Goal: Information Seeking & Learning: Compare options

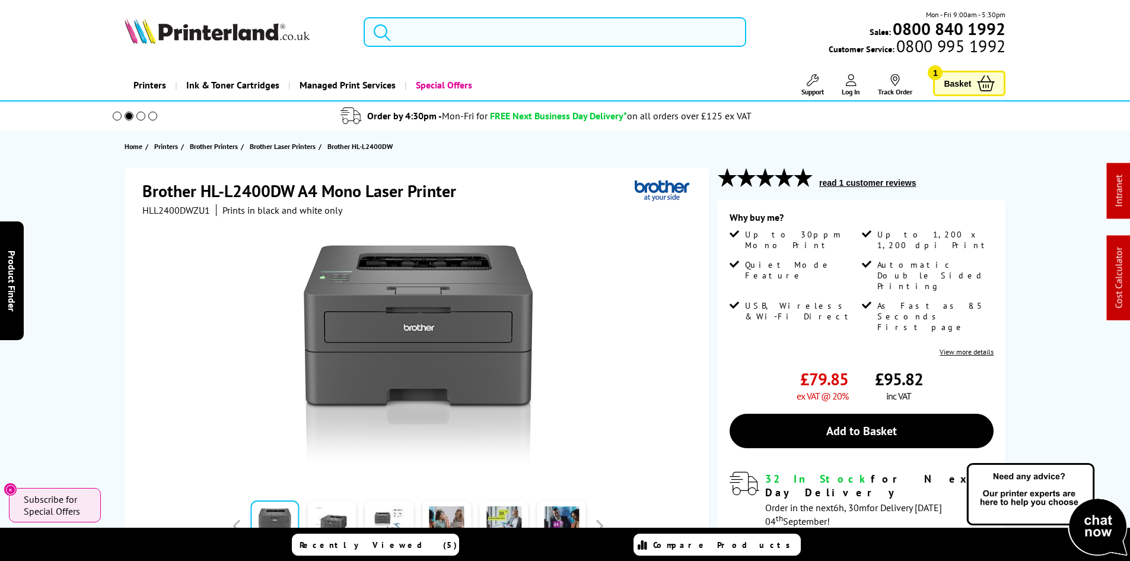
click at [460, 31] on input "search" at bounding box center [555, 32] width 383 height 30
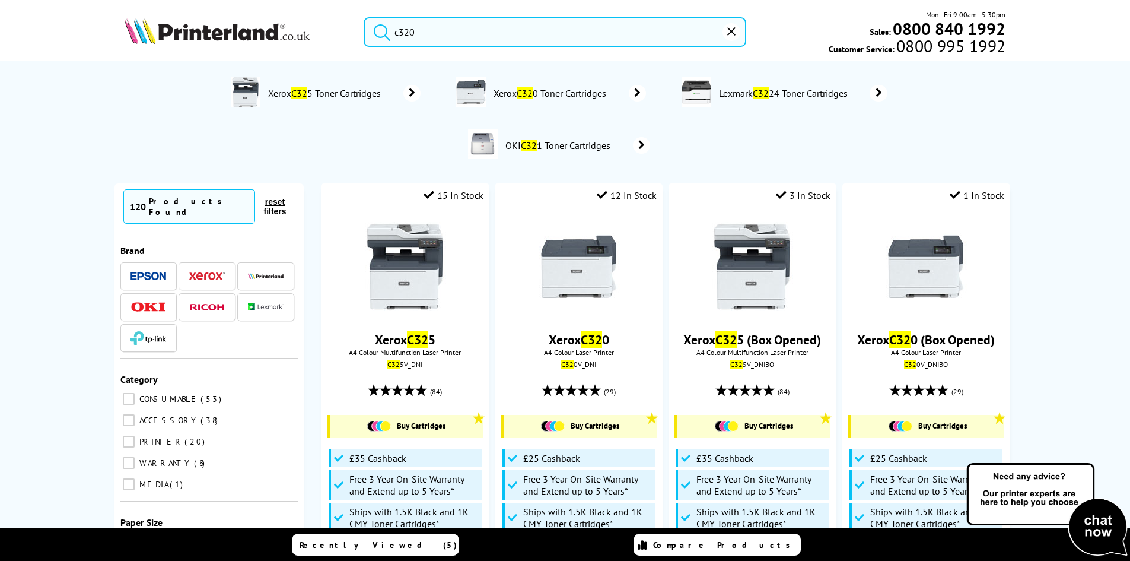
type input "c320"
click at [364, 17] on button "submit" at bounding box center [379, 30] width 30 height 26
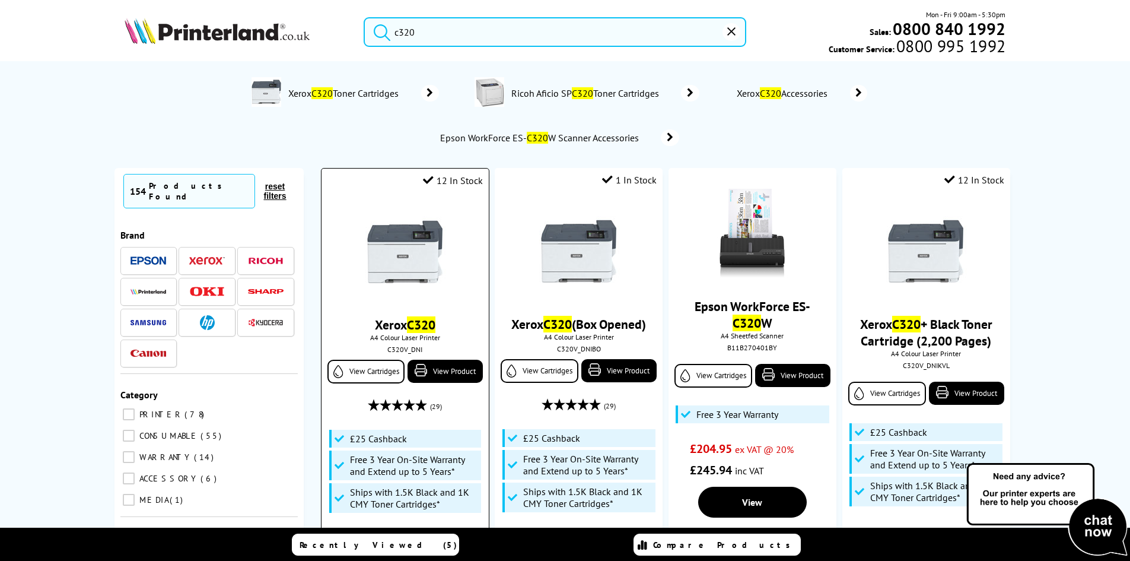
click at [406, 255] on img at bounding box center [405, 251] width 89 height 89
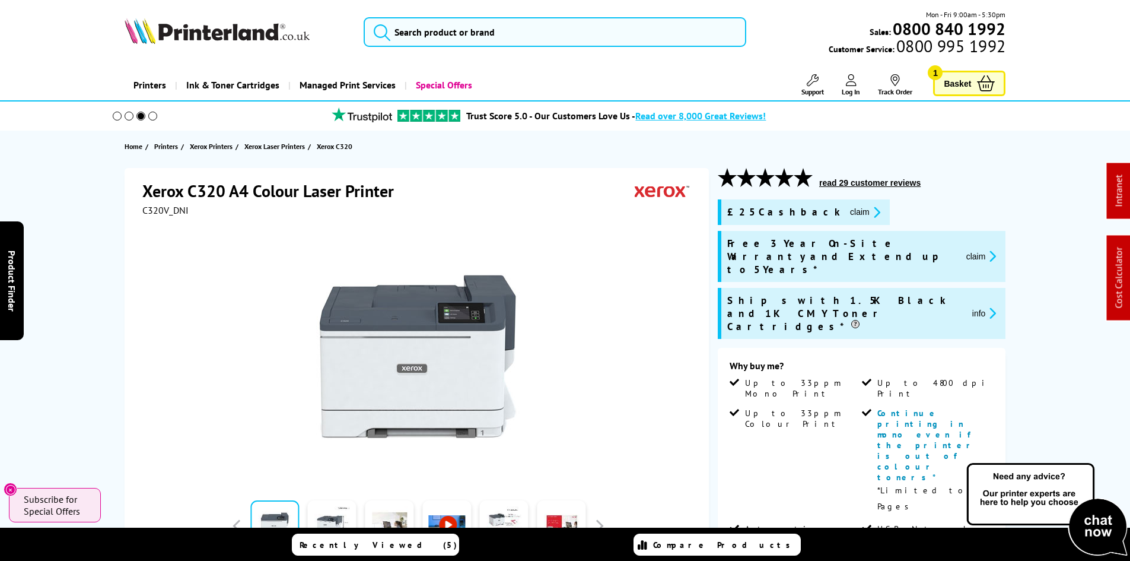
click at [170, 211] on span "C320V_DNI" at bounding box center [165, 210] width 46 height 12
copy span "C320V_DNI"
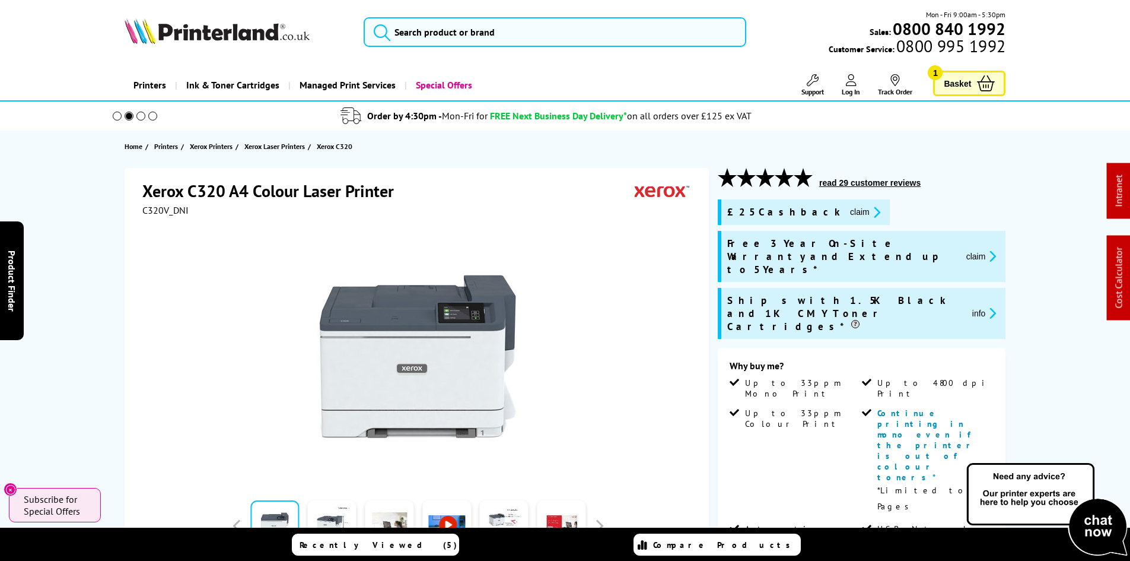
click at [92, 367] on div "Xerox C320 A4 Colour Laser Printer C320V_DNI Watch video" at bounding box center [565, 549] width 949 height 763
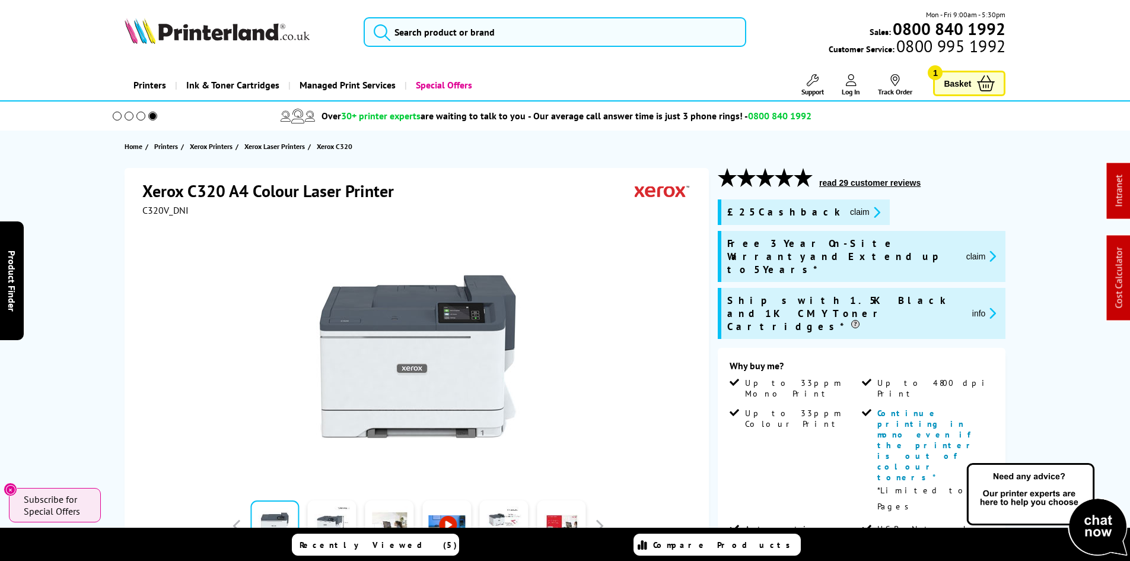
drag, startPoint x: 113, startPoint y: 358, endPoint x: 123, endPoint y: 124, distance: 234.6
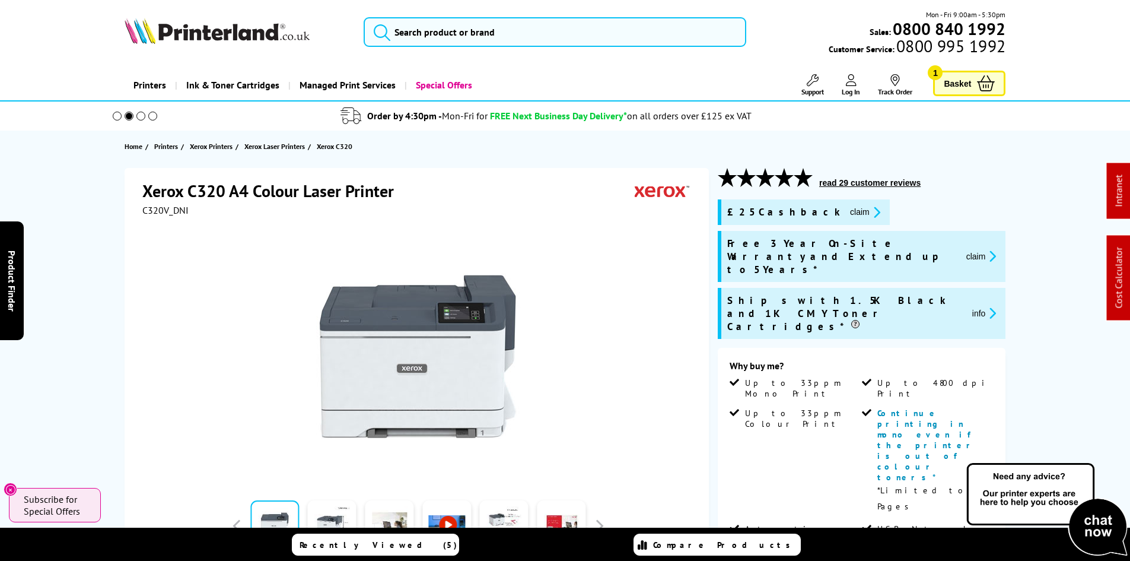
click at [847, 209] on button "claim" at bounding box center [865, 212] width 37 height 14
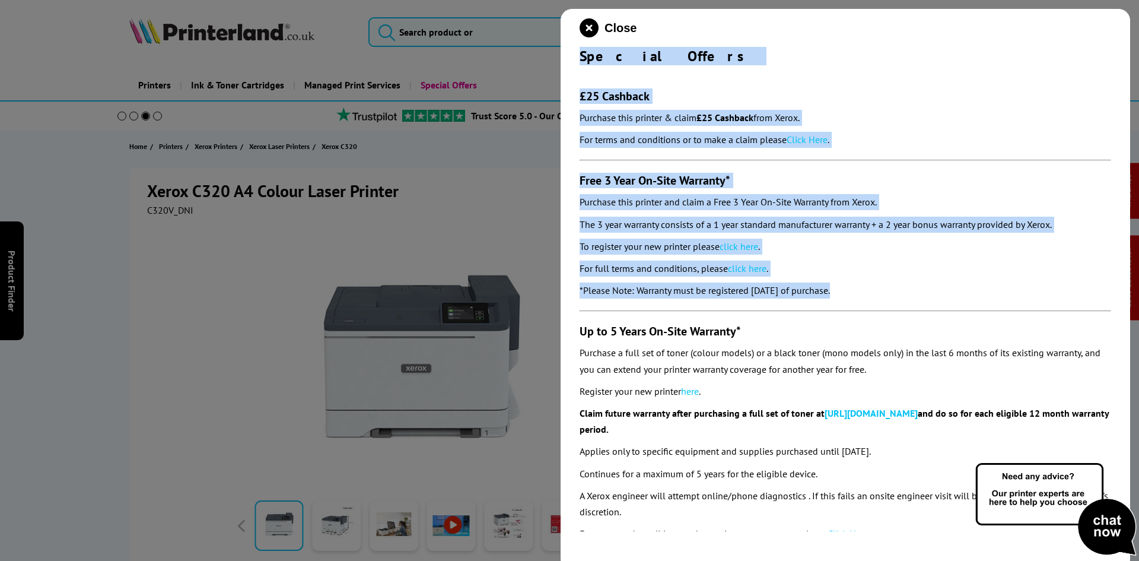
drag, startPoint x: 581, startPoint y: 60, endPoint x: 909, endPoint y: 301, distance: 407.5
click at [909, 301] on div "Close Special Offers £25 Cashback Purchase this printer & claim £25 Cashback fr…" at bounding box center [846, 289] width 570 height 561
copy div "Special Offers £25 Cashback Purchase this printer & claim £25 Cashback from Xer…"
click at [586, 23] on icon "close modal" at bounding box center [589, 27] width 19 height 19
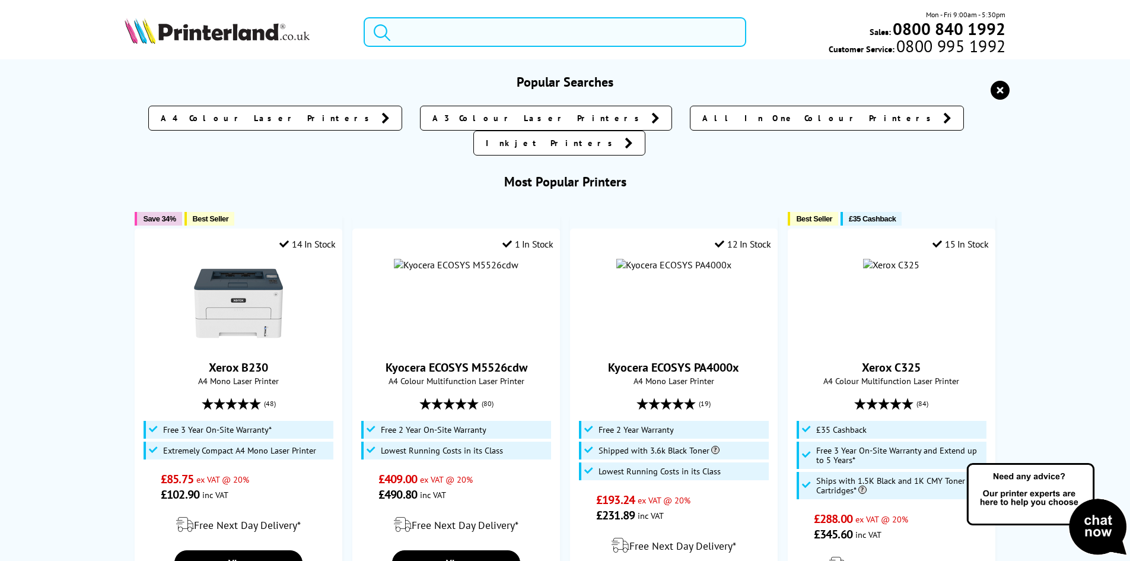
click at [420, 35] on input "search" at bounding box center [555, 32] width 383 height 30
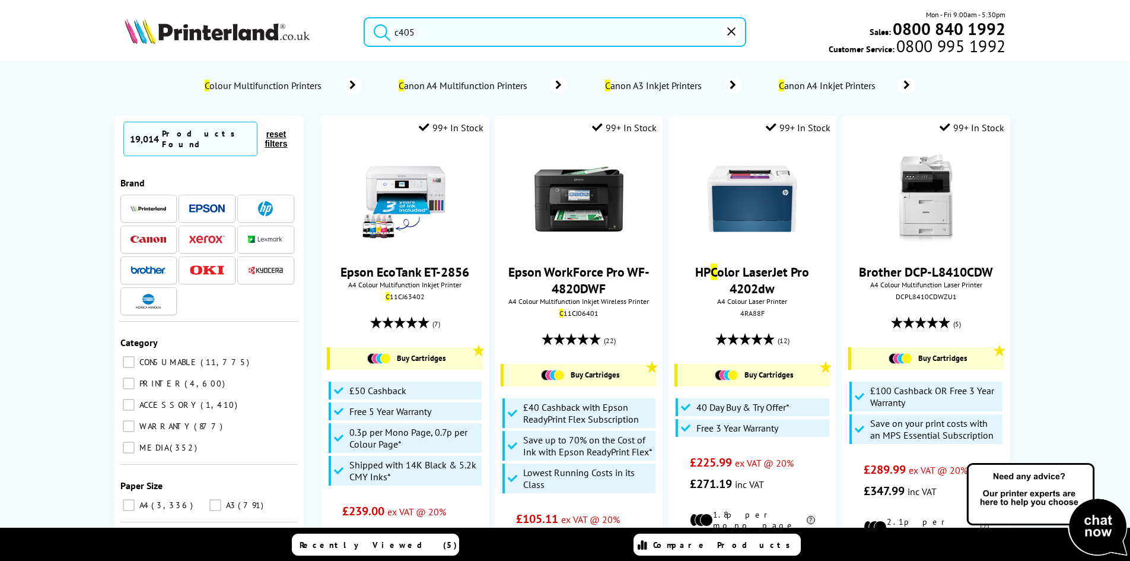
type input "c405"
click at [364, 17] on button "submit" at bounding box center [379, 30] width 30 height 26
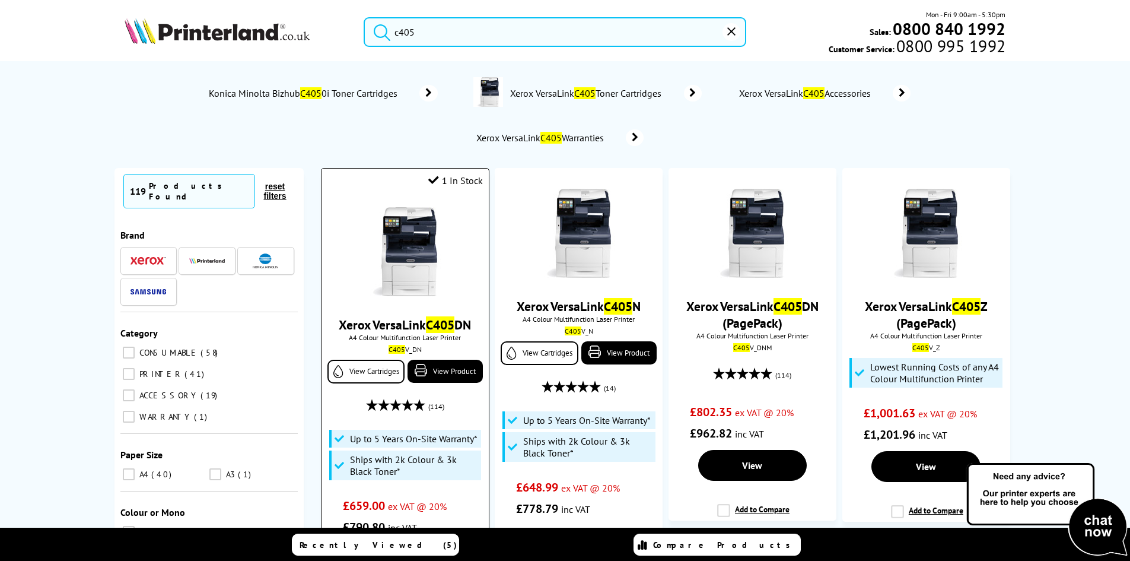
click at [404, 242] on img at bounding box center [405, 251] width 89 height 89
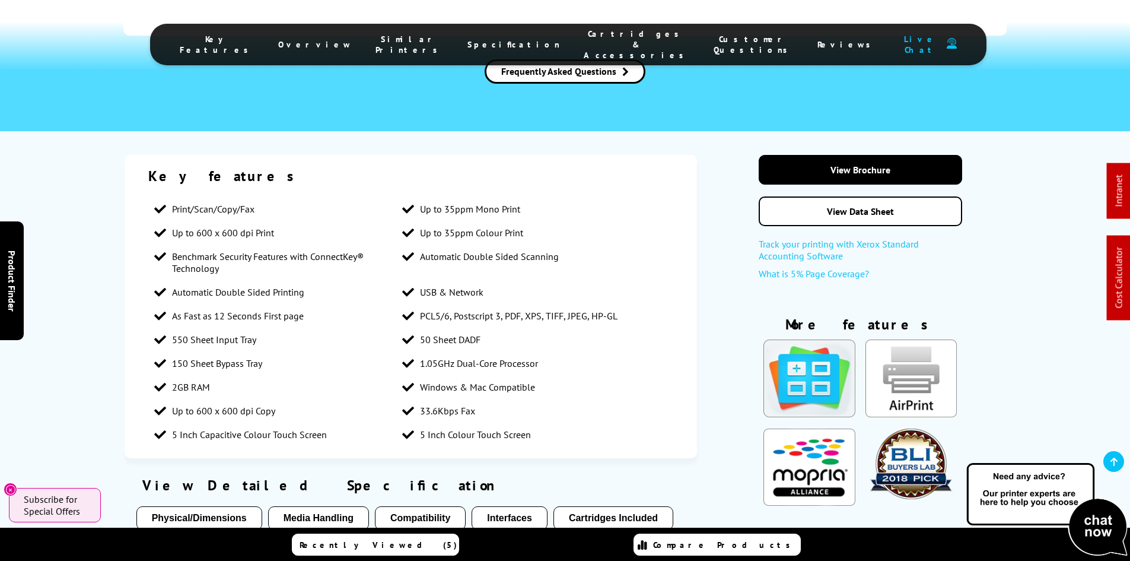
click at [606, 42] on span "Cartridges & Accessories" at bounding box center [637, 44] width 106 height 32
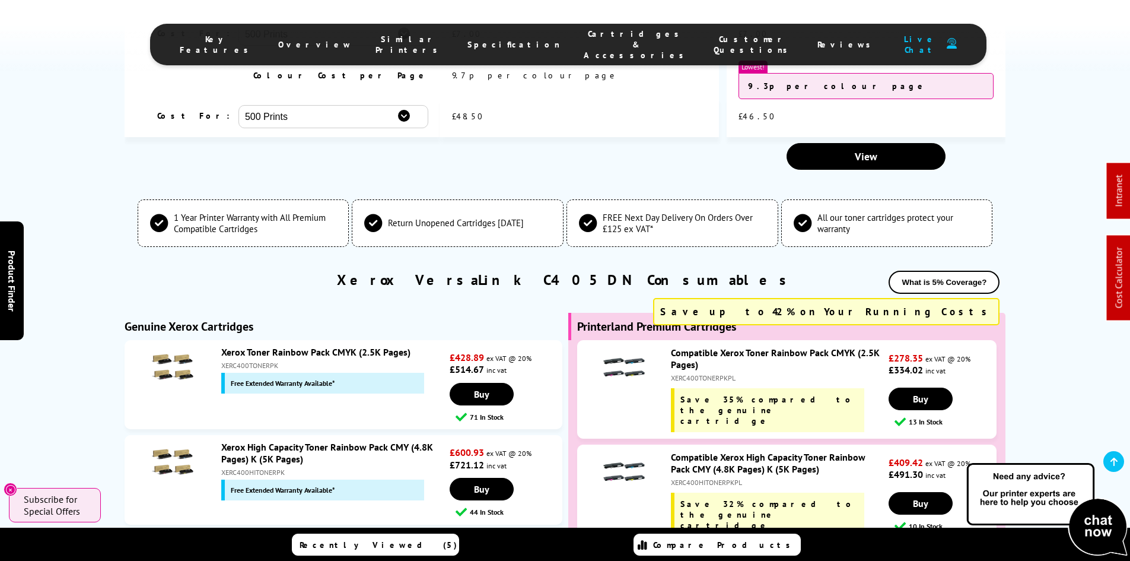
scroll to position [3790, 0]
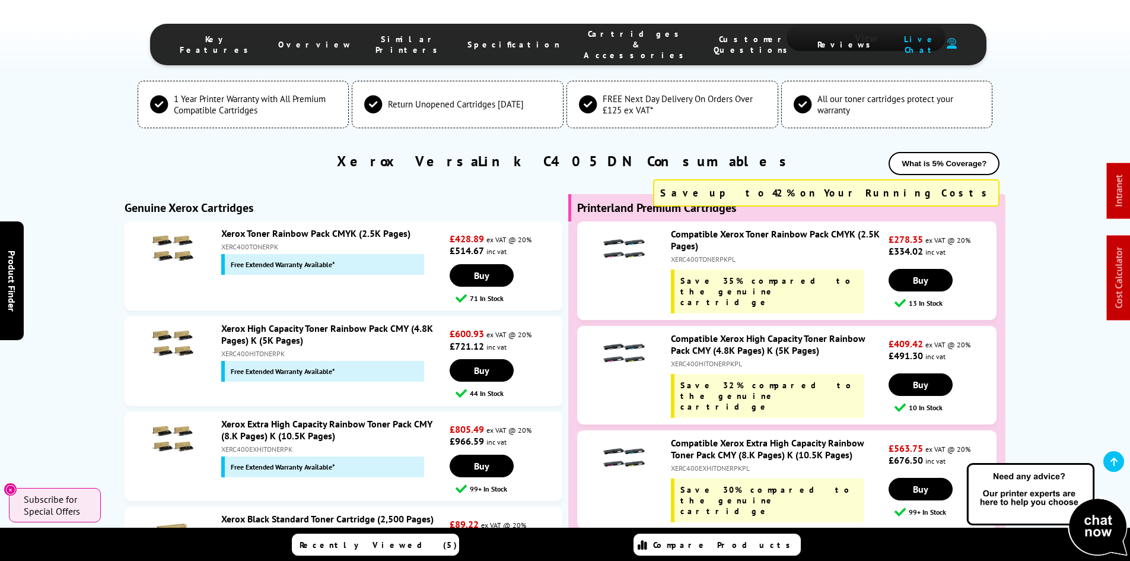
click at [729, 463] on div "XERC400EXHITONERPKPL" at bounding box center [778, 467] width 215 height 9
copy div "XERC400EXHITONERPKPL"
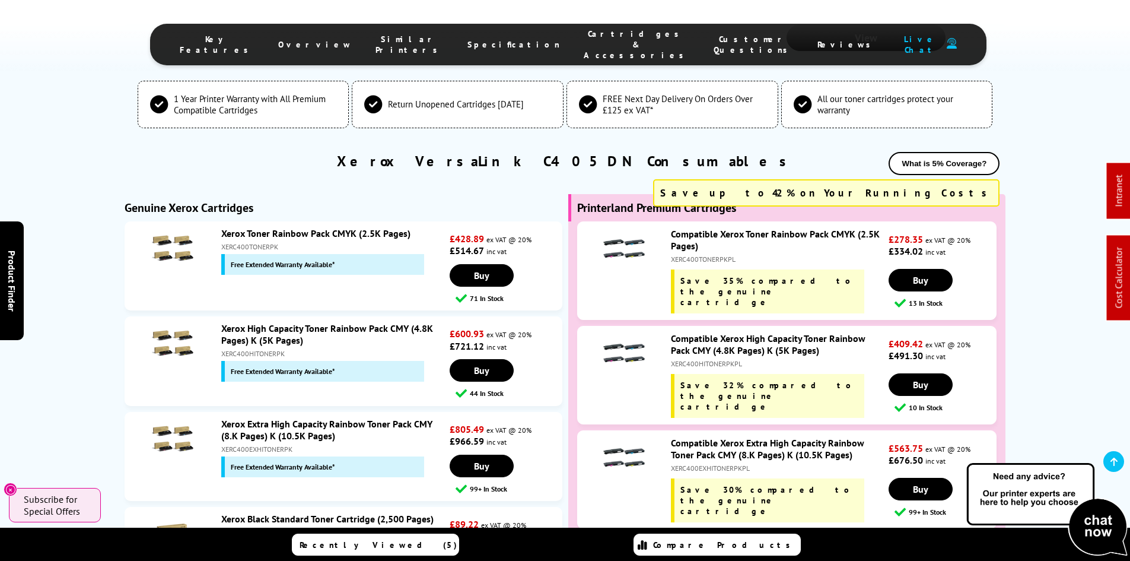
drag, startPoint x: 90, startPoint y: 230, endPoint x: 78, endPoint y: 328, distance: 98.1
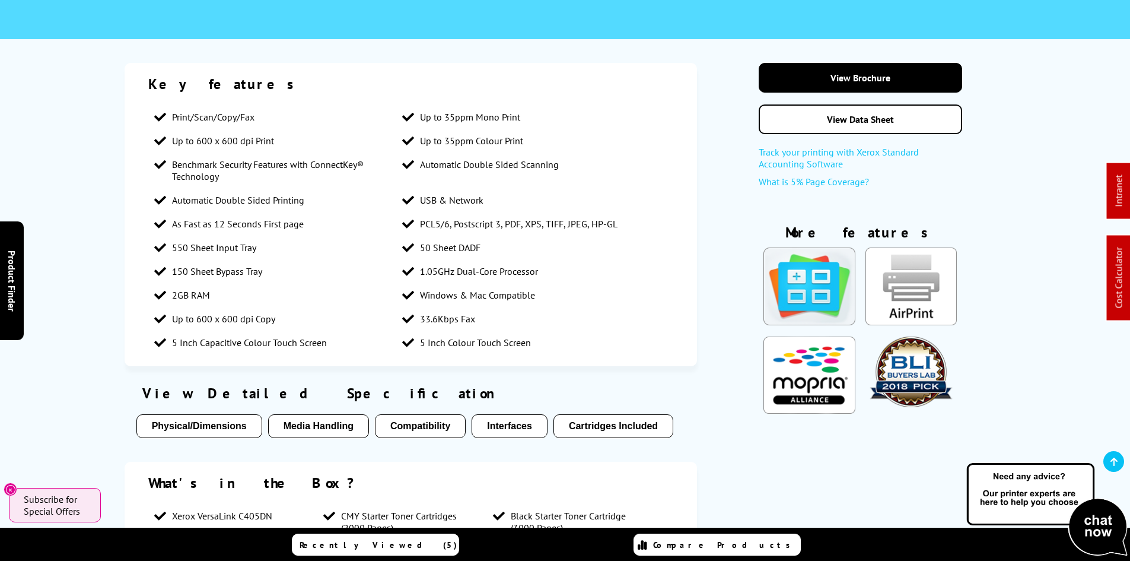
scroll to position [0, 0]
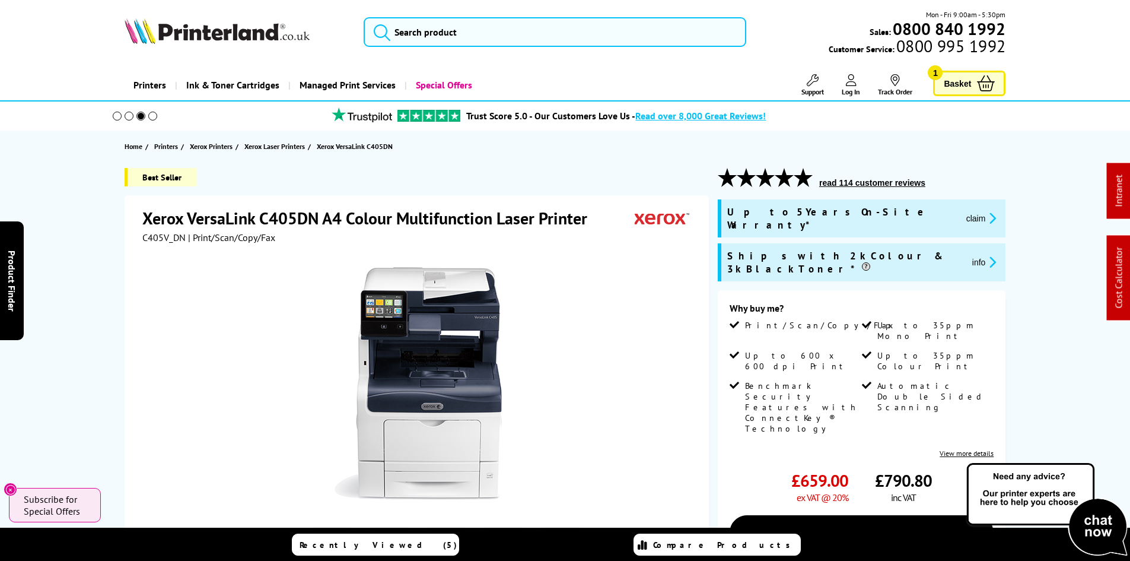
drag, startPoint x: 80, startPoint y: 379, endPoint x: 83, endPoint y: 148, distance: 230.3
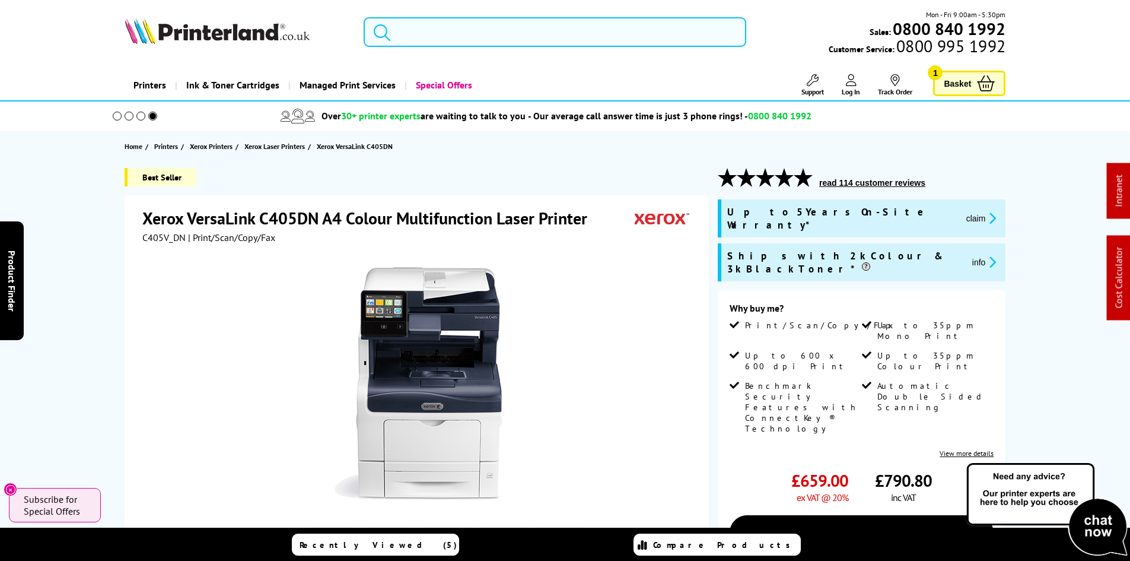
click at [416, 42] on input "search" at bounding box center [555, 32] width 383 height 30
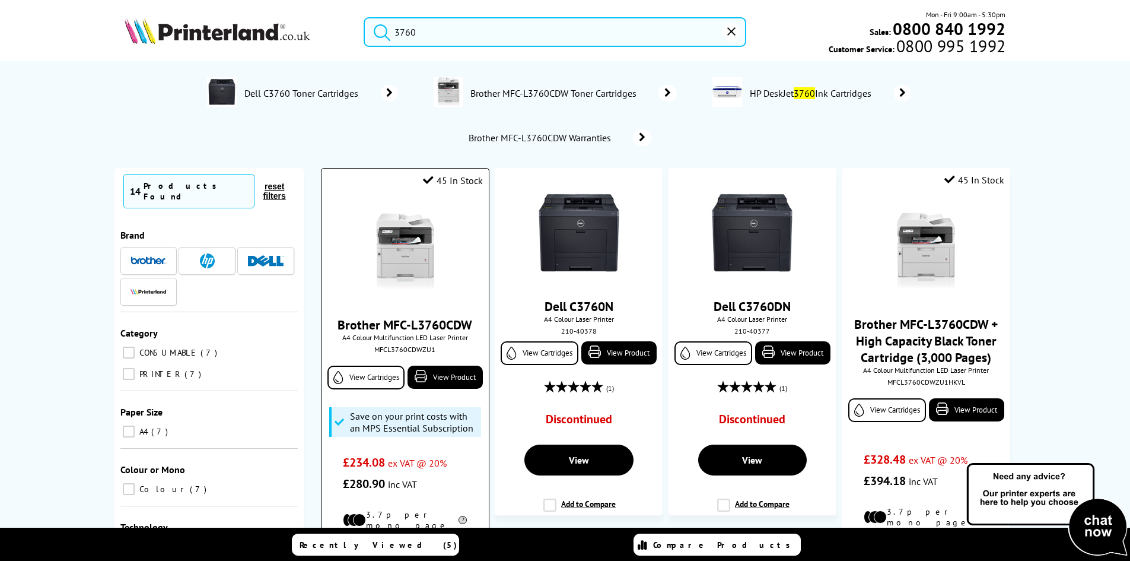
type input "3760"
click at [415, 234] on img at bounding box center [405, 251] width 89 height 89
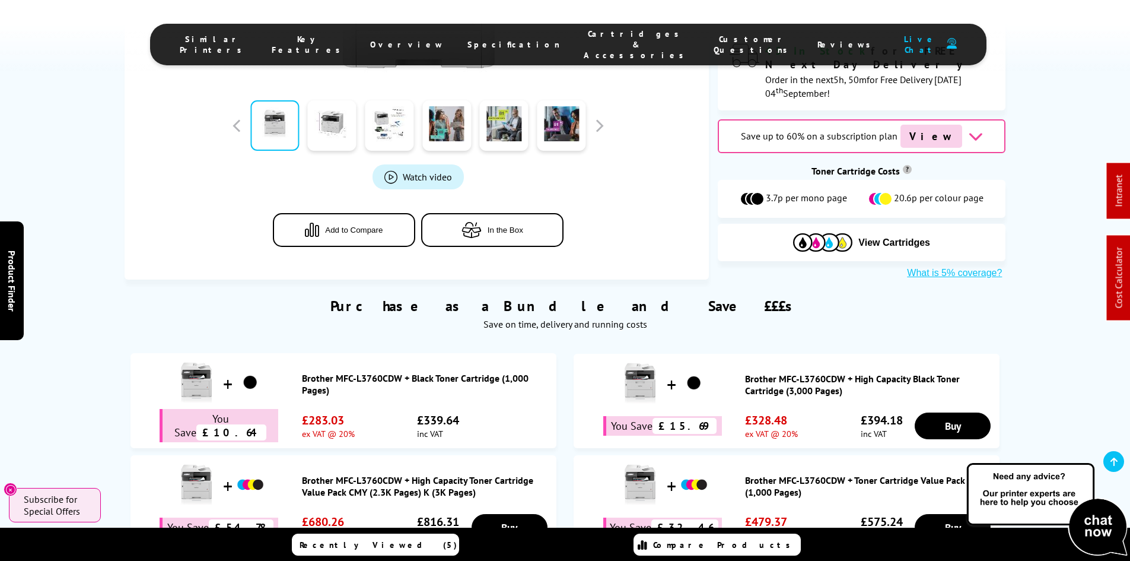
scroll to position [475, 0]
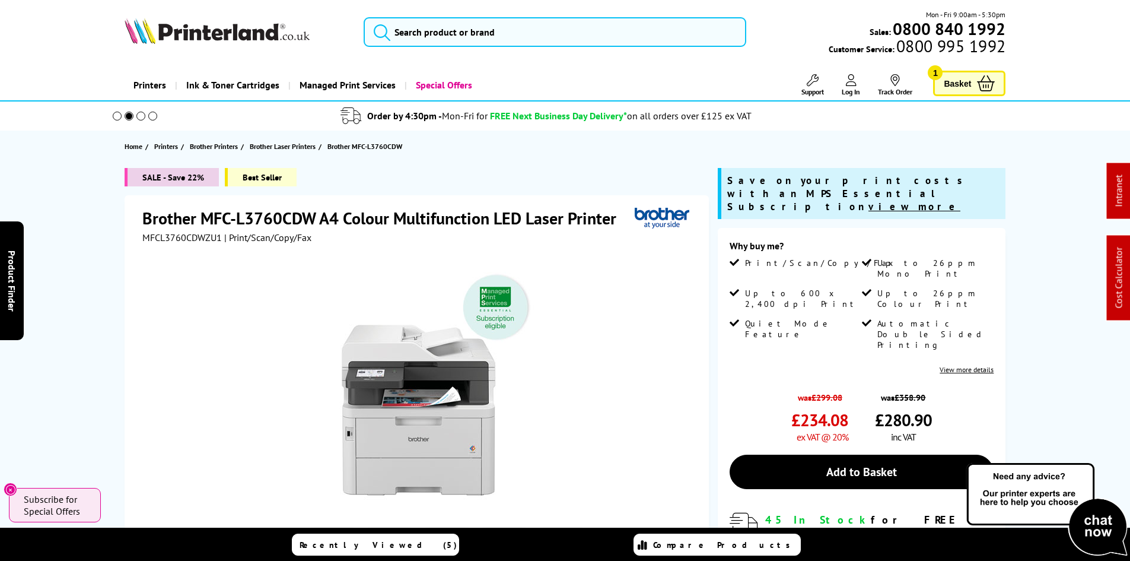
scroll to position [178, 0]
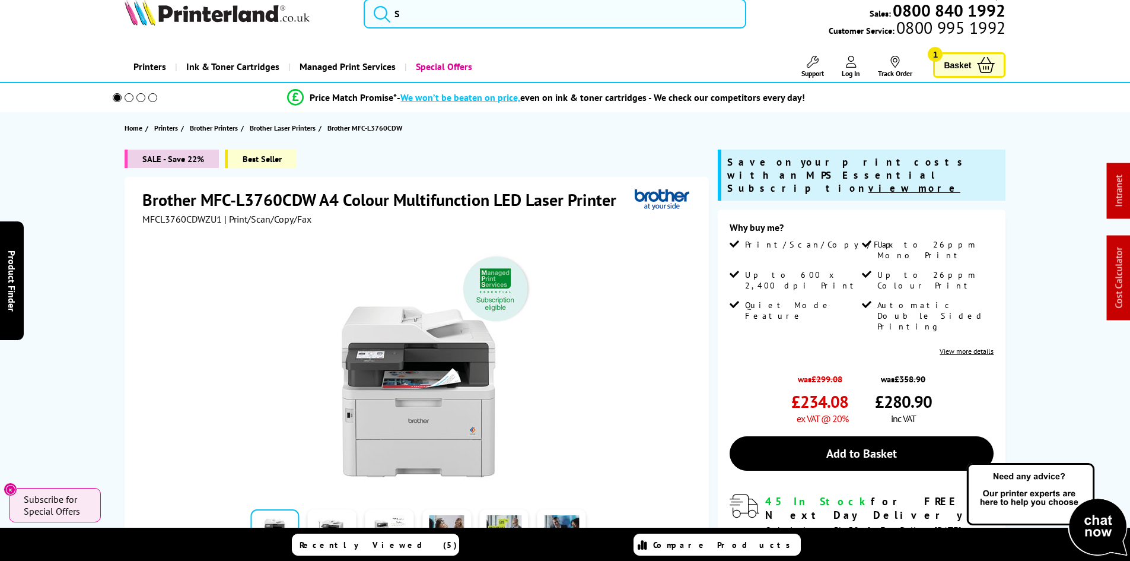
scroll to position [0, 0]
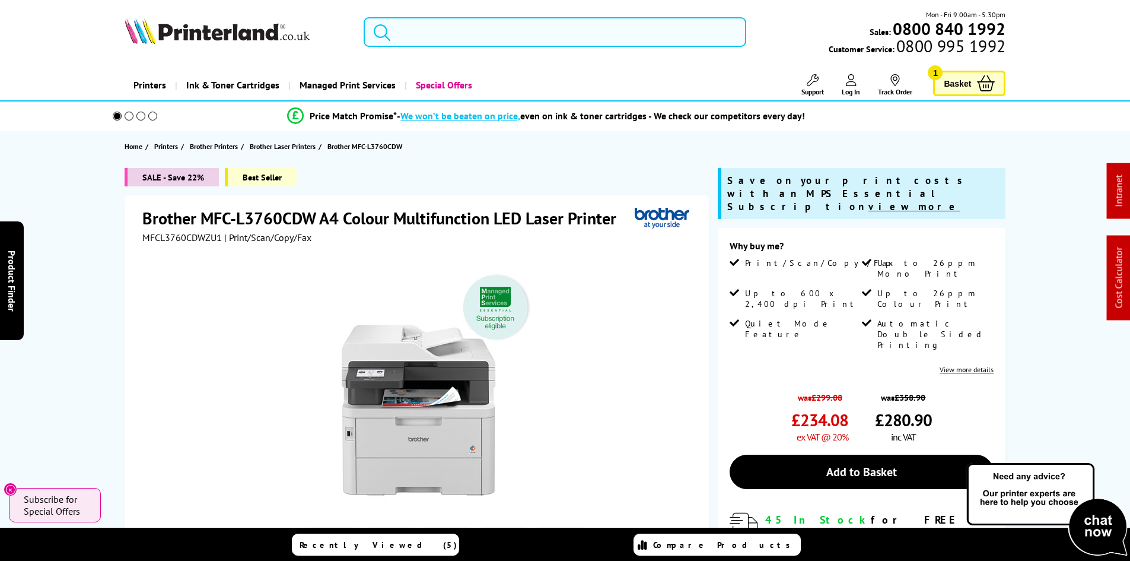
click at [433, 34] on input "search" at bounding box center [555, 32] width 383 height 30
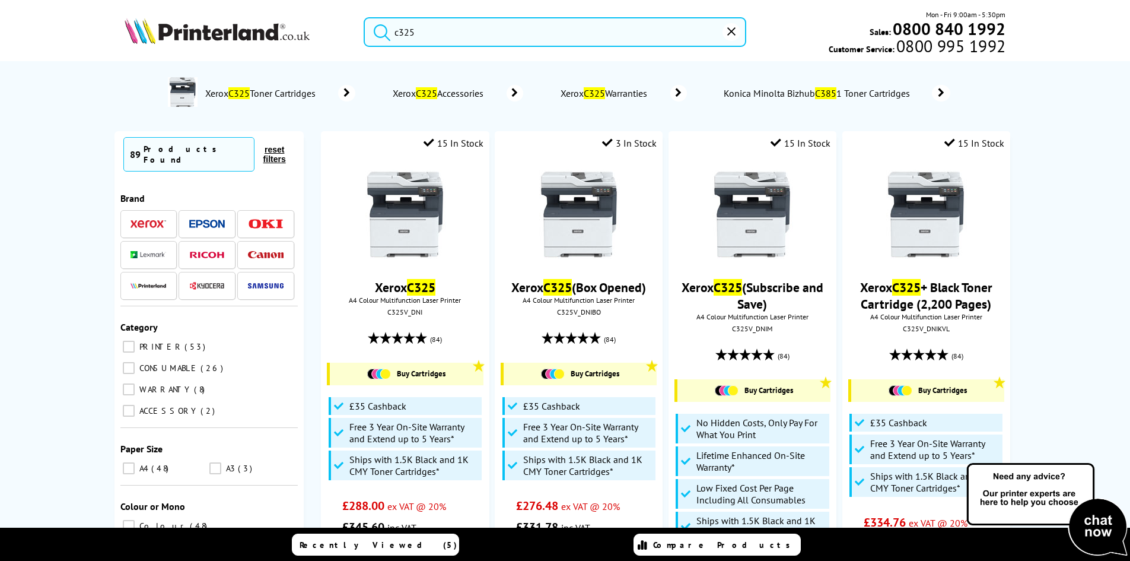
type input "c325"
click at [364, 17] on button "submit" at bounding box center [379, 30] width 30 height 26
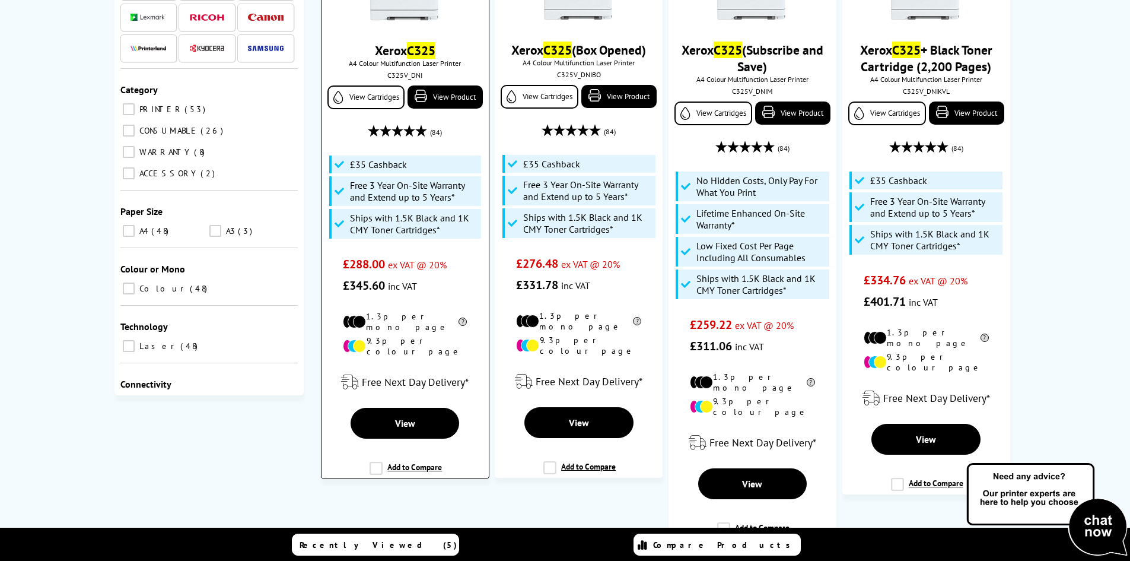
scroll to position [119, 0]
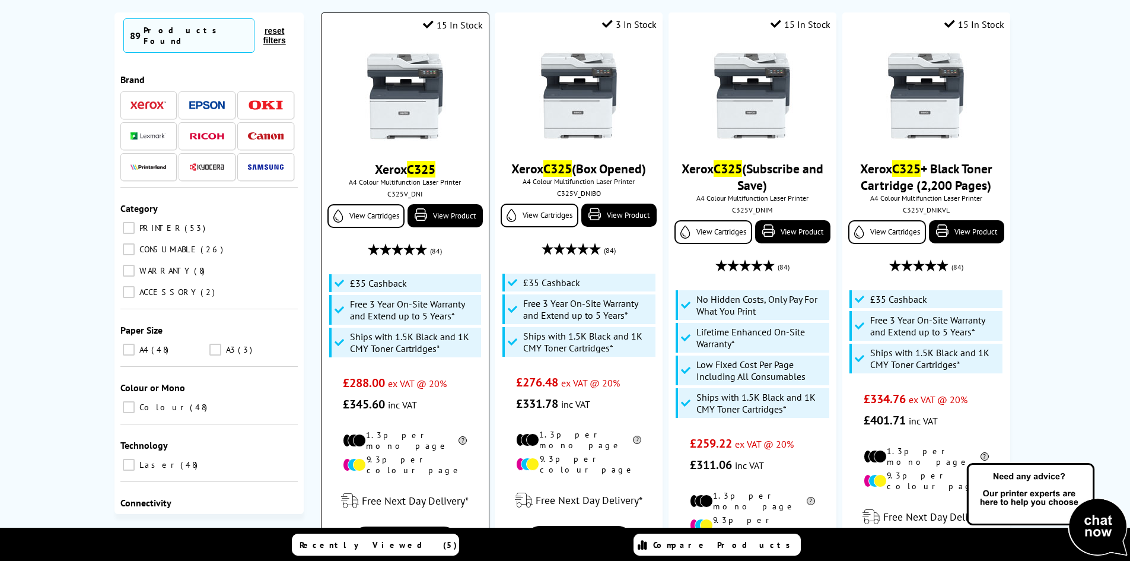
click at [421, 122] on img at bounding box center [405, 96] width 89 height 89
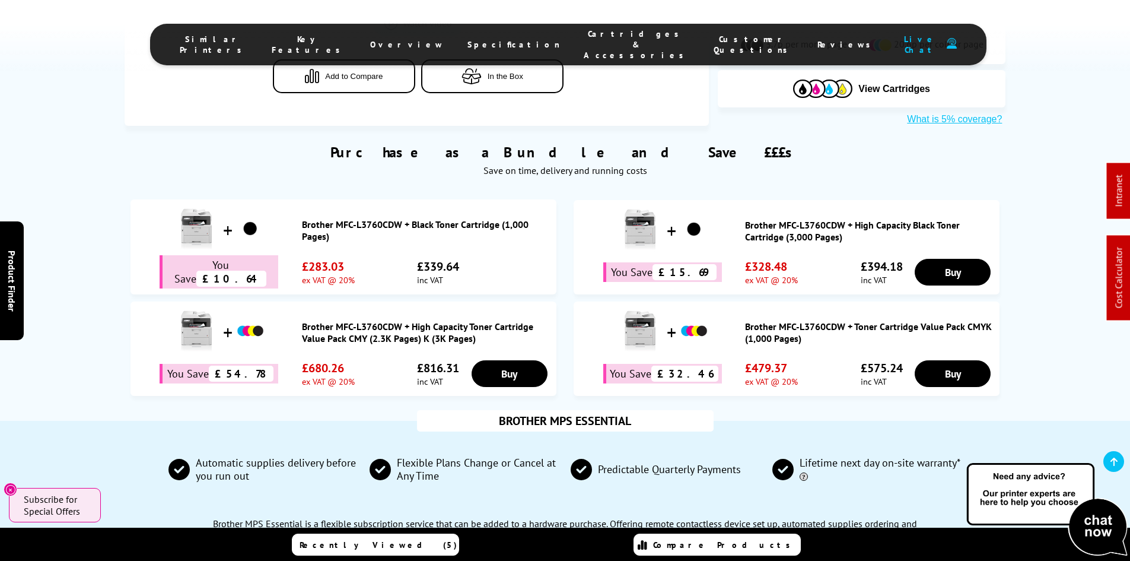
scroll to position [712, 0]
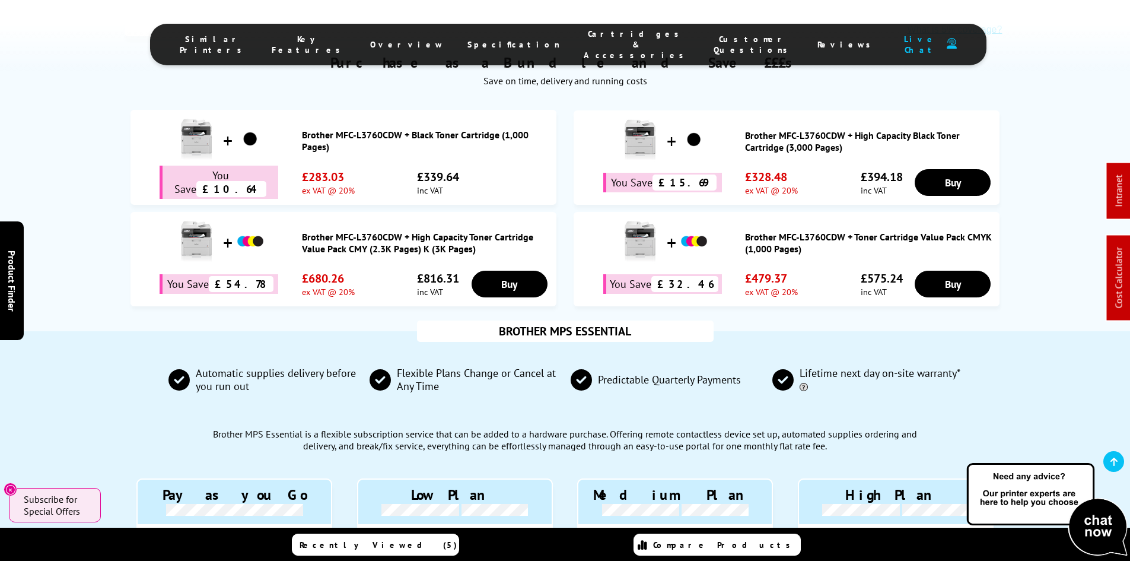
drag, startPoint x: 506, startPoint y: 41, endPoint x: 564, endPoint y: 68, distance: 64.0
click at [506, 41] on span "Specification" at bounding box center [514, 44] width 93 height 11
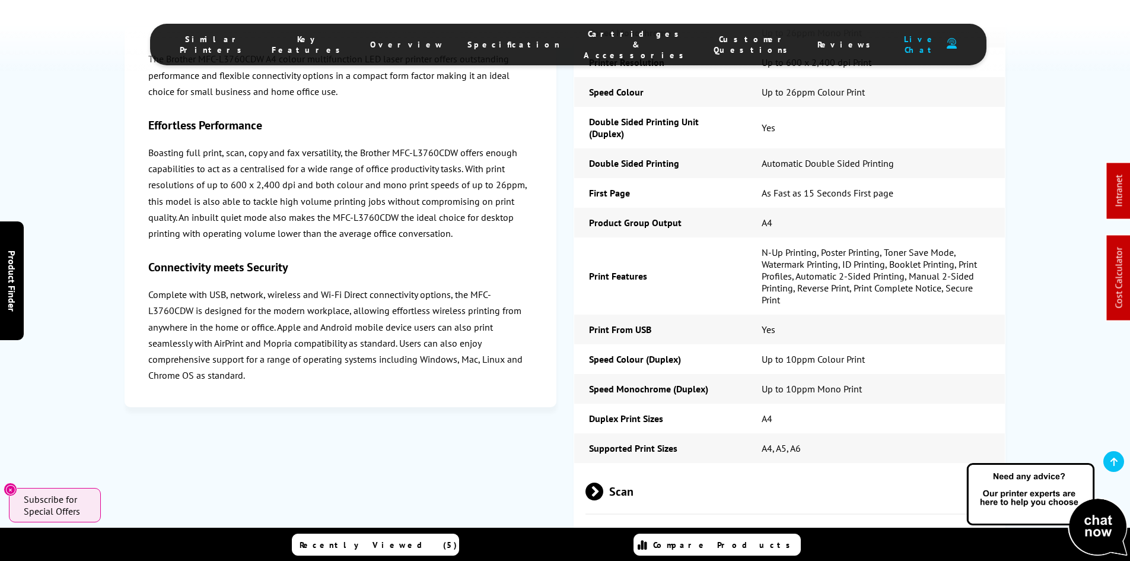
scroll to position [2901, 0]
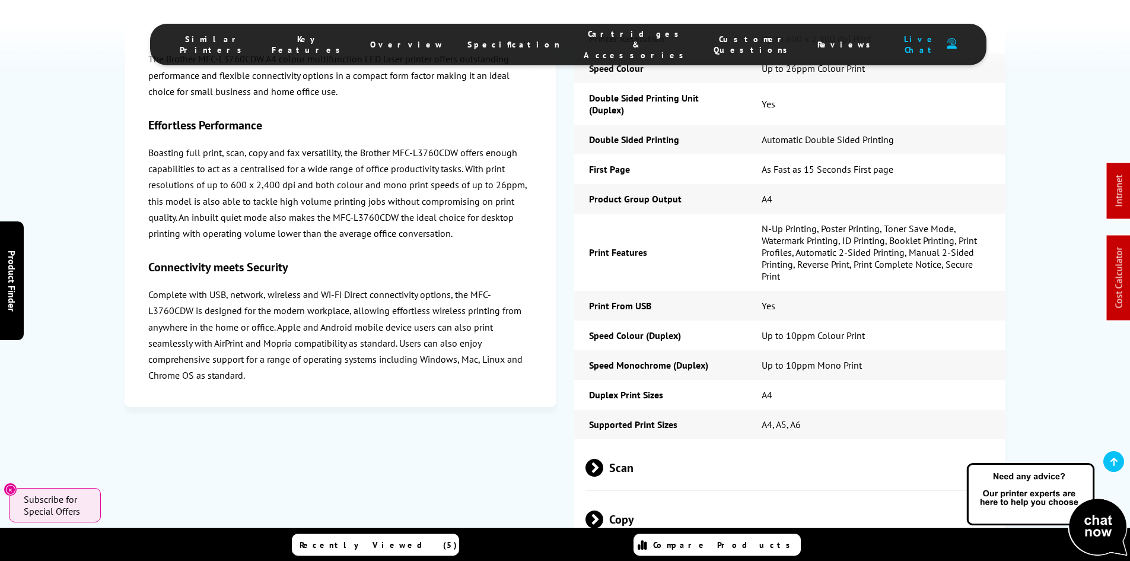
click at [619, 445] on span "Scan" at bounding box center [790, 467] width 409 height 45
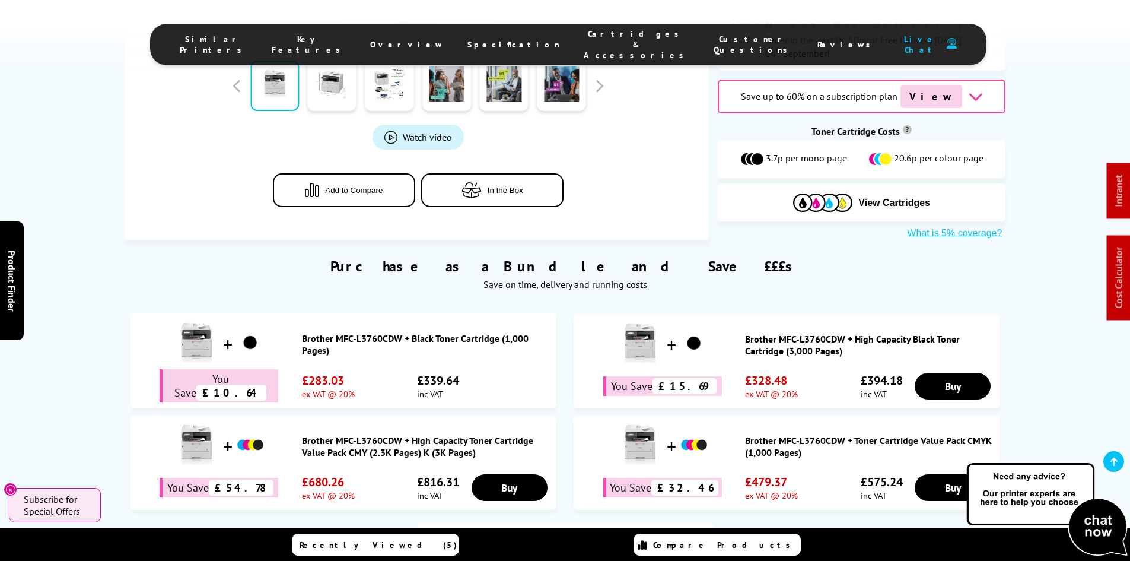
scroll to position [0, 0]
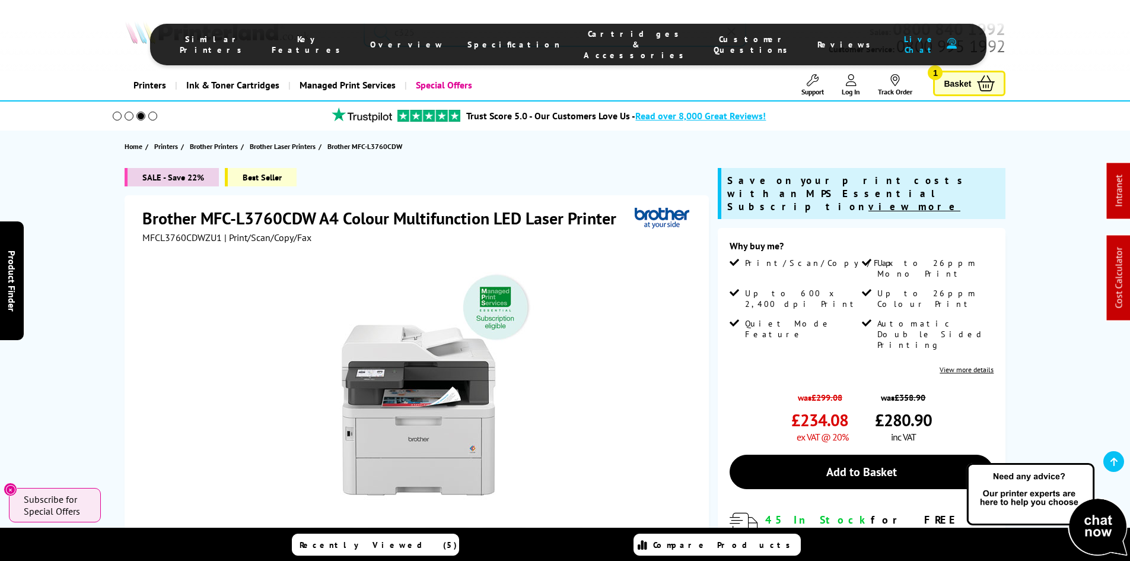
drag, startPoint x: 101, startPoint y: 334, endPoint x: 100, endPoint y: 58, distance: 275.9
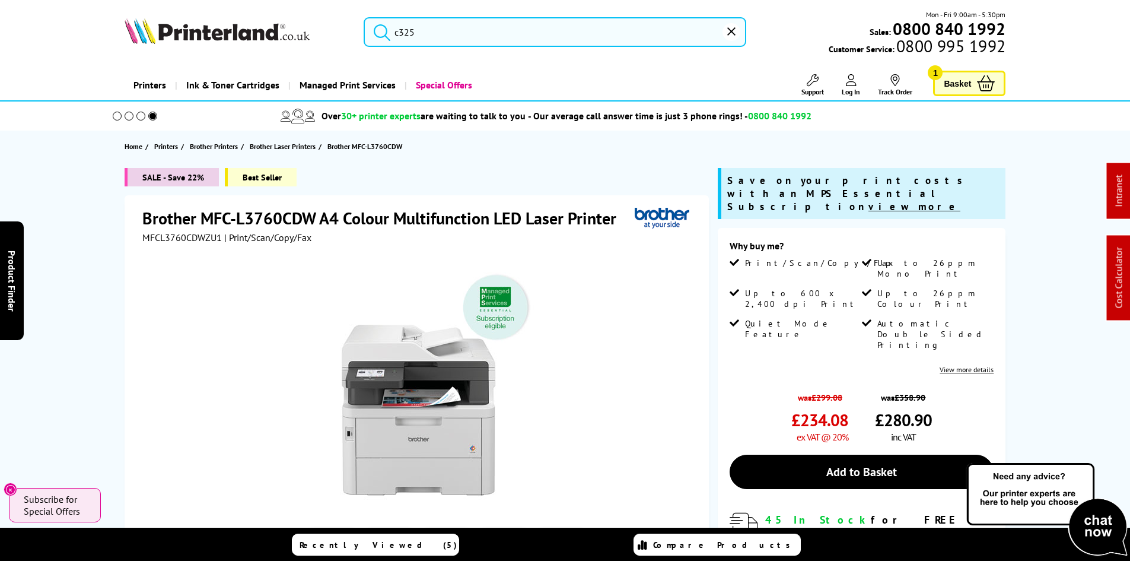
click at [452, 37] on input "c325" at bounding box center [555, 32] width 383 height 30
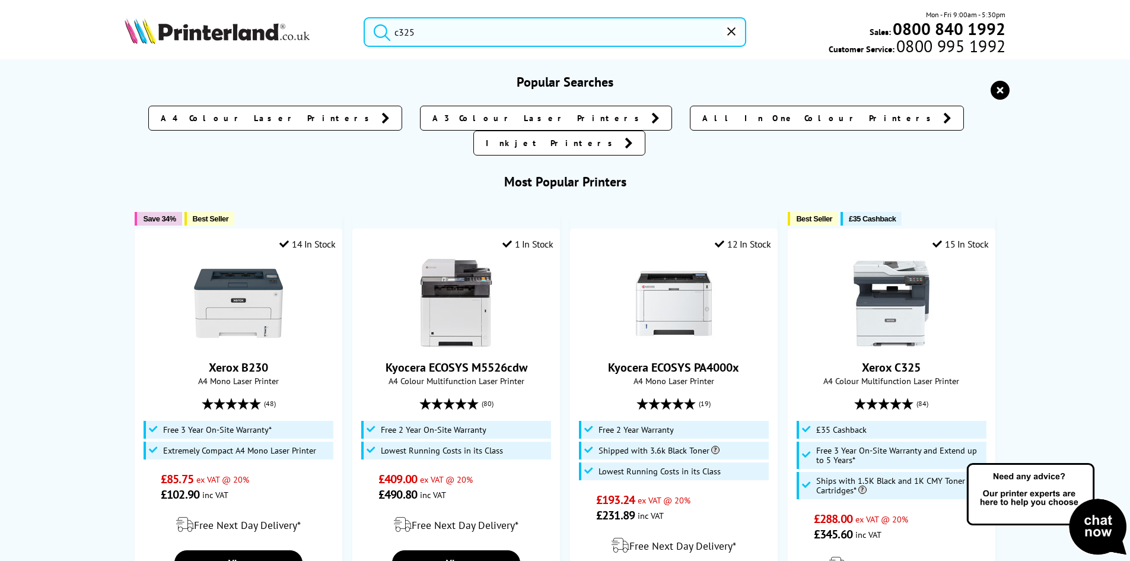
click at [452, 37] on input "c325" at bounding box center [555, 32] width 383 height 30
paste input "006R04378"
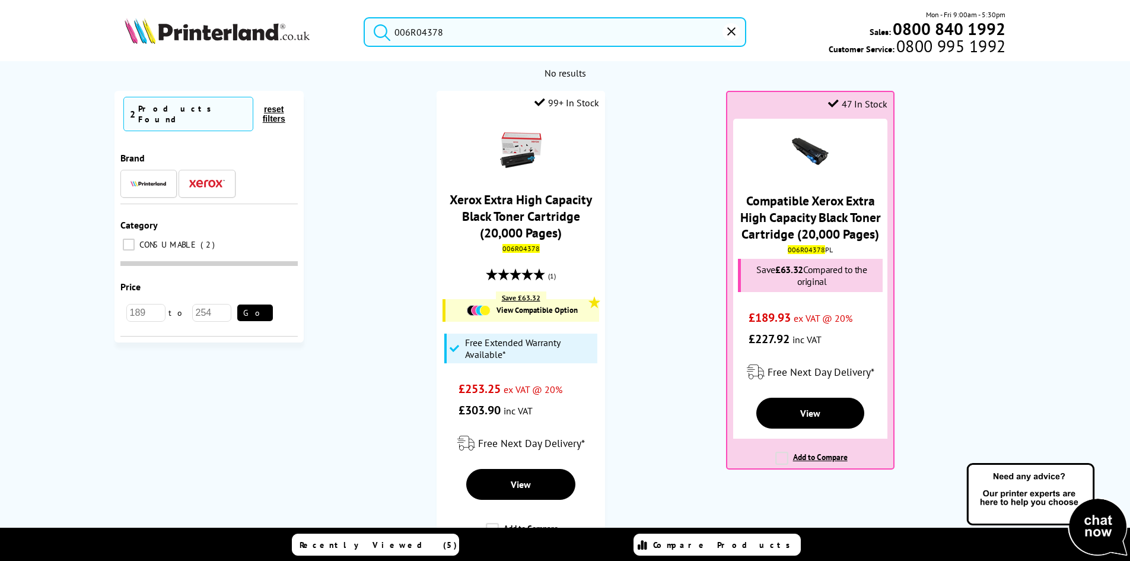
type input "006R04378"
click at [681, 277] on ol "99+ In Stock Xerox Extra High Capacity Black Toner Cartridge (20,000 Pages) 006…" at bounding box center [666, 321] width 701 height 460
click at [666, 228] on ol "99+ In Stock Xerox Extra High Capacity Black Toner Cartridge (20,000 Pages) 006…" at bounding box center [666, 321] width 701 height 460
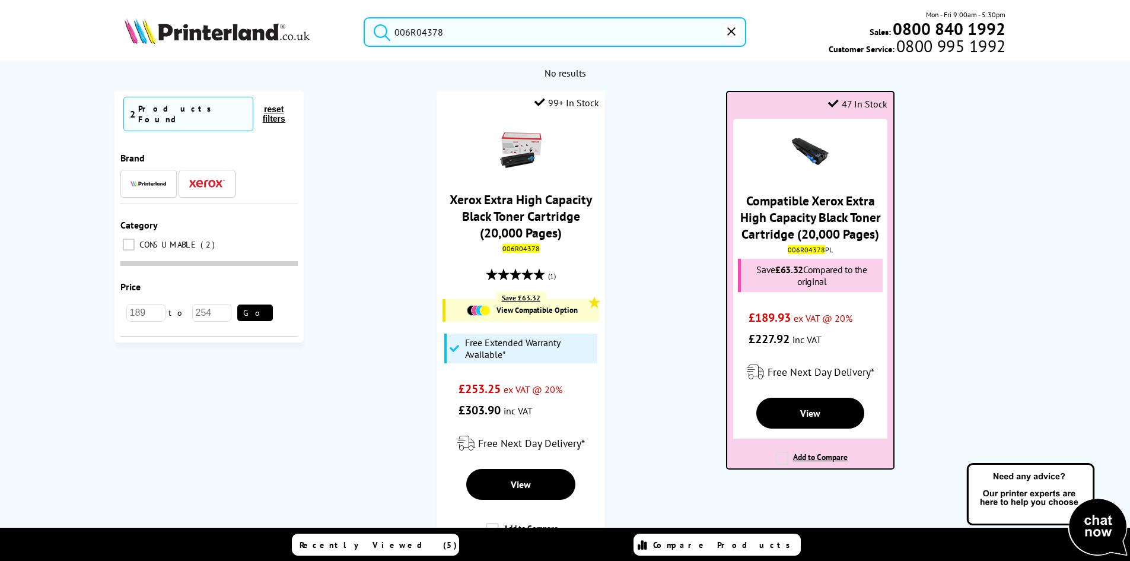
click at [793, 248] on mark "006R04378" at bounding box center [806, 249] width 37 height 9
copy div "006R04378 PL"
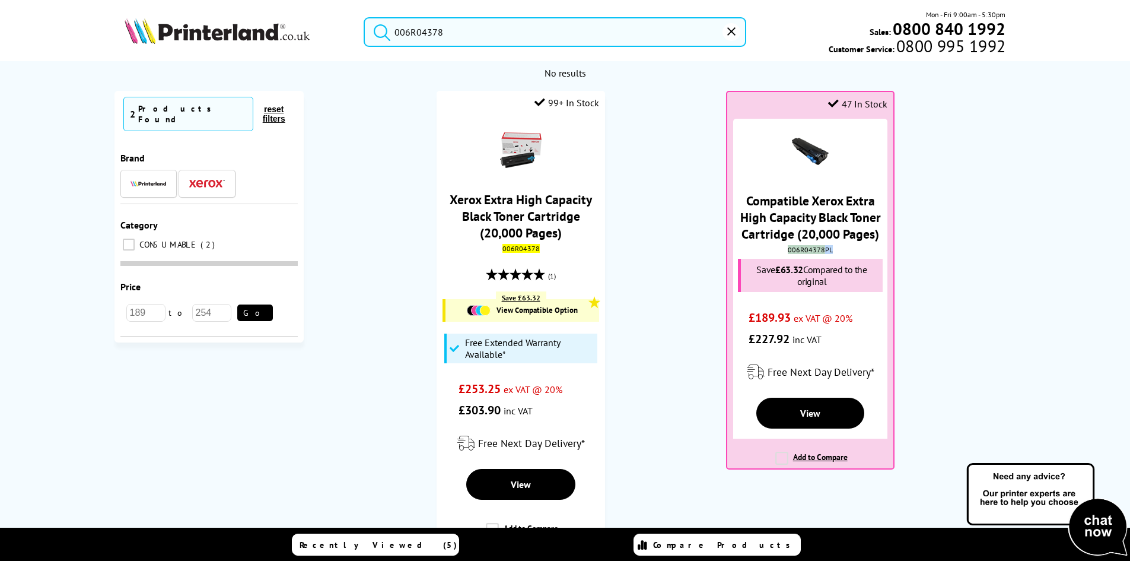
drag, startPoint x: 738, startPoint y: 31, endPoint x: 627, endPoint y: 43, distance: 111.7
click at [738, 31] on button "reset" at bounding box center [732, 32] width 18 height 18
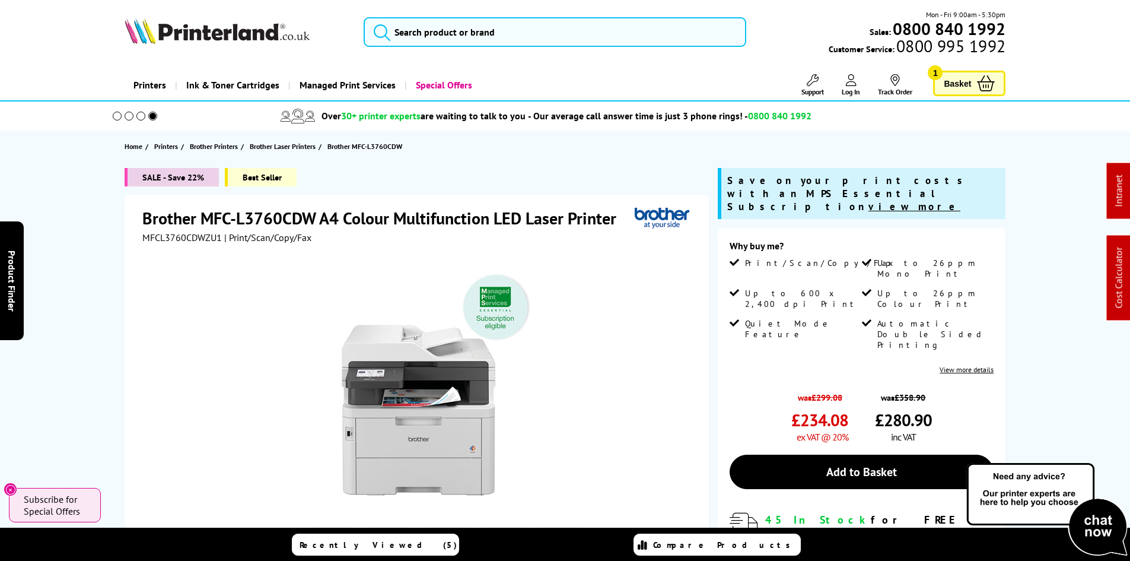
click at [97, 237] on div "SALE - Save 22% Best Seller Brother MFC-L3760CDW A4 Colour Multifunction LED La…" at bounding box center [565, 458] width 949 height 580
click at [96, 228] on div "SALE - Save 22% Best Seller Brother MFC-L3760CDW A4 Colour Multifunction LED La…" at bounding box center [565, 458] width 949 height 580
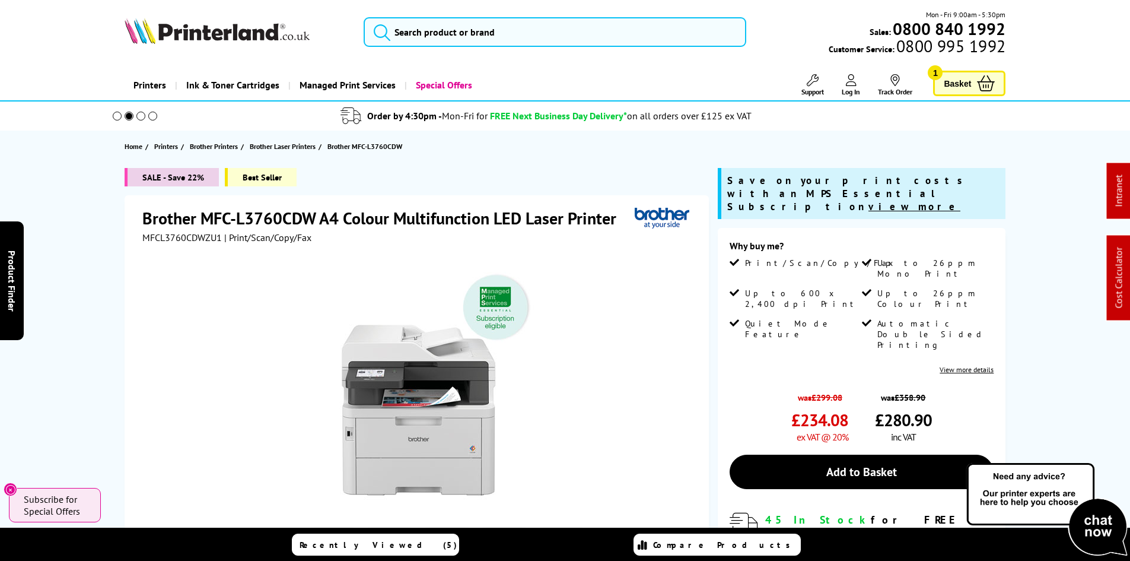
click at [96, 228] on div "SALE - Save 22% Best Seller Brother MFC-L3760CDW A4 Colour Multifunction LED La…" at bounding box center [565, 458] width 949 height 580
drag, startPoint x: 406, startPoint y: 38, endPoint x: 439, endPoint y: 50, distance: 34.2
click at [407, 38] on input "search" at bounding box center [555, 32] width 383 height 30
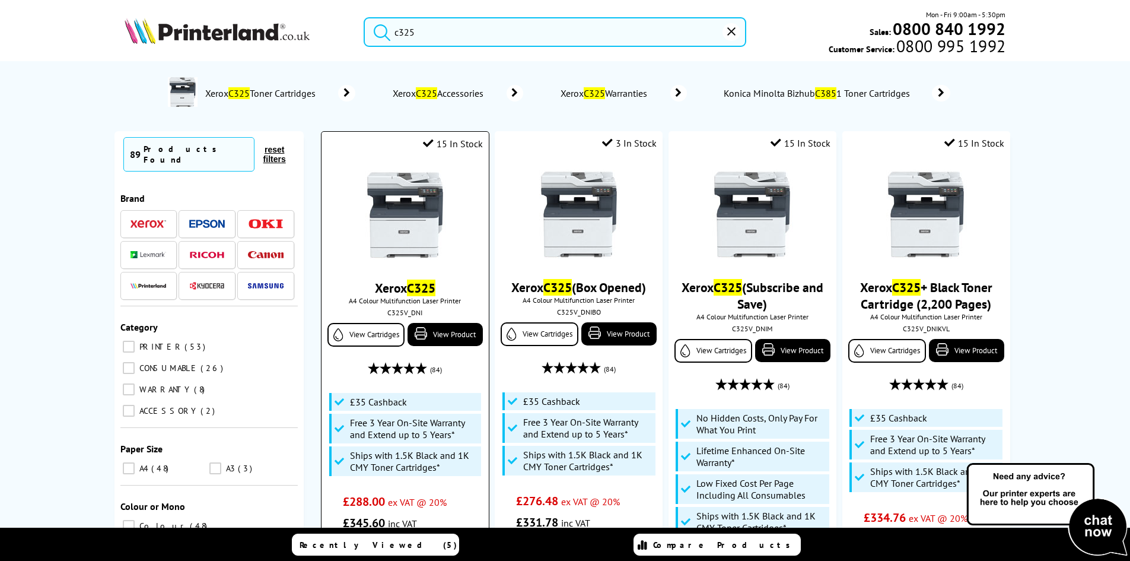
type input "c325"
click at [399, 200] on img at bounding box center [405, 214] width 89 height 89
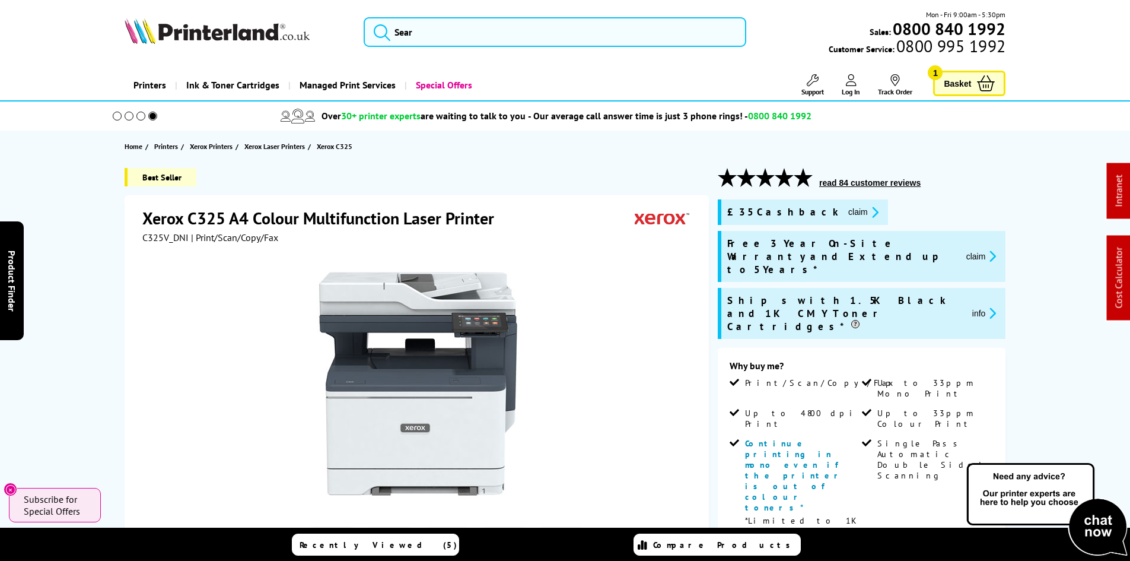
click at [167, 239] on span "C325V_DNI" at bounding box center [165, 237] width 46 height 12
copy span "C325V_DNI"
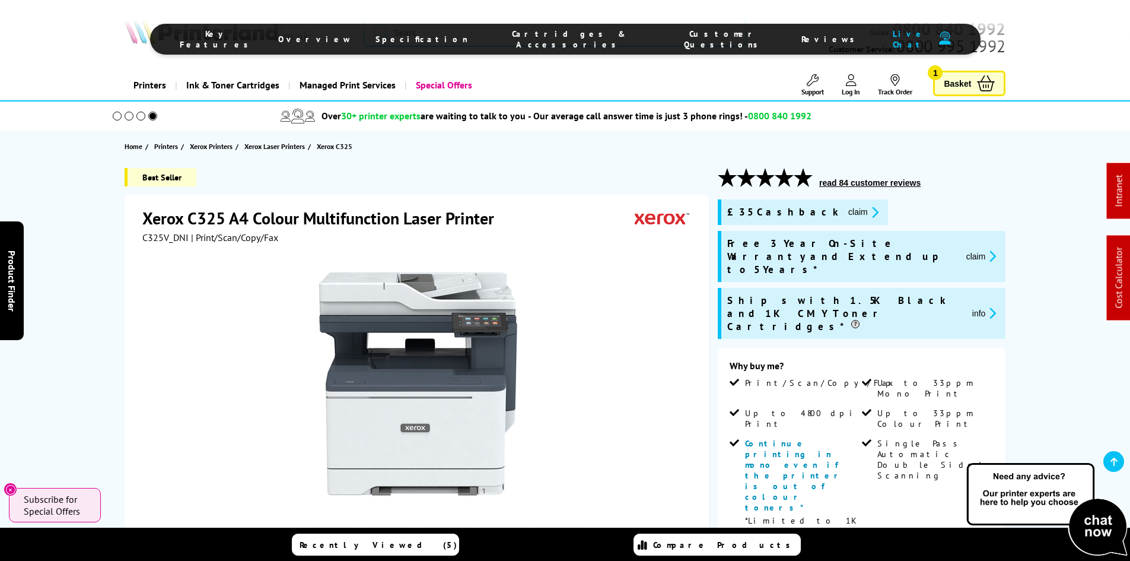
drag, startPoint x: 62, startPoint y: 332, endPoint x: 82, endPoint y: 189, distance: 144.5
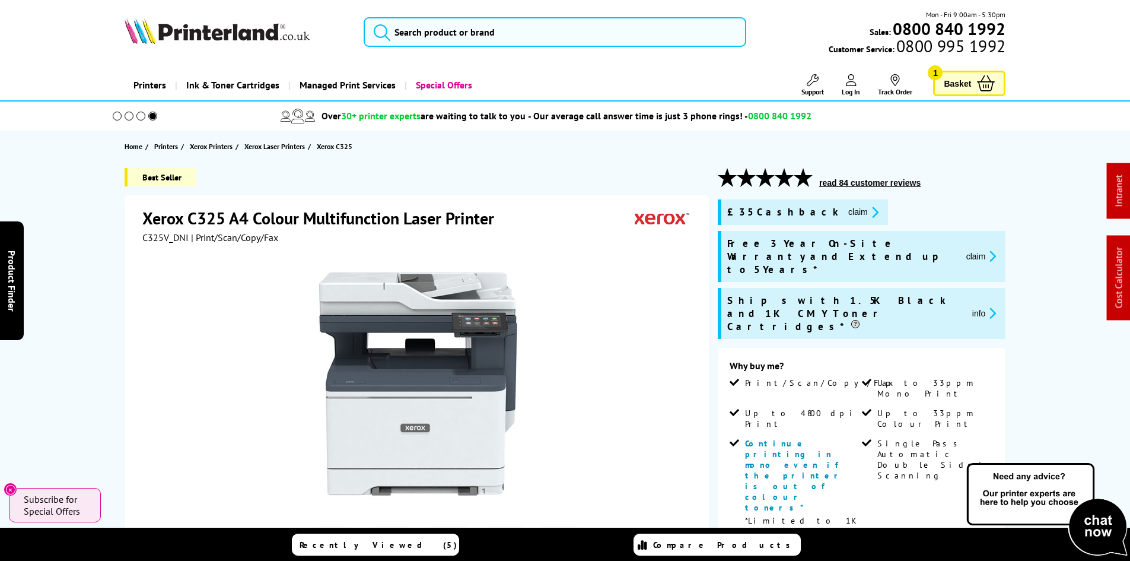
click at [845, 209] on button "claim" at bounding box center [863, 212] width 37 height 14
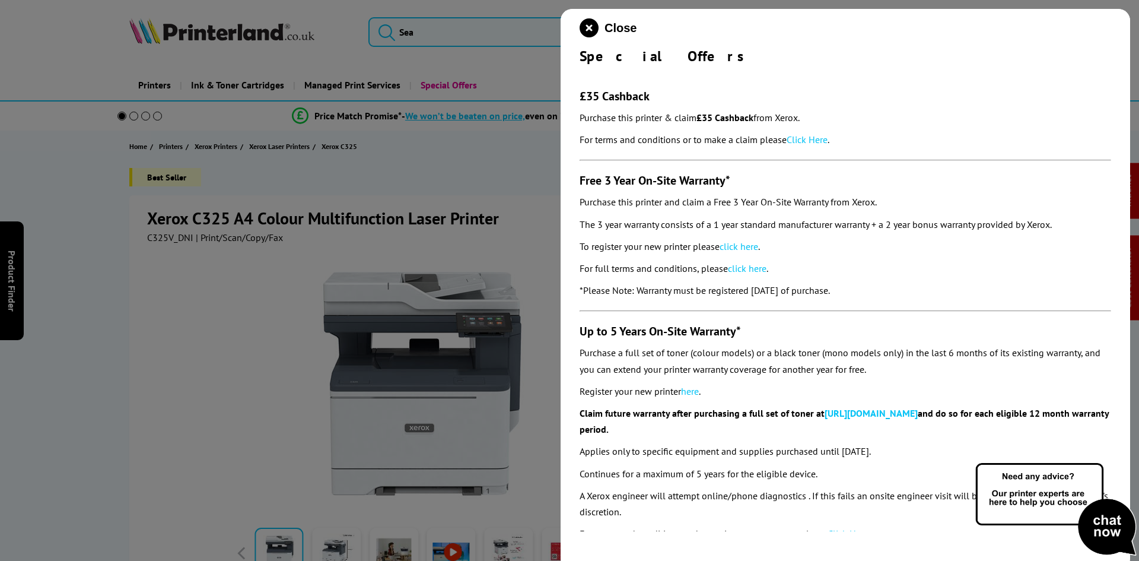
drag, startPoint x: 579, startPoint y: 55, endPoint x: 893, endPoint y: 282, distance: 388.4
click at [893, 282] on div "Close Special Offers £35 Cashback Purchase this printer & claim £35 Cashback fr…" at bounding box center [846, 289] width 570 height 561
copy div "Special Offers £35 Cashback Purchase this printer & claim £35 Cashback from Xer…"
click at [601, 28] on button "Close" at bounding box center [608, 27] width 57 height 19
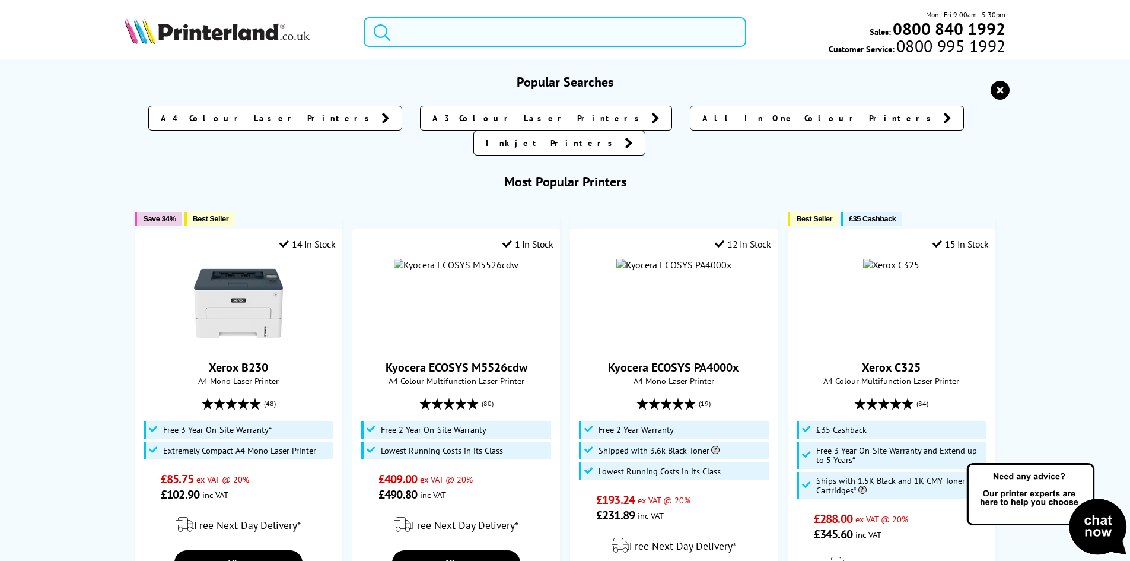
click at [485, 30] on input "search" at bounding box center [555, 32] width 383 height 30
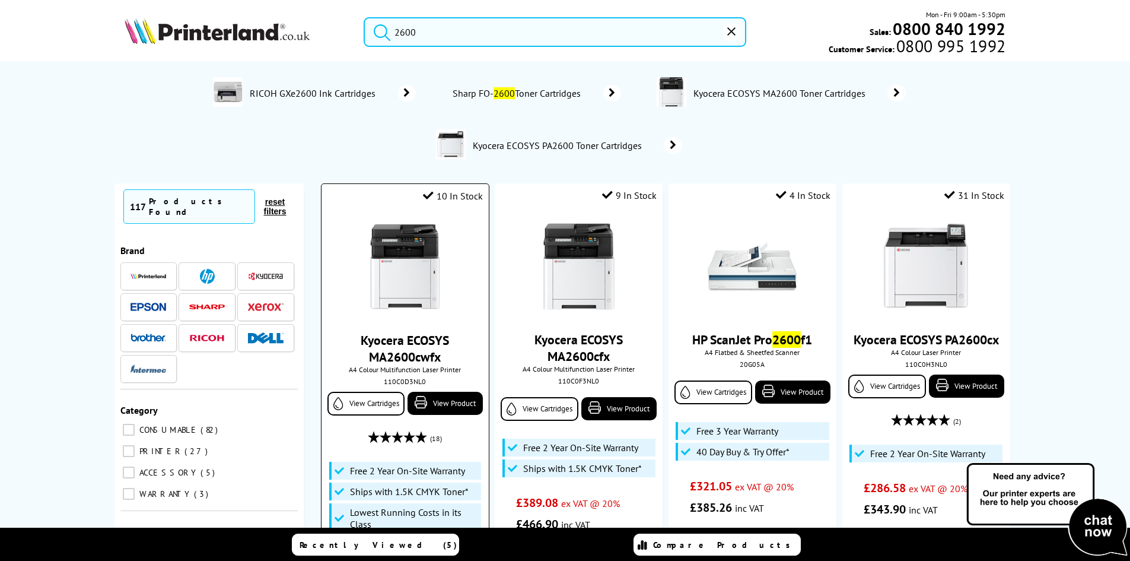
type input "2600"
click at [407, 262] on img at bounding box center [405, 267] width 89 height 89
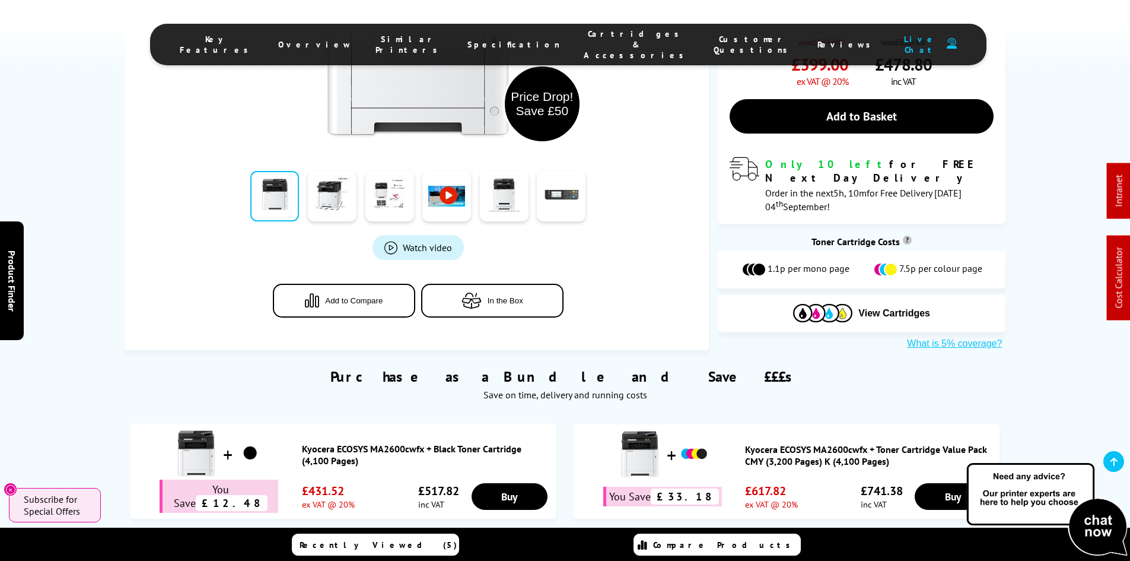
scroll to position [593, 0]
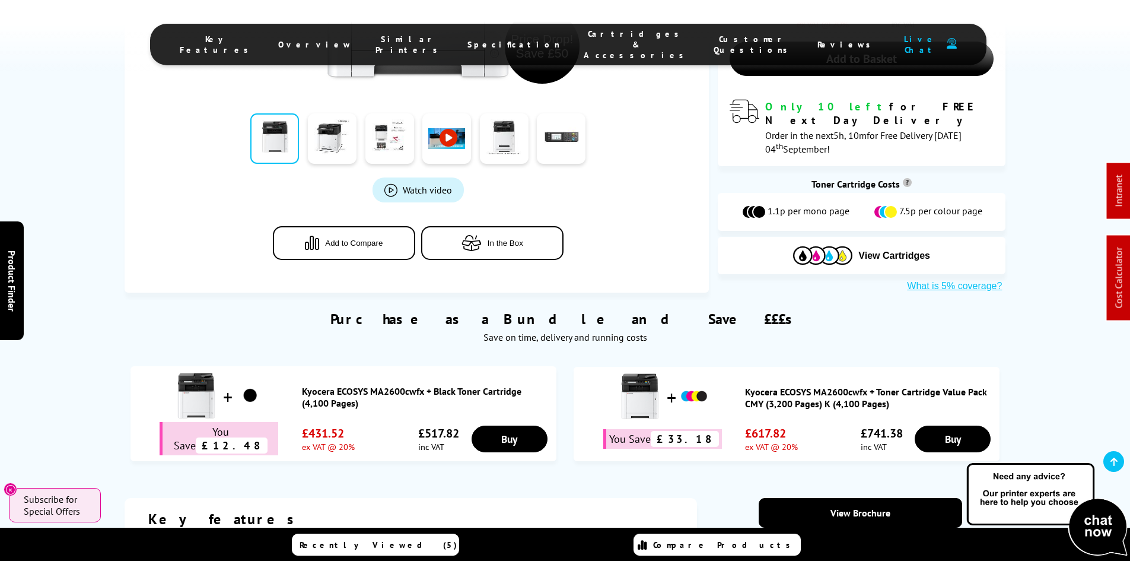
click at [827, 386] on link "Kyocera ECOSYS MA2600cwfx + Toner Cartridge Value Pack CMY (3,200 Pages) K (4,1…" at bounding box center [869, 398] width 249 height 24
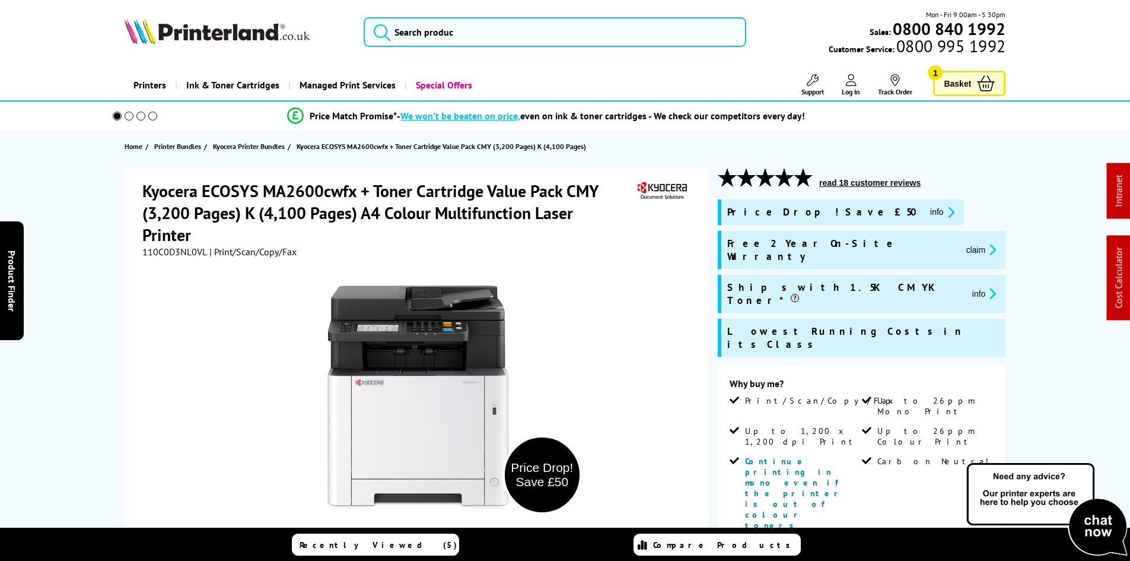
click at [174, 251] on span "110C0D3NL0VL" at bounding box center [174, 252] width 65 height 12
copy div "110C0D3NL0VL"
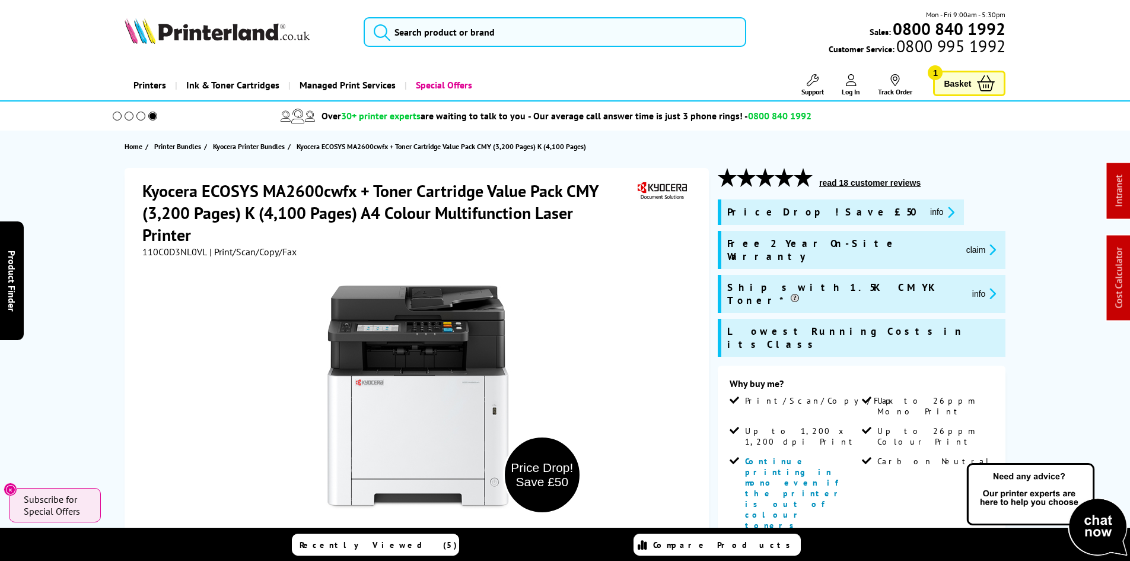
click at [944, 212] on icon "promo-description" at bounding box center [949, 212] width 11 height 12
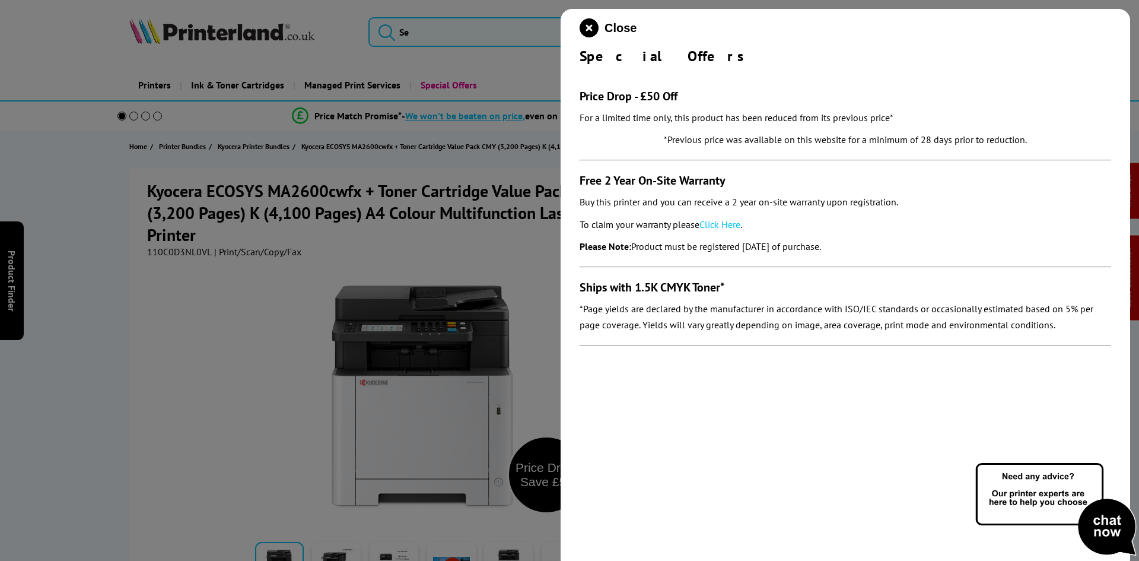
drag, startPoint x: 573, startPoint y: 177, endPoint x: 875, endPoint y: 244, distance: 309.0
click at [875, 244] on div "Close Special Offers Price Drop - £50 Off For a limited time only, this product…" at bounding box center [846, 289] width 570 height 561
copy section "Free 2 Year On-Site Warranty Buy this printer and you can receive a 2 year on-s…"
drag, startPoint x: 588, startPoint y: 28, endPoint x: 489, endPoint y: 30, distance: 99.1
click at [584, 26] on icon "close modal" at bounding box center [589, 27] width 19 height 19
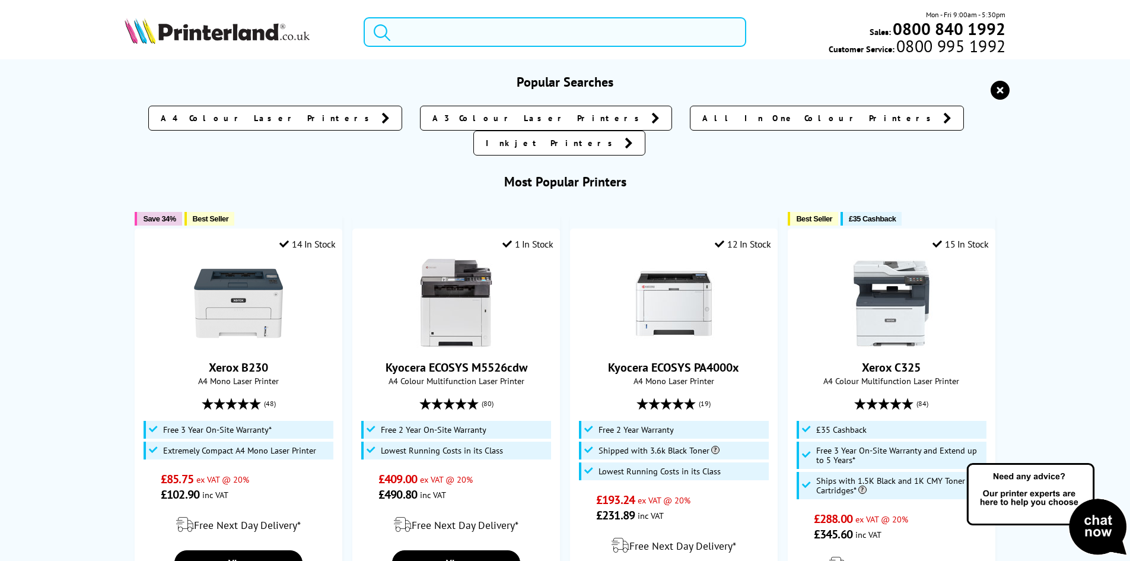
paste input "8D7L0A"
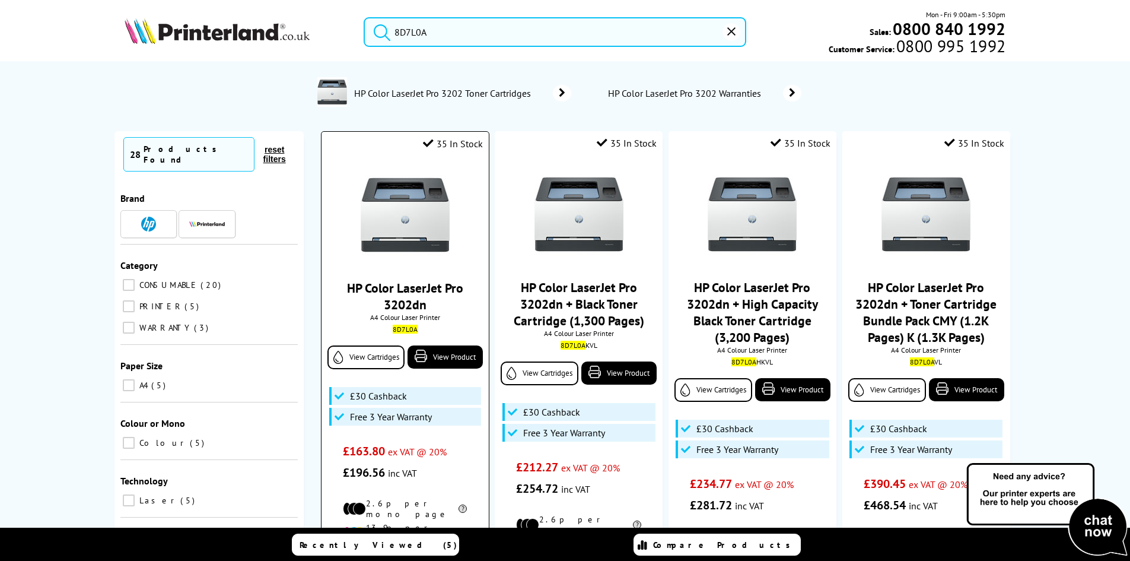
type input "8D7L0A"
click at [416, 224] on img at bounding box center [405, 214] width 89 height 89
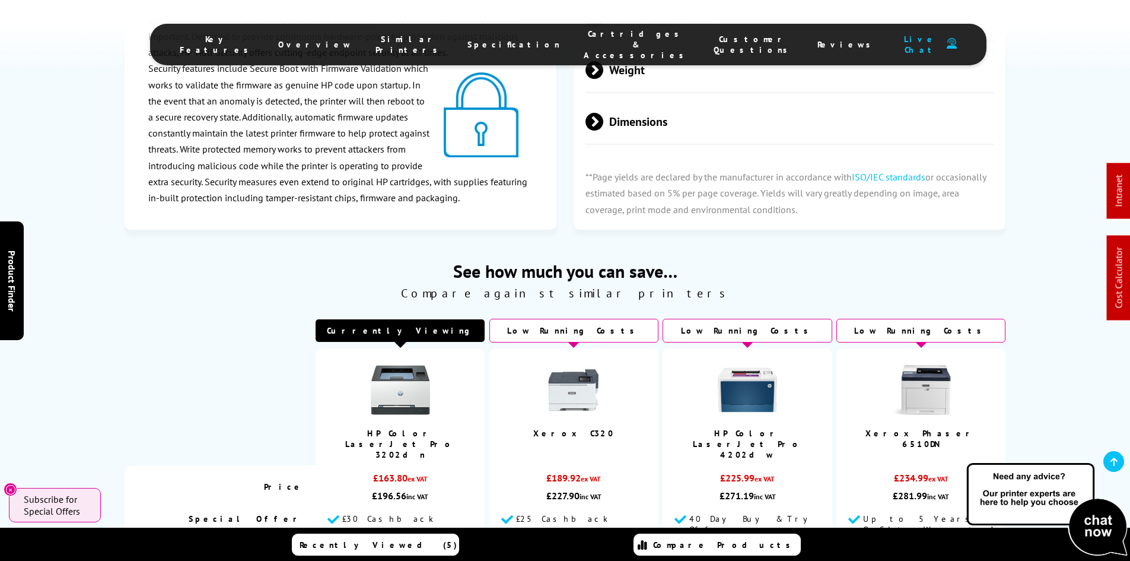
scroll to position [2789, 0]
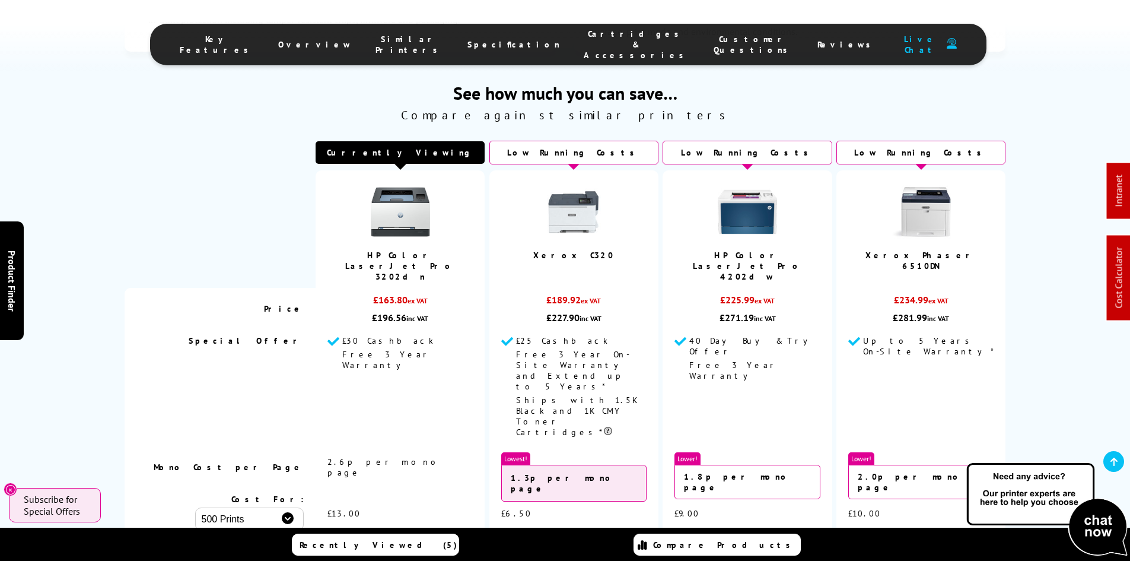
drag, startPoint x: 91, startPoint y: 309, endPoint x: 88, endPoint y: 298, distance: 10.9
click at [91, 309] on div "See how much you can save… Compare against similar printers Currently Viewing" at bounding box center [565, 376] width 949 height 590
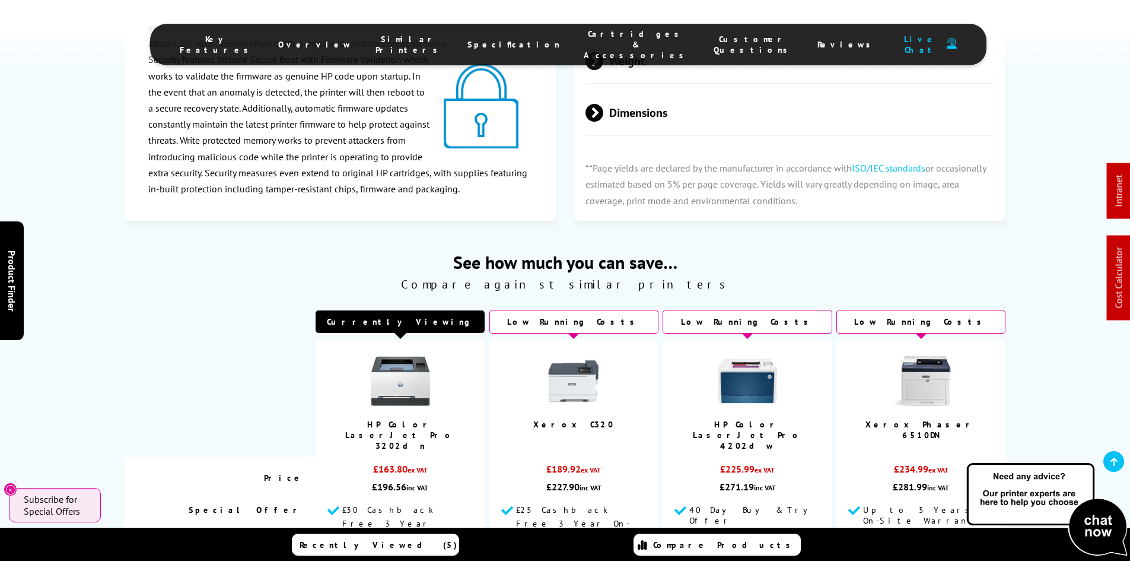
scroll to position [2552, 0]
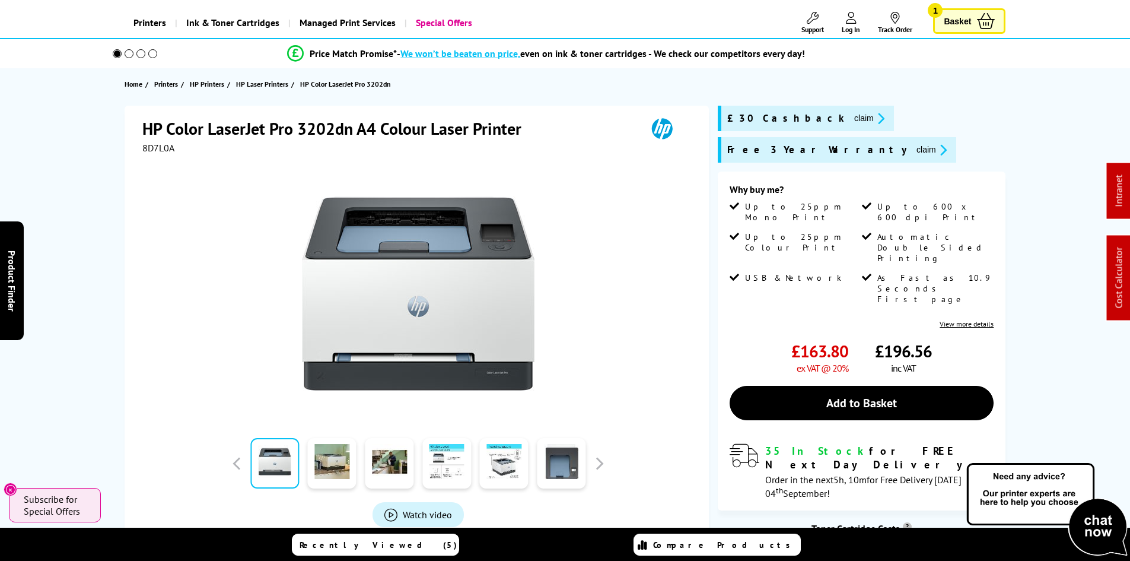
scroll to position [0, 0]
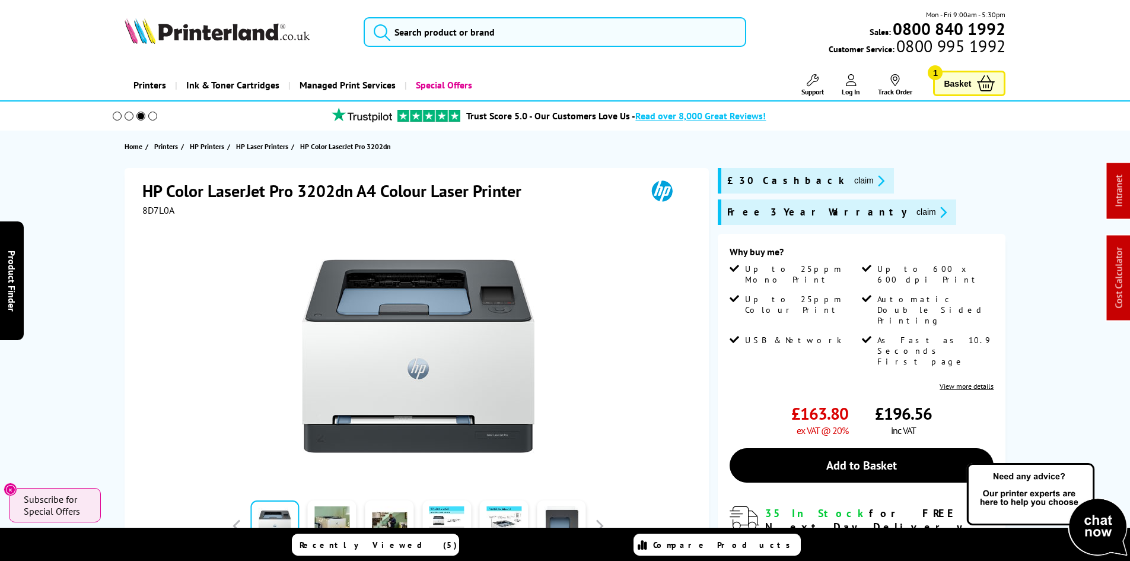
click at [805, 84] on link "Support" at bounding box center [813, 85] width 23 height 22
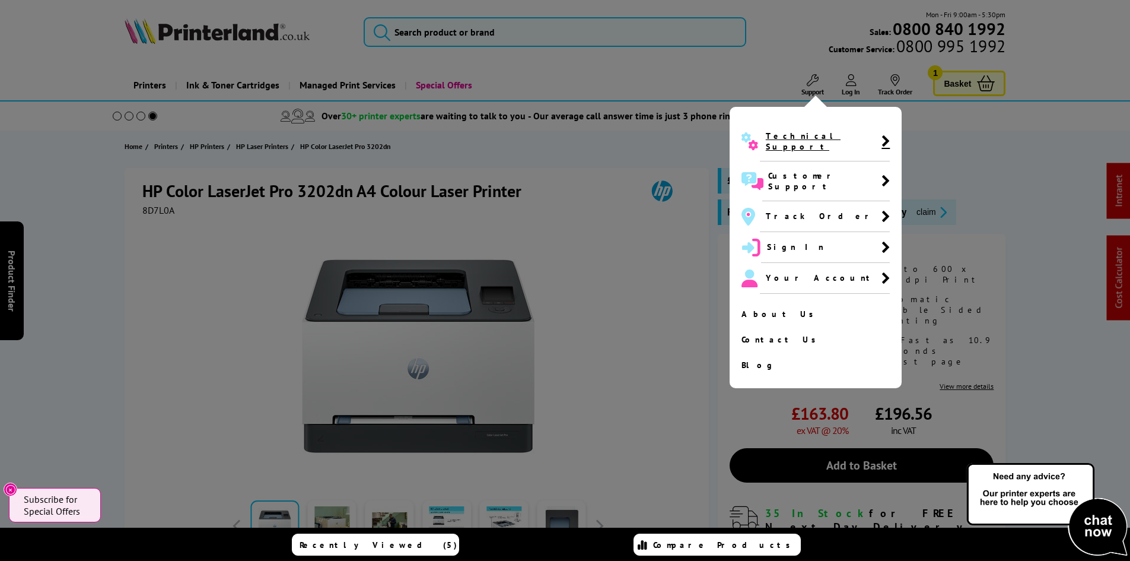
click at [806, 137] on span "Technical Support" at bounding box center [824, 141] width 116 height 21
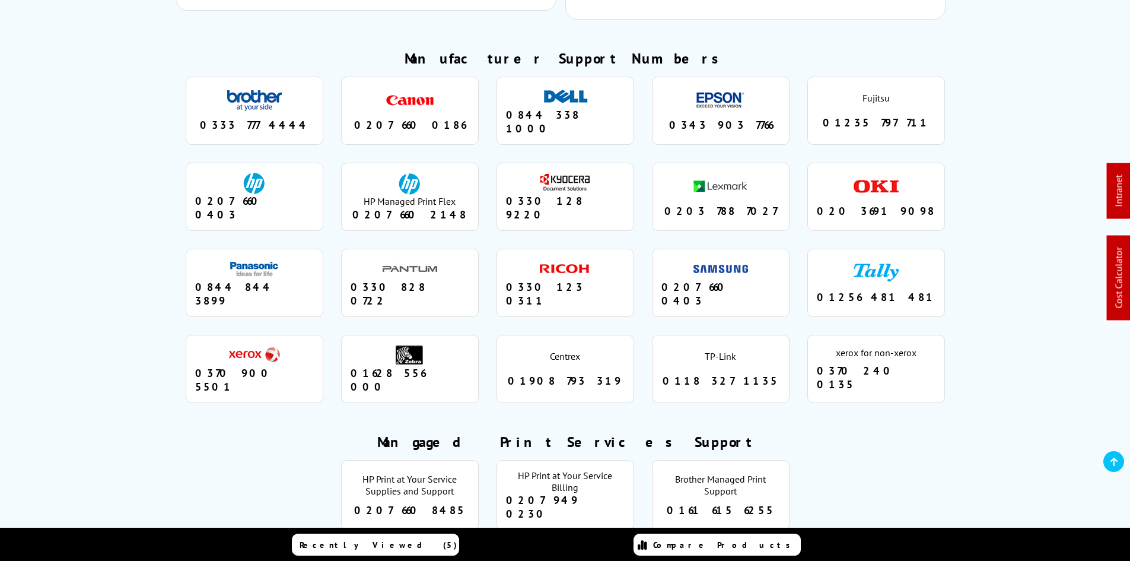
scroll to position [1072, 0]
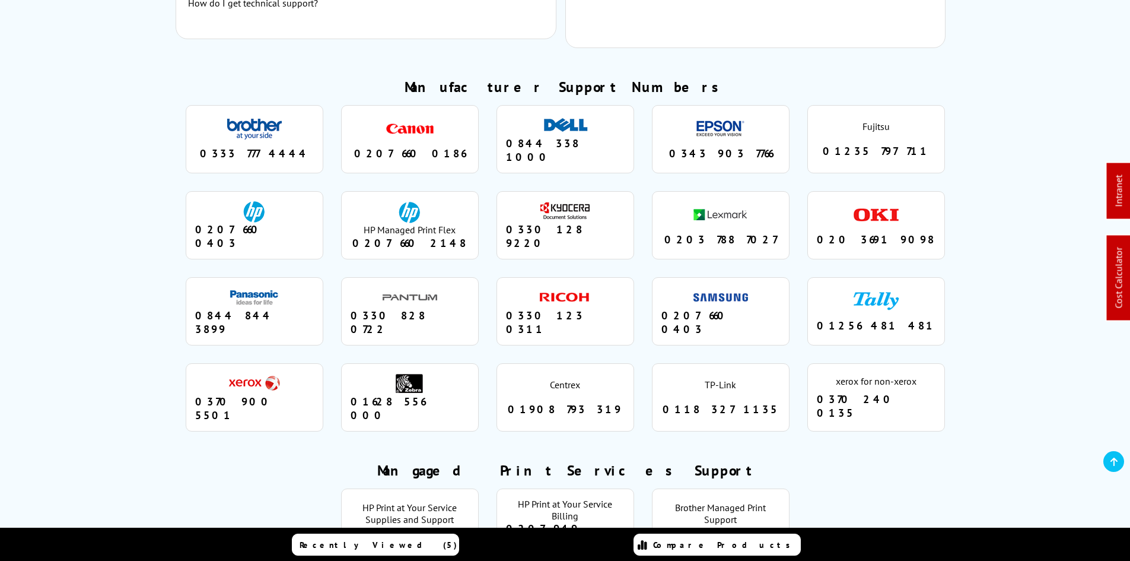
drag, startPoint x: 143, startPoint y: 195, endPoint x: 147, endPoint y: 186, distance: 10.1
click at [160, 209] on div "Manufacturer Support Numbers brother 0333 777 4444 canon 0207 660 0186 dell 084…" at bounding box center [565, 259] width 829 height 363
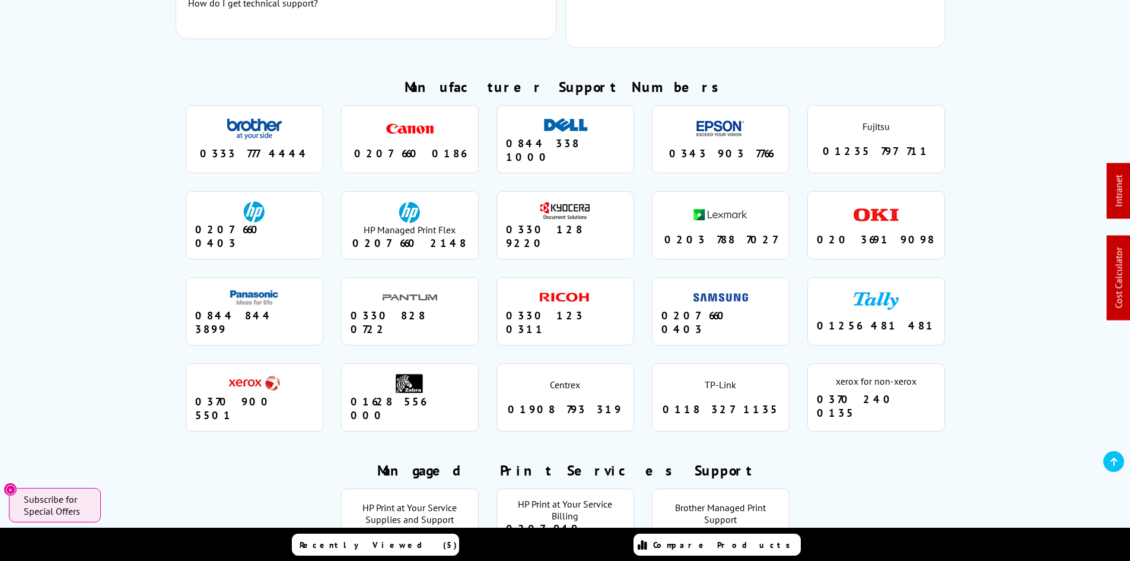
drag, startPoint x: 106, startPoint y: 232, endPoint x: 88, endPoint y: 276, distance: 47.4
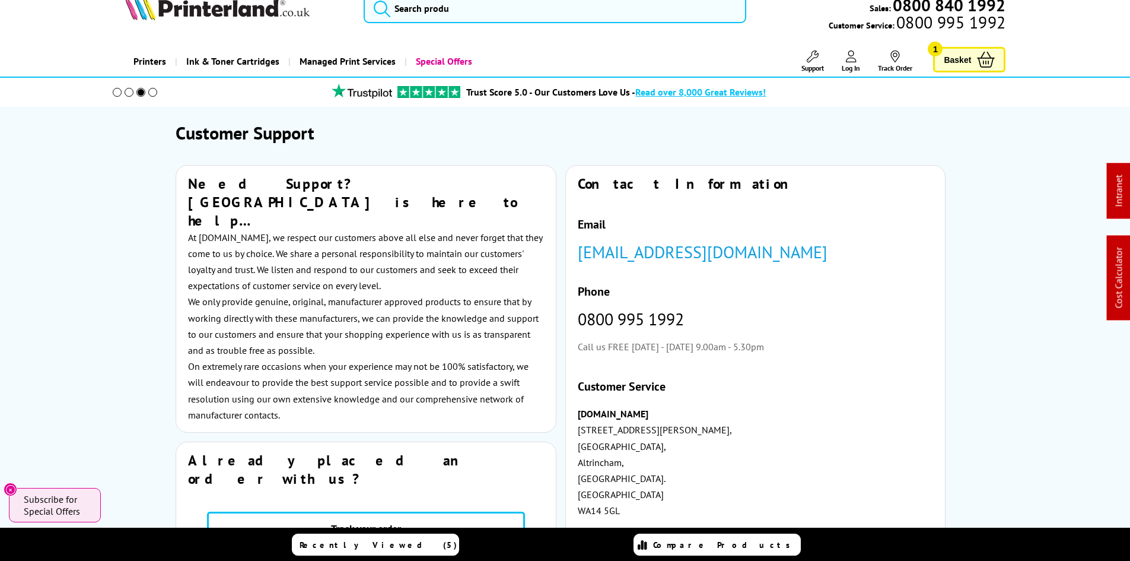
scroll to position [0, 0]
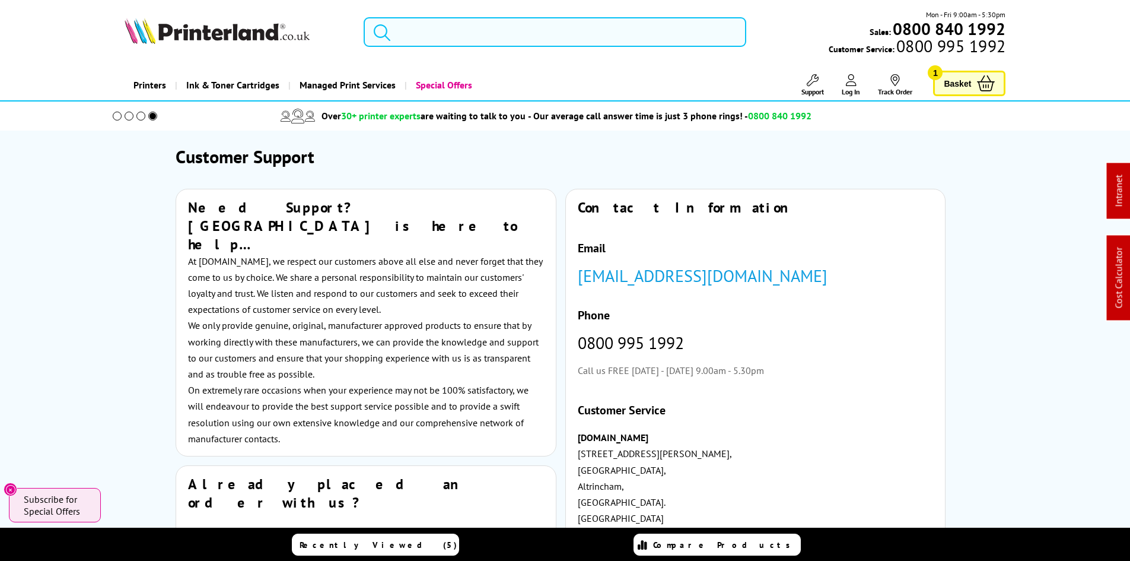
click at [479, 31] on input "search" at bounding box center [555, 32] width 383 height 30
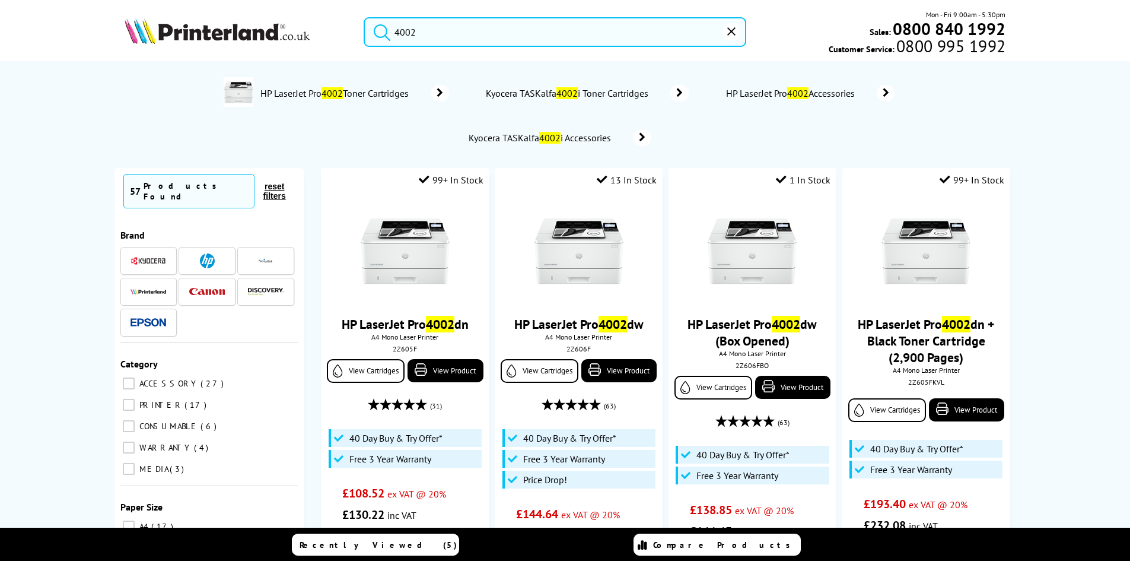
click at [427, 30] on input "4002" at bounding box center [555, 32] width 383 height 30
paste input "MFCJ5740DWZU1"
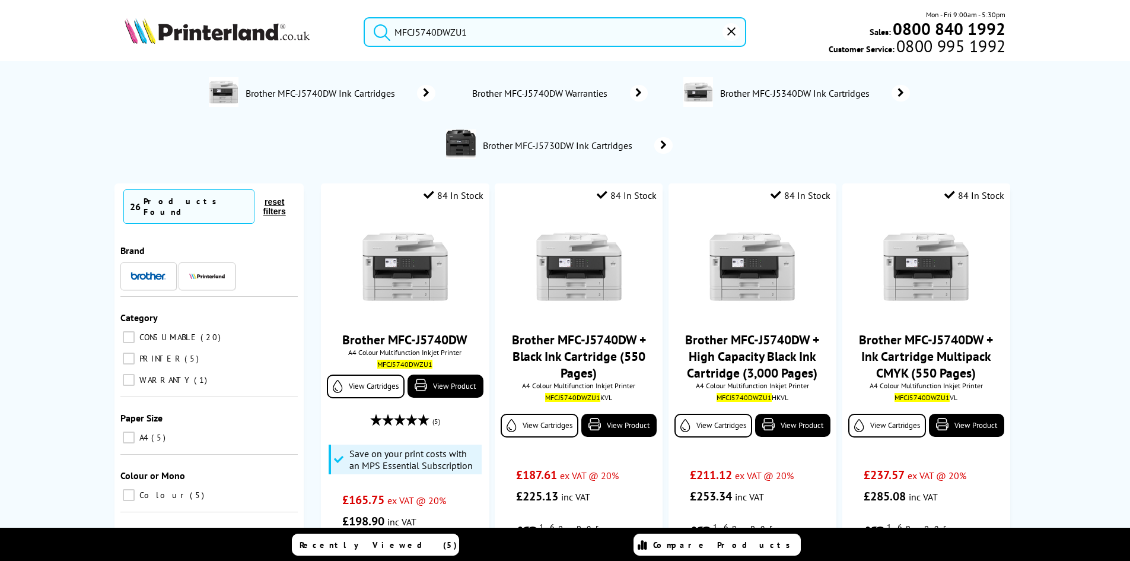
type input "MFCJ5740DWZU1"
click at [364, 17] on button "submit" at bounding box center [379, 30] width 30 height 26
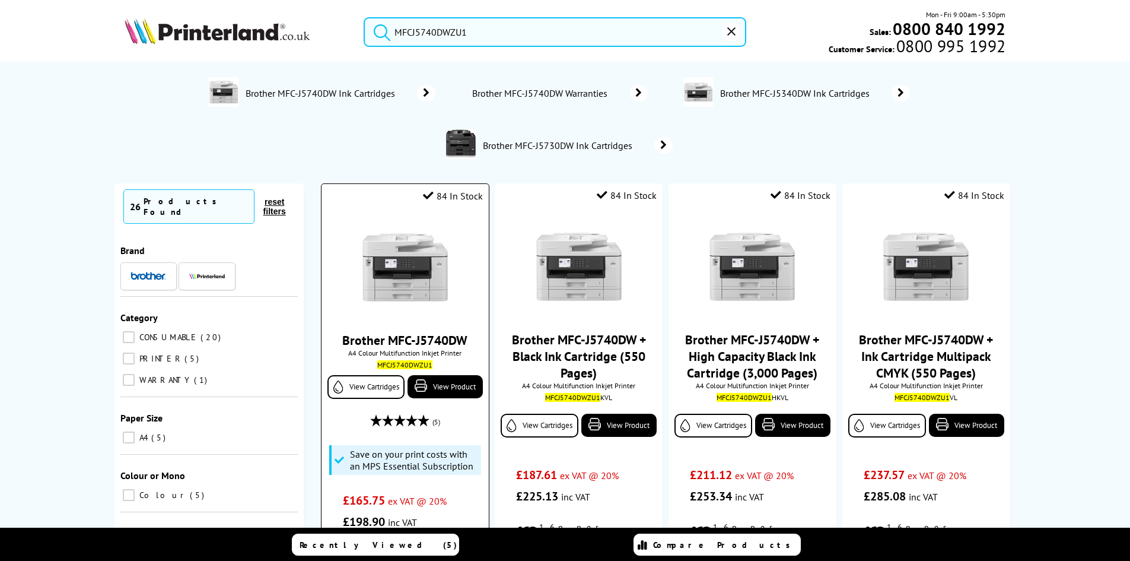
click at [415, 264] on img at bounding box center [405, 267] width 89 height 89
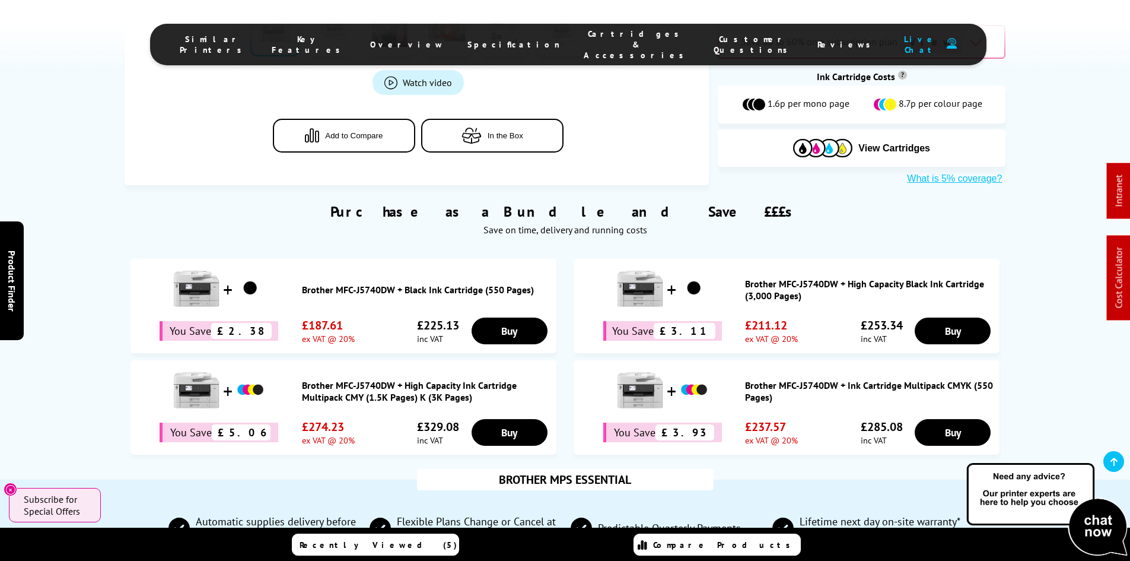
scroll to position [712, 0]
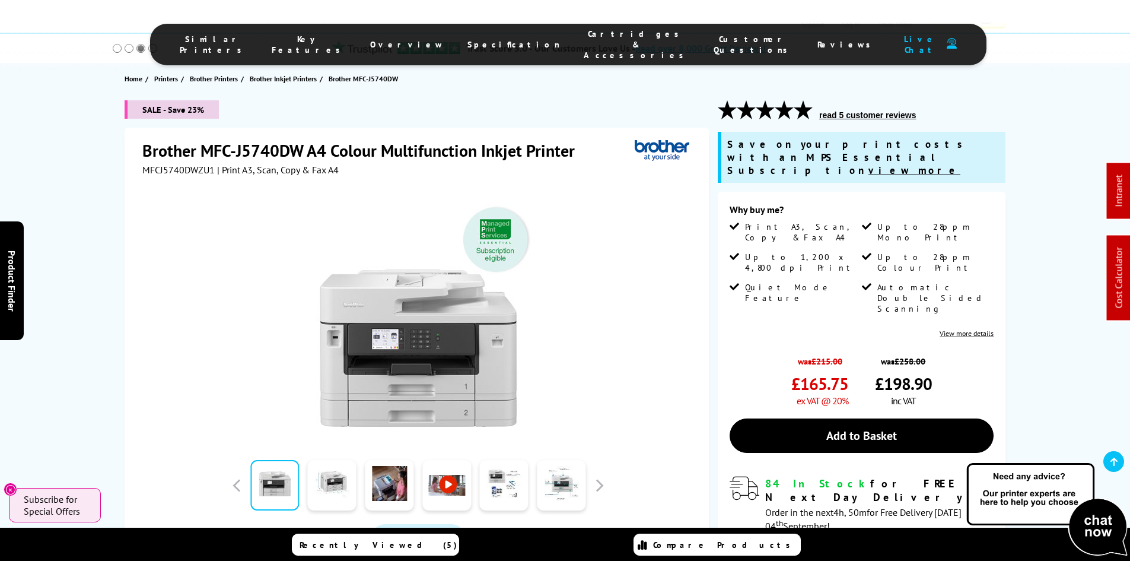
scroll to position [0, 0]
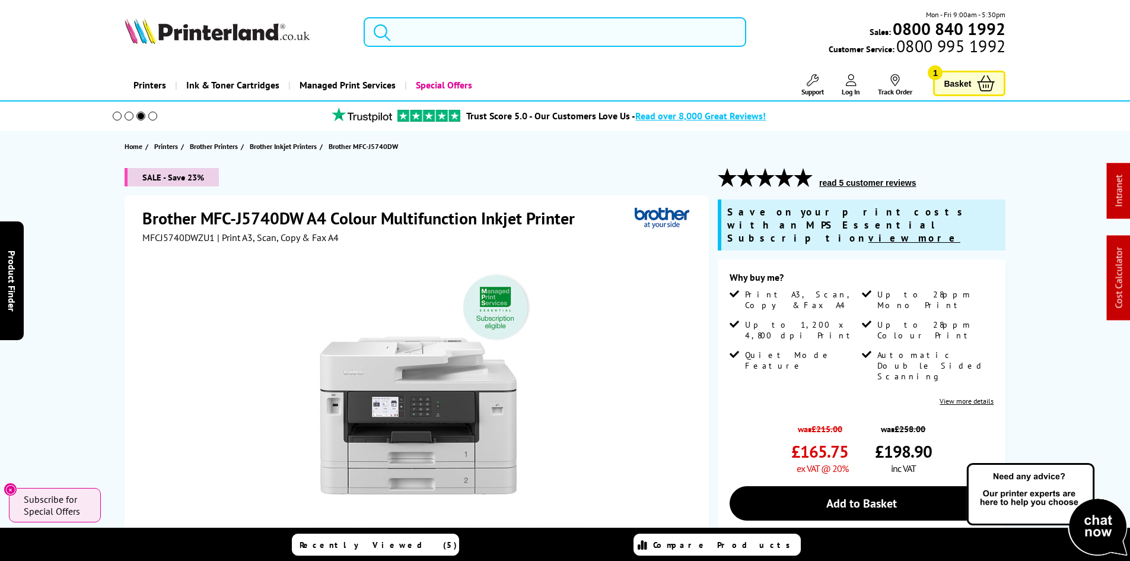
click at [410, 40] on input "search" at bounding box center [555, 32] width 383 height 30
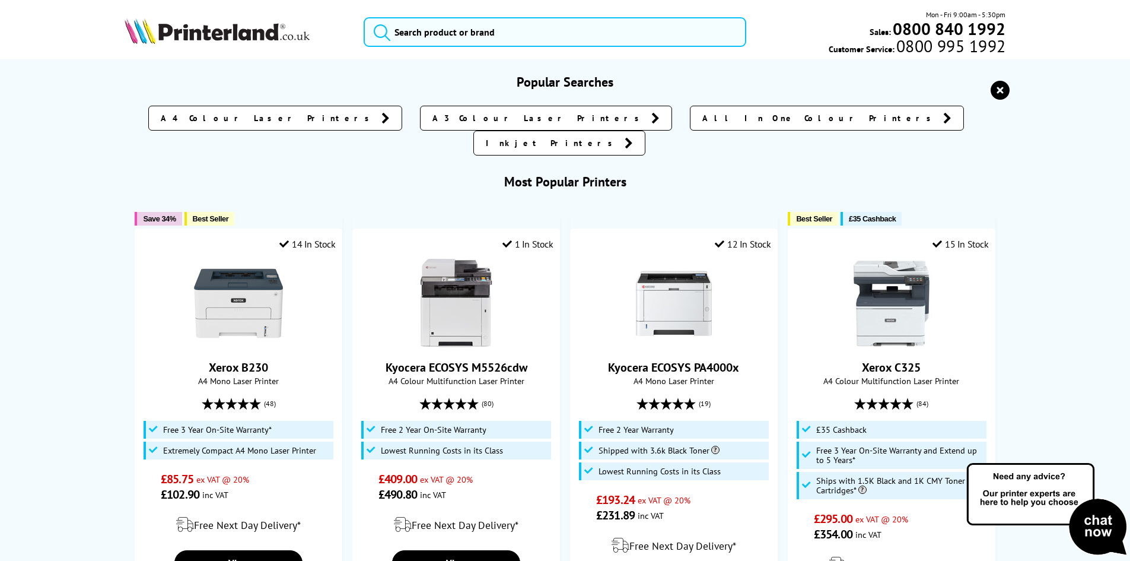
click at [267, 31] on img at bounding box center [217, 31] width 185 height 26
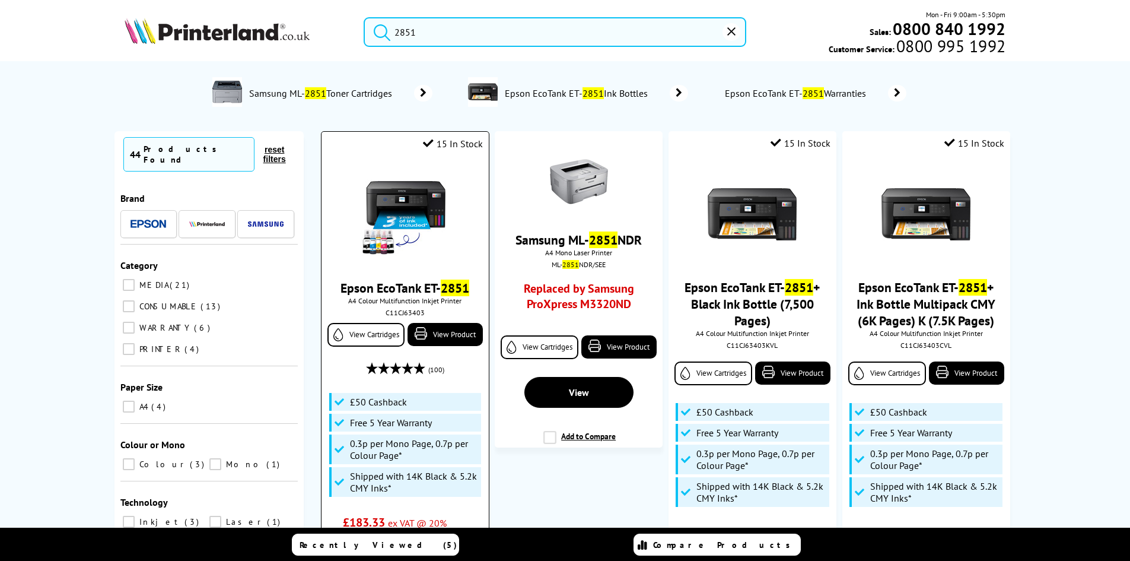
type input "2851"
click at [368, 209] on img at bounding box center [405, 214] width 89 height 89
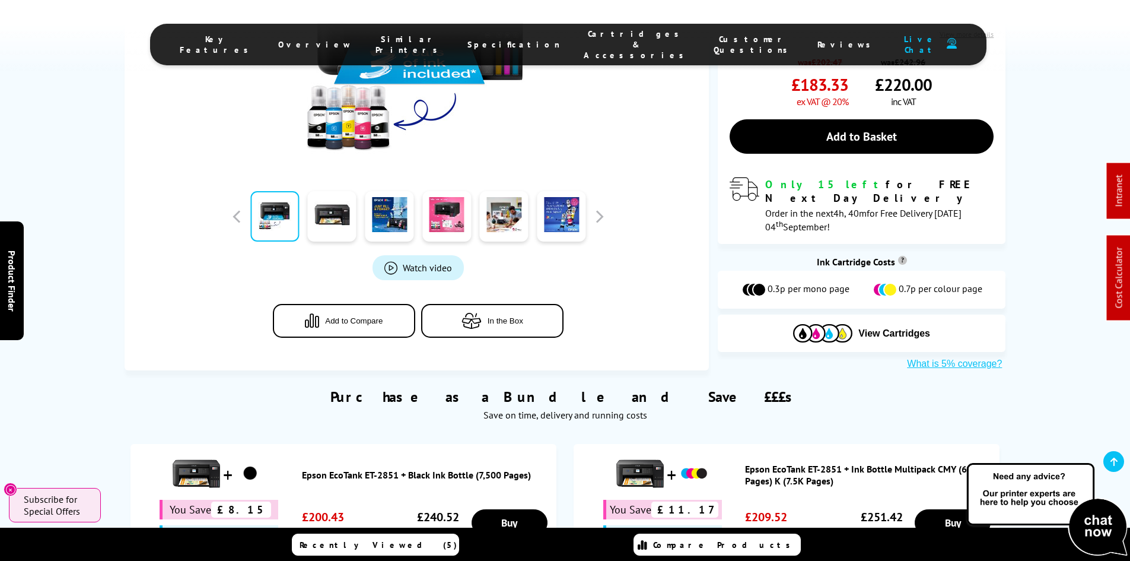
scroll to position [593, 0]
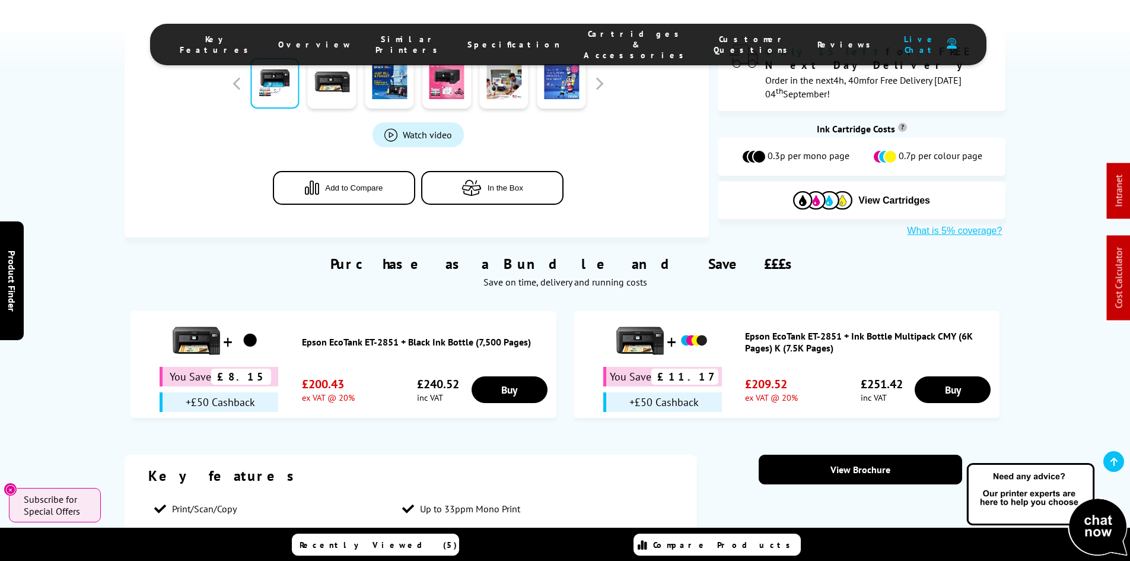
click at [584, 40] on span "Cartridges & Accessories" at bounding box center [637, 44] width 106 height 32
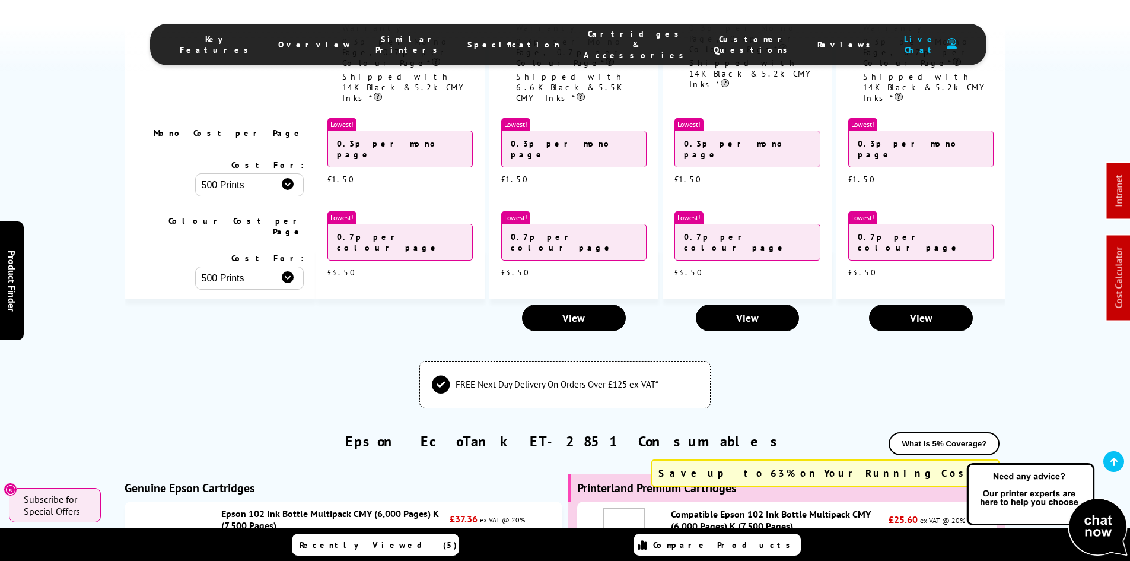
scroll to position [3189, 0]
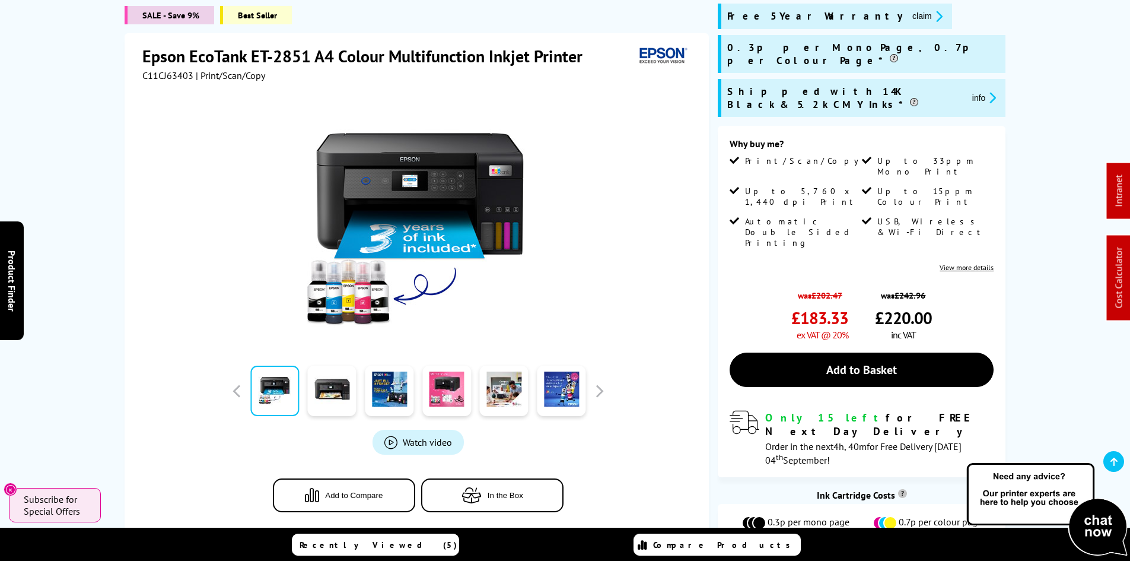
scroll to position [0, 0]
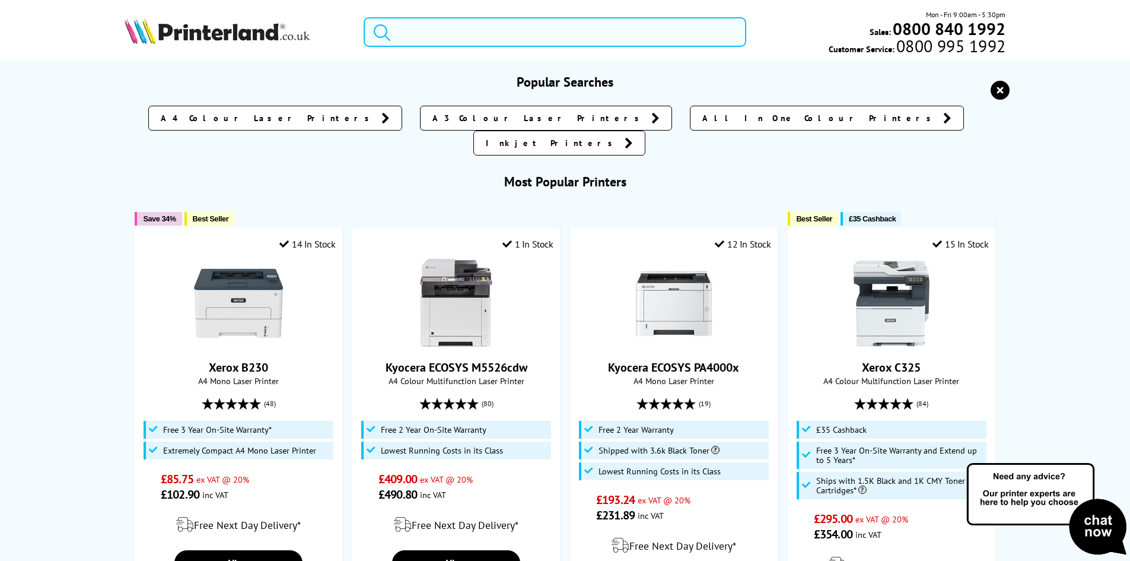
paste input "DCPL1660WZU1"
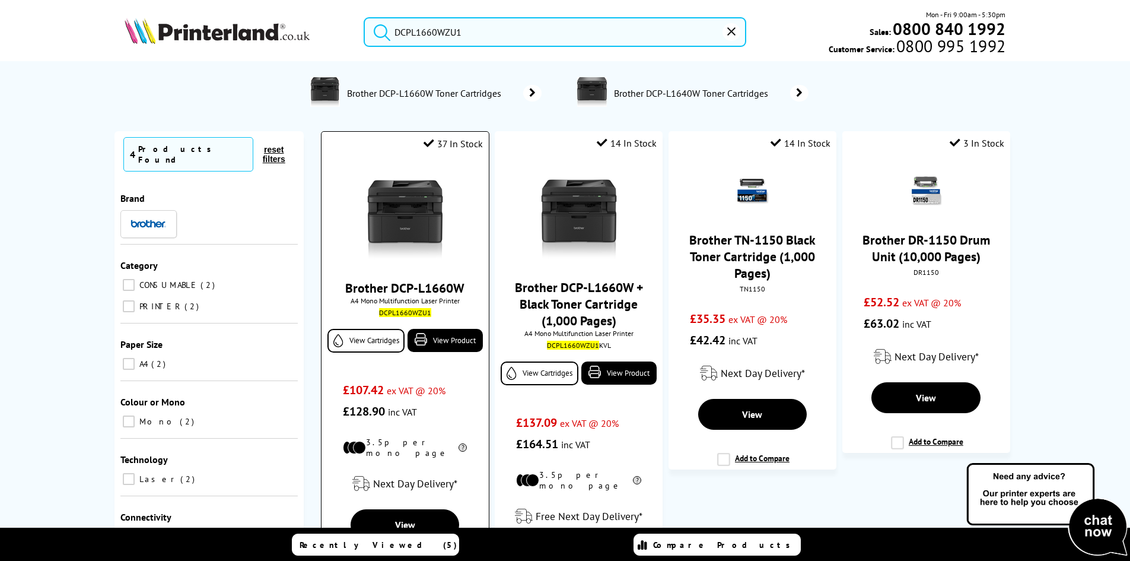
type input "DCPL1660WZU1"
click at [426, 202] on img at bounding box center [405, 214] width 89 height 89
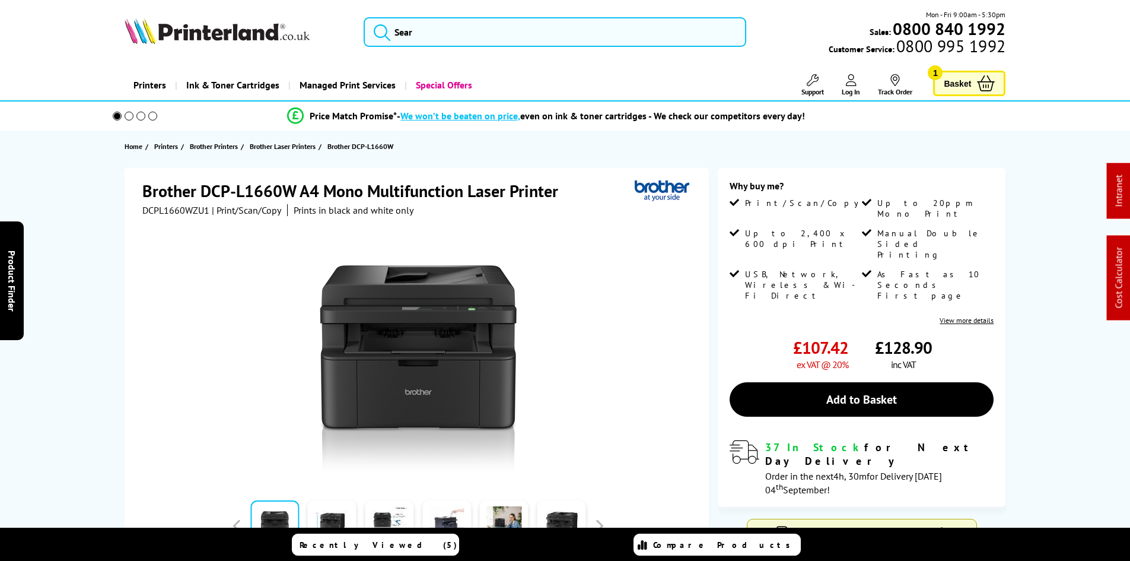
click at [100, 237] on div "Brother DCP-L1660W A4 Mono Multifunction Laser Printer DCPL1660WZU1 | Print/Sca…" at bounding box center [565, 417] width 949 height 499
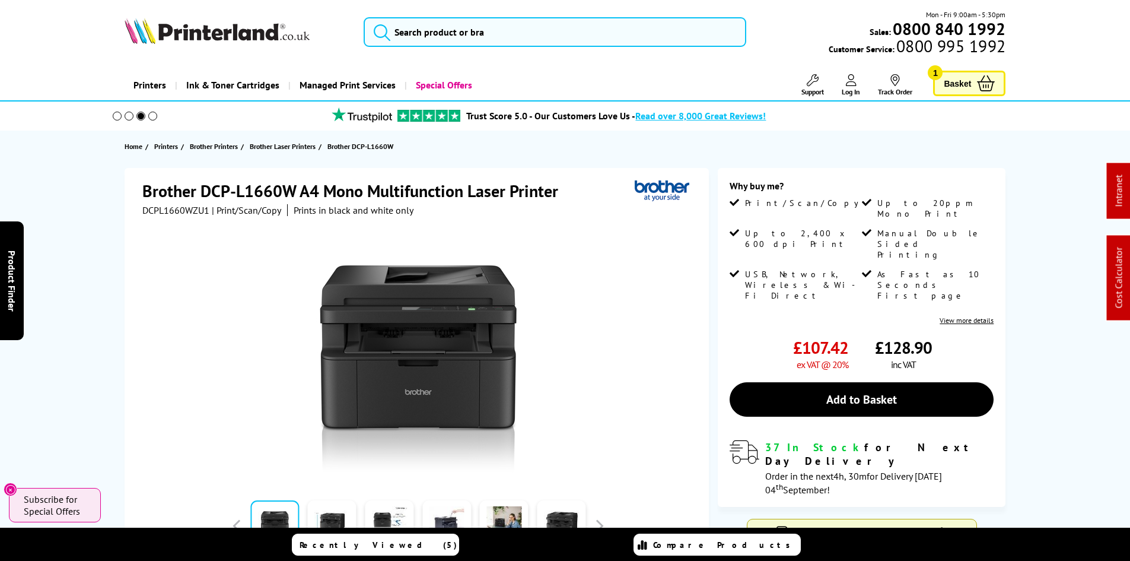
click at [100, 237] on div "Brother DCP-L1660W A4 Mono Multifunction Laser Printer DCPL1660WZU1 | Print/Sca…" at bounding box center [565, 421] width 949 height 507
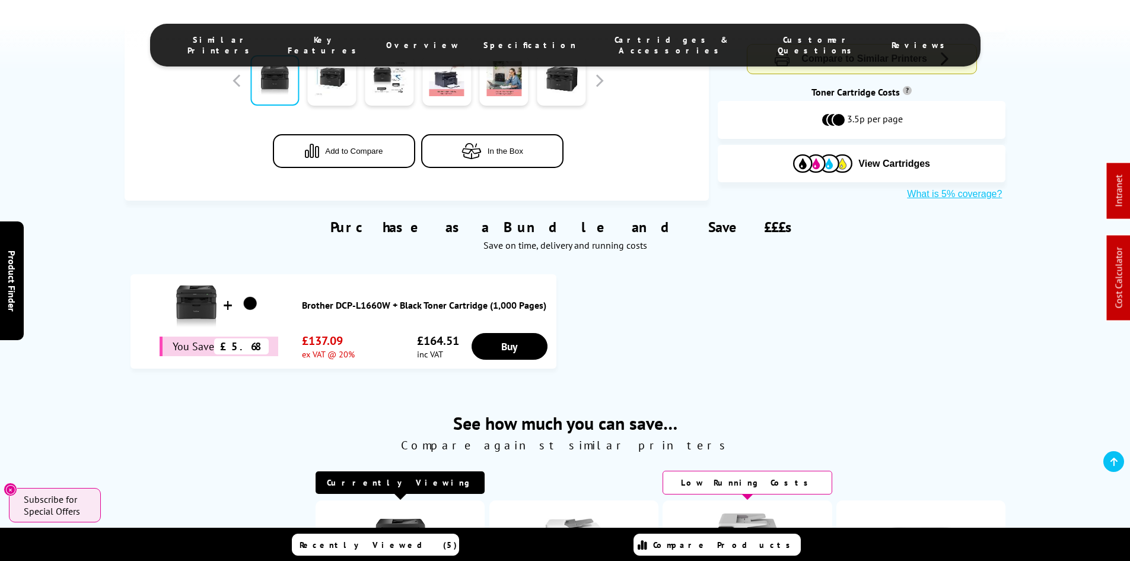
click at [532, 40] on span "Specification" at bounding box center [530, 45] width 93 height 11
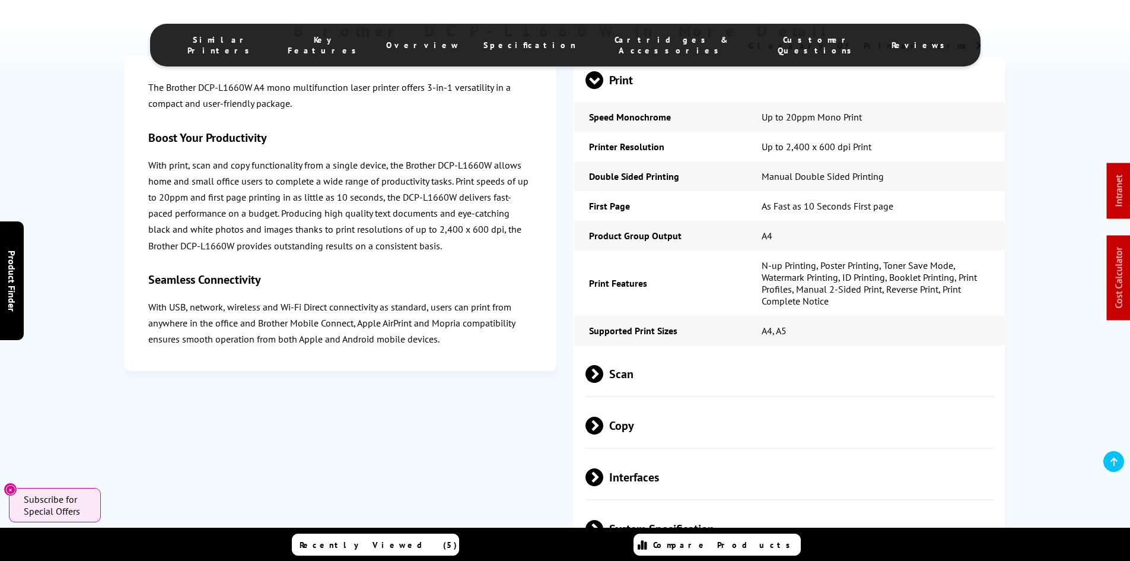
scroll to position [1989, 0]
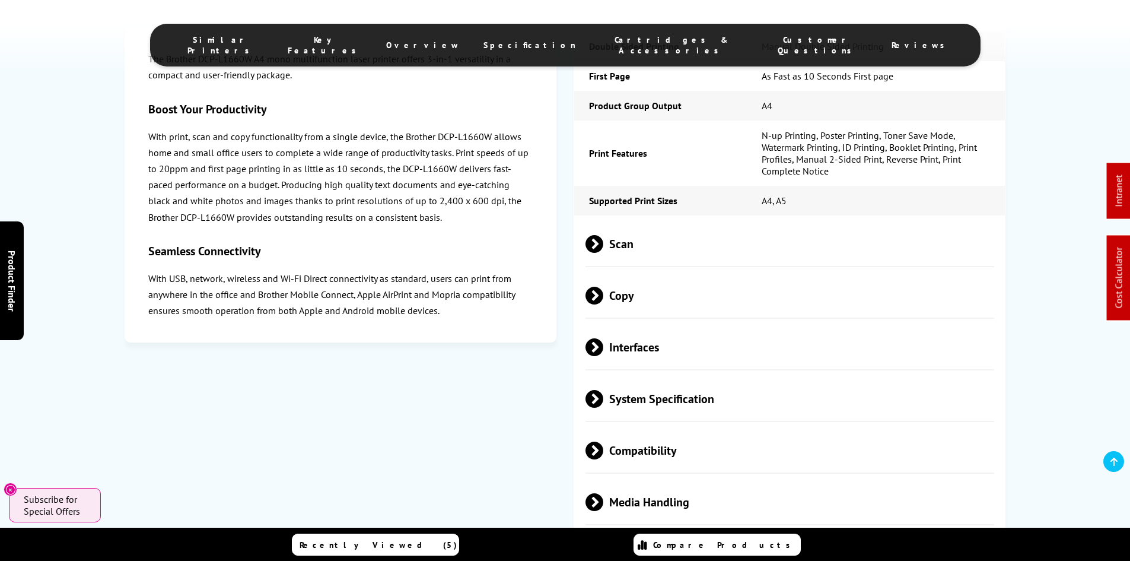
click at [628, 221] on span "Scan" at bounding box center [790, 243] width 409 height 45
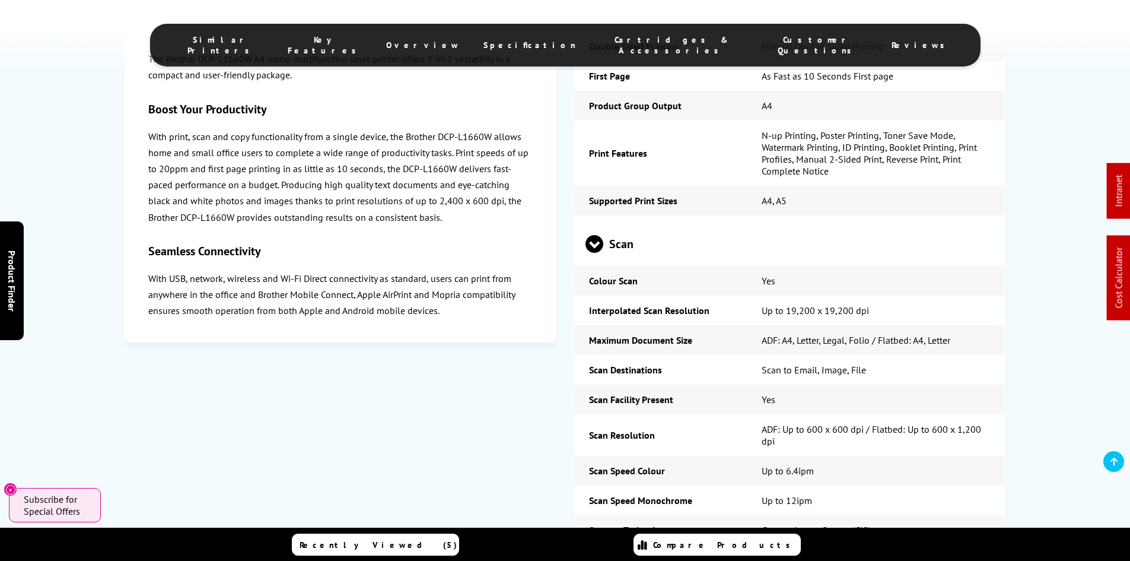
click at [628, 221] on span "Scan" at bounding box center [790, 243] width 409 height 45
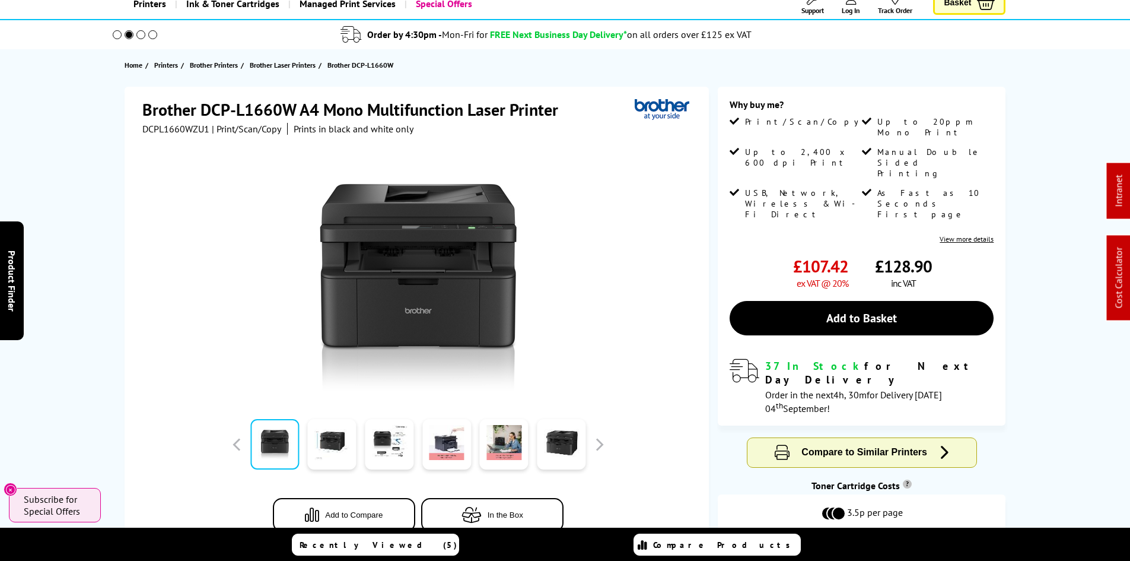
scroll to position [0, 0]
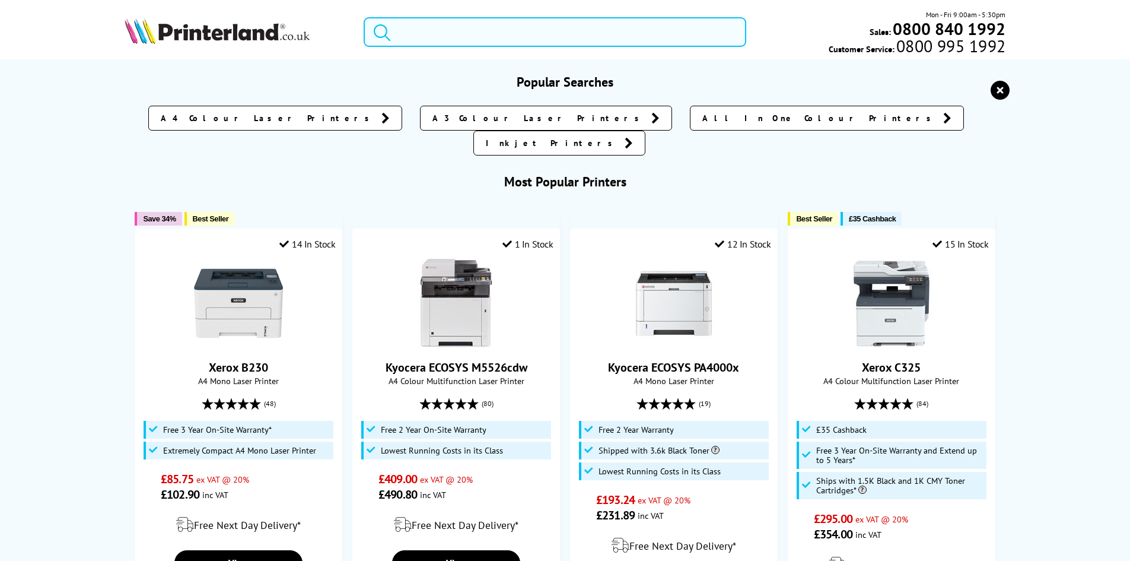
paste input "TN3600XXL"
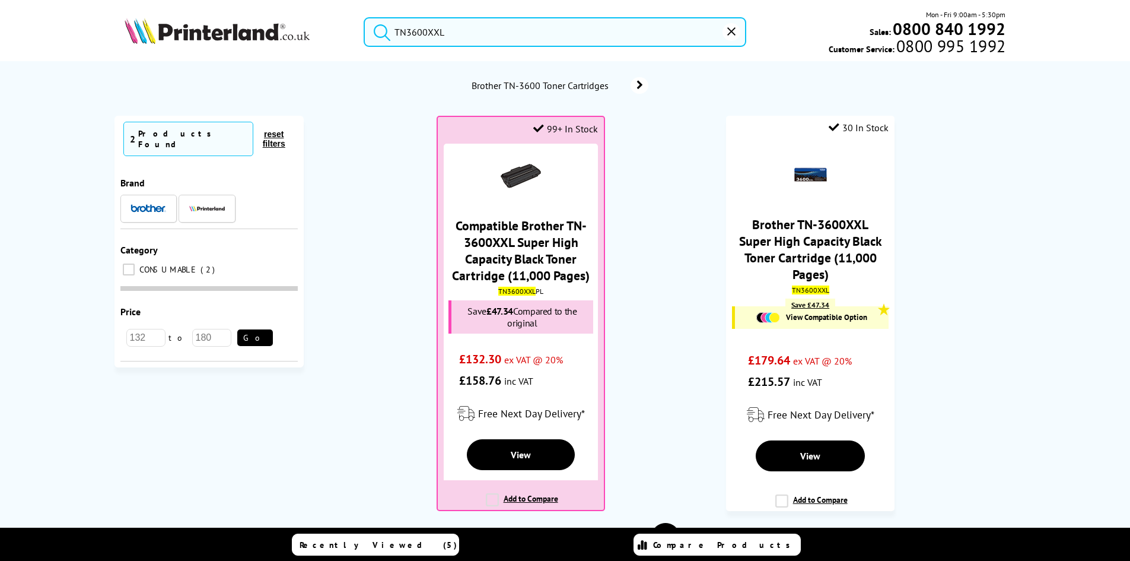
click at [663, 234] on ol "99+ In Stock Compatible Brother TN-3600XXL Super High Capacity Black Toner Cart…" at bounding box center [666, 319] width 701 height 407
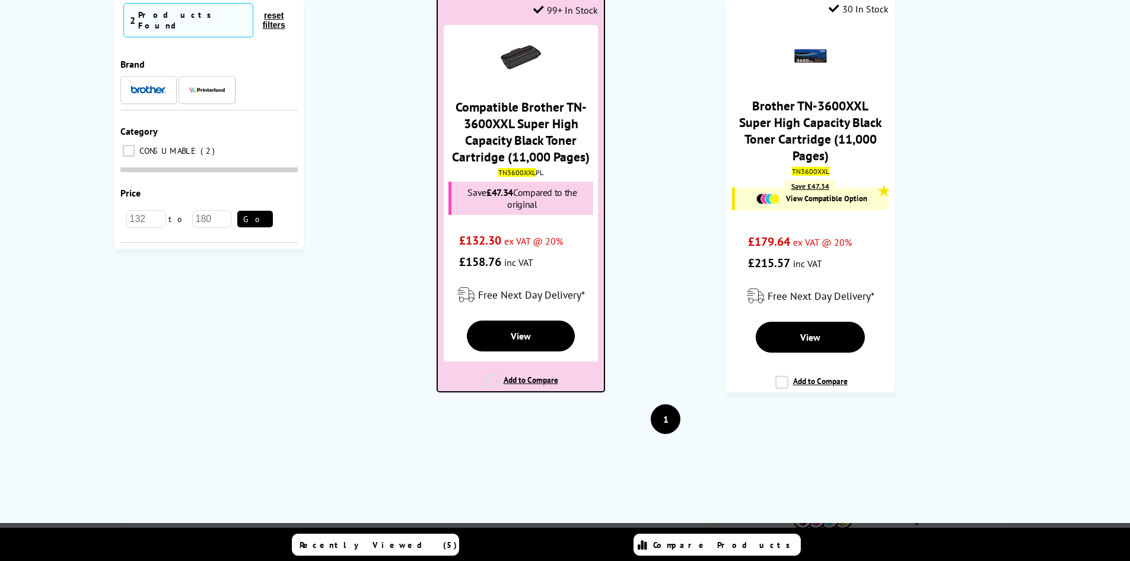
click at [520, 170] on mark "TN3600XXL" at bounding box center [516, 172] width 37 height 9
copy div "TN3600XXL PL"
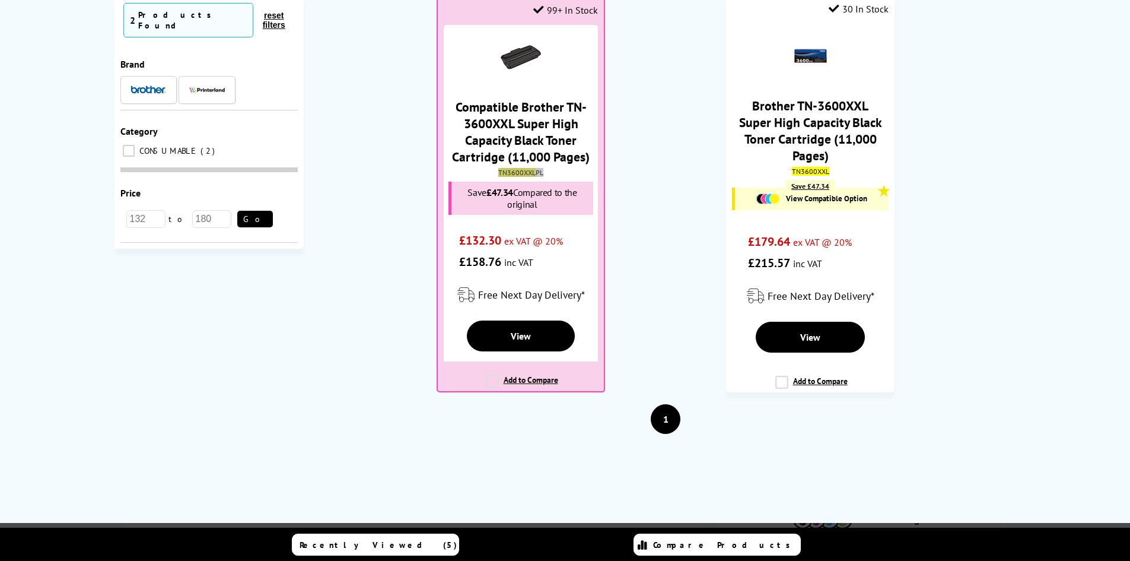
scroll to position [0, 0]
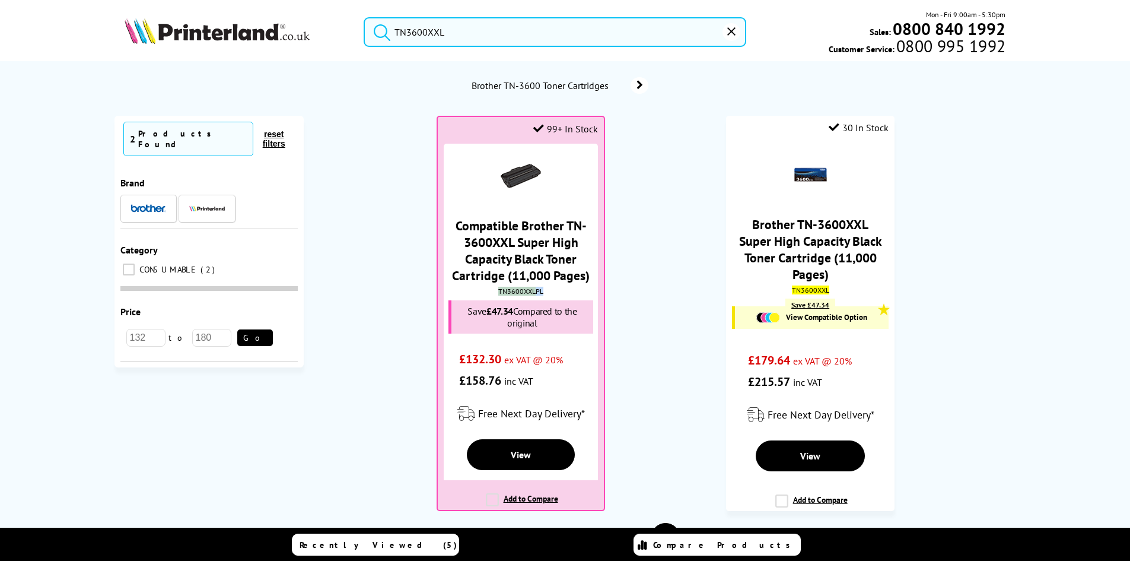
click at [0, 0] on div "Similar Printers Key Features Overview Specification Cartridges & Accessories C…" at bounding box center [0, 0] width 0 height 0
drag, startPoint x: 390, startPoint y: 24, endPoint x: 322, endPoint y: 21, distance: 68.9
click at [322, 21] on div "TN3600XXL Mon - Fri 9:00am - 5:30pm Sales: 0800 840 1992 Customer Service: 0800…" at bounding box center [565, 35] width 949 height 52
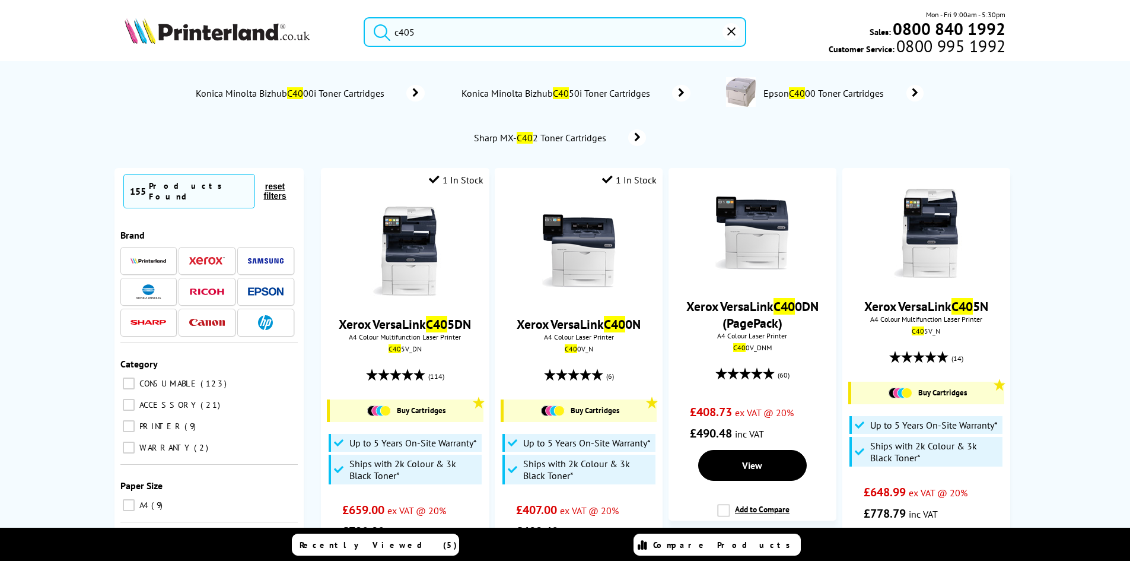
type input "c405"
click at [364, 17] on button "submit" at bounding box center [379, 30] width 30 height 26
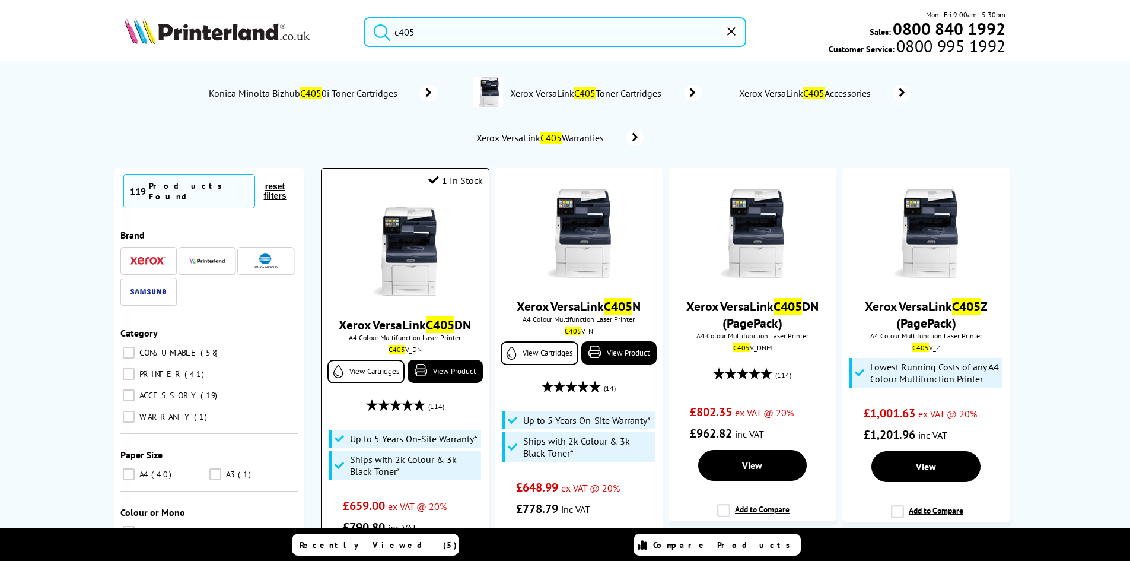
click at [389, 234] on img at bounding box center [405, 251] width 89 height 89
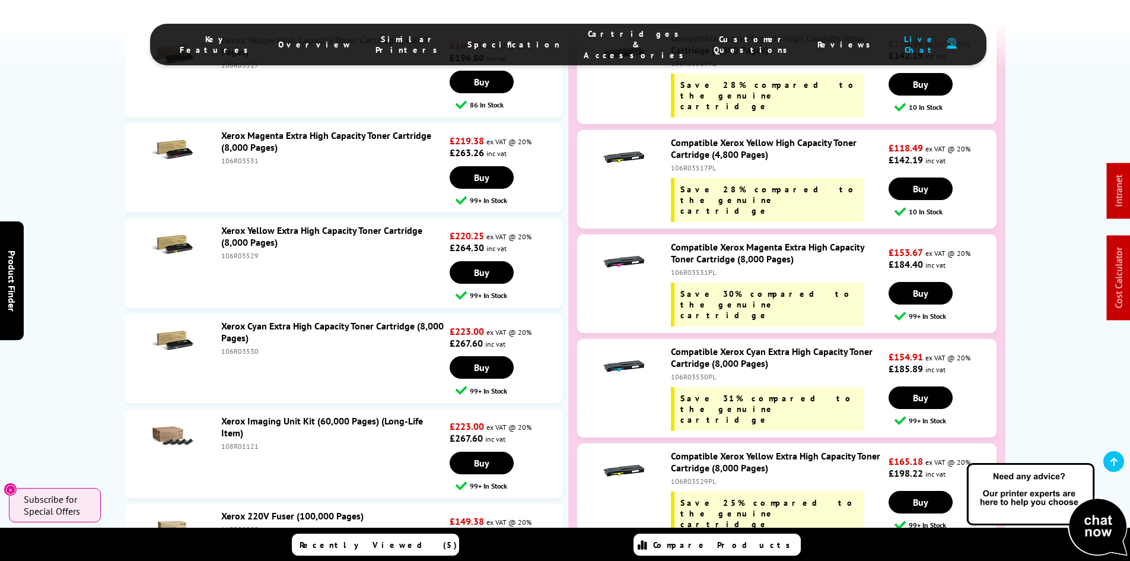
scroll to position [5036, 0]
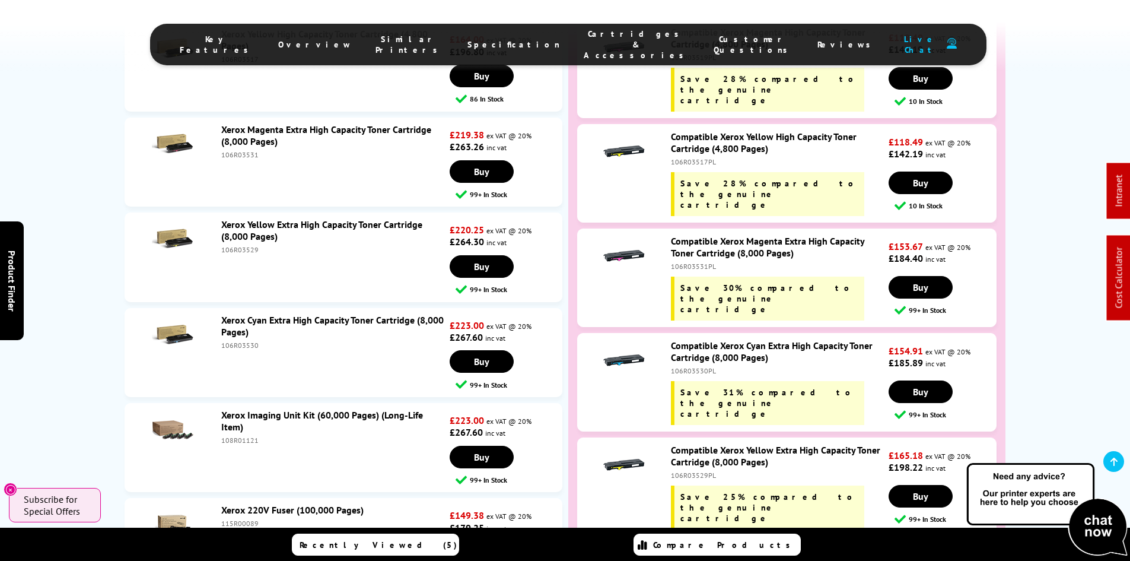
click at [687, 560] on div "108R01121PL" at bounding box center [778, 567] width 215 height 9
copy div "108R01121PL"
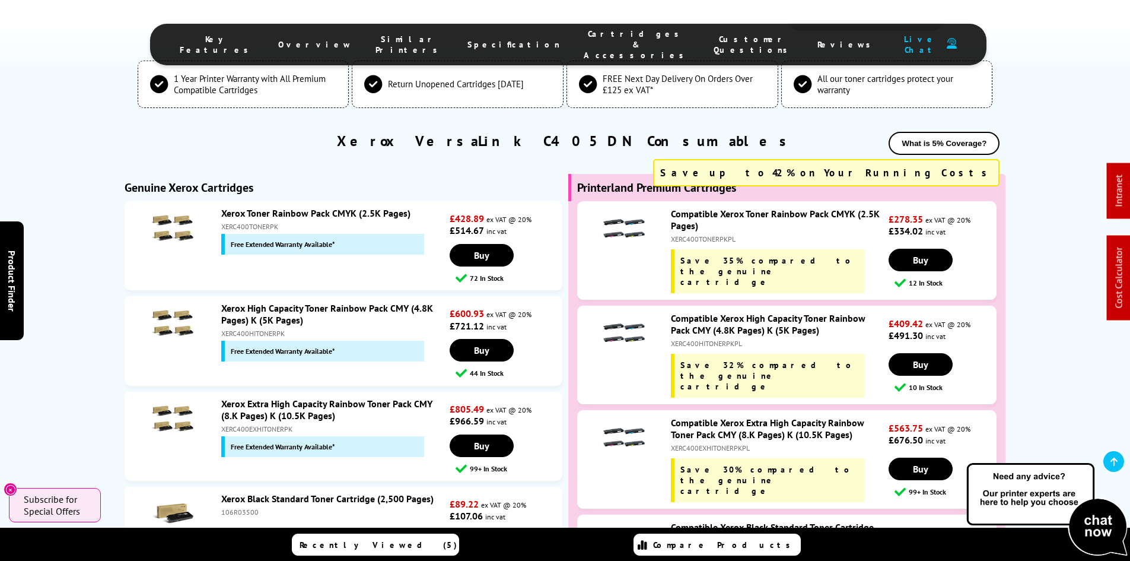
scroll to position [3849, 0]
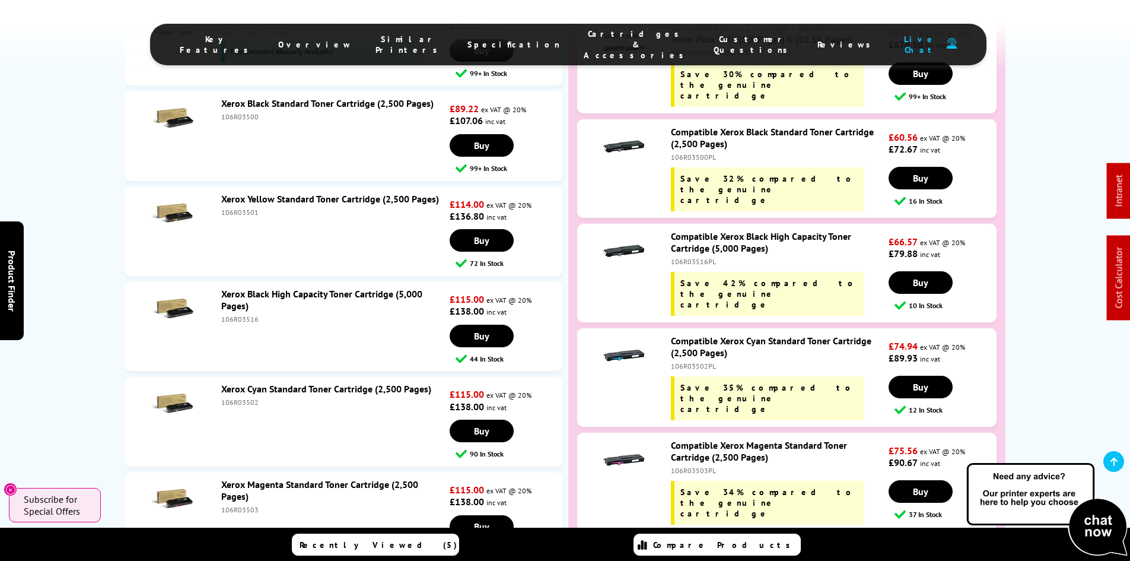
scroll to position [4383, 0]
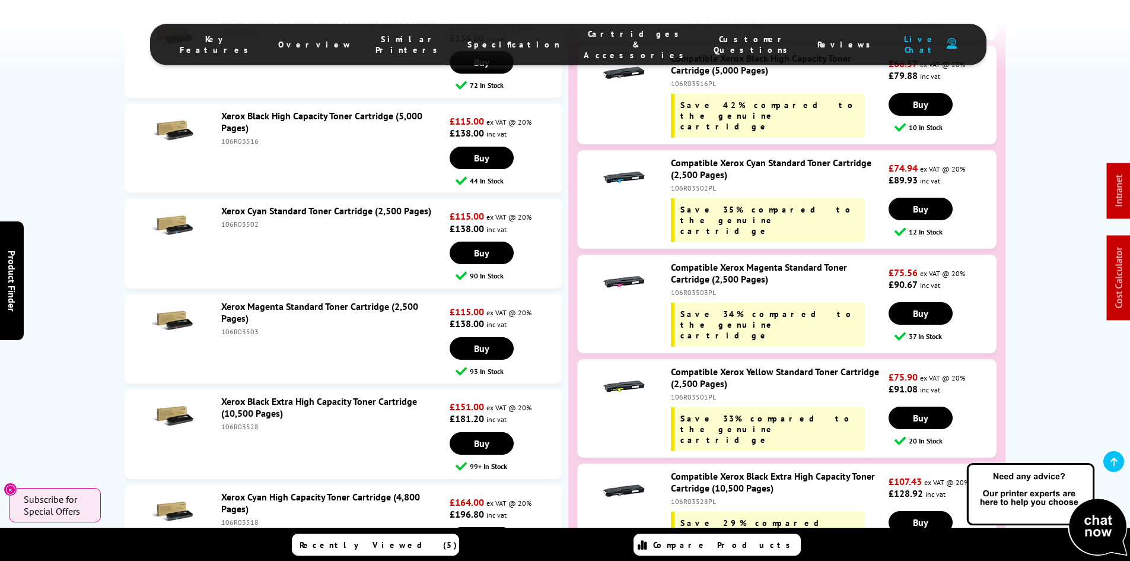
click at [688, 497] on div "106R03528PL" at bounding box center [778, 501] width 215 height 9
copy div "106R03528PL"
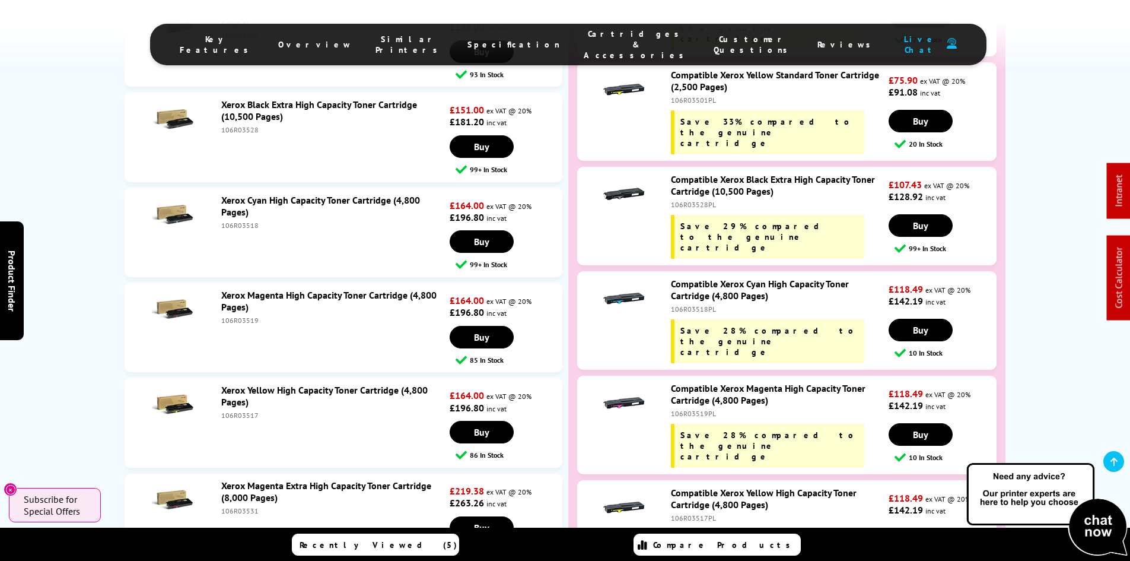
scroll to position [4798, 0]
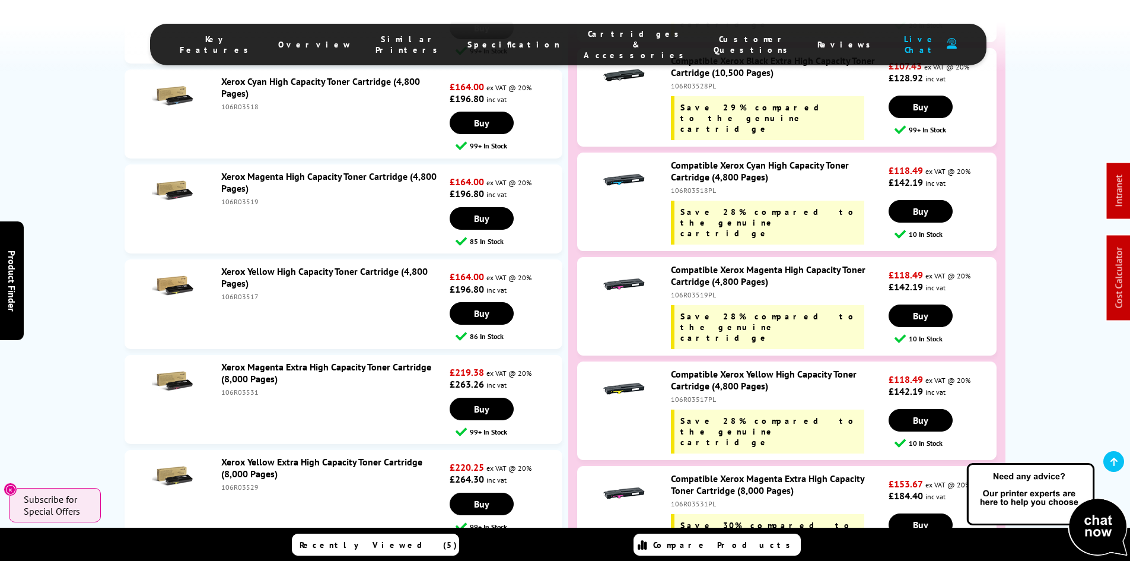
click at [702, 499] on div "106R03531PL" at bounding box center [778, 503] width 215 height 9
copy div "106R03531PL"
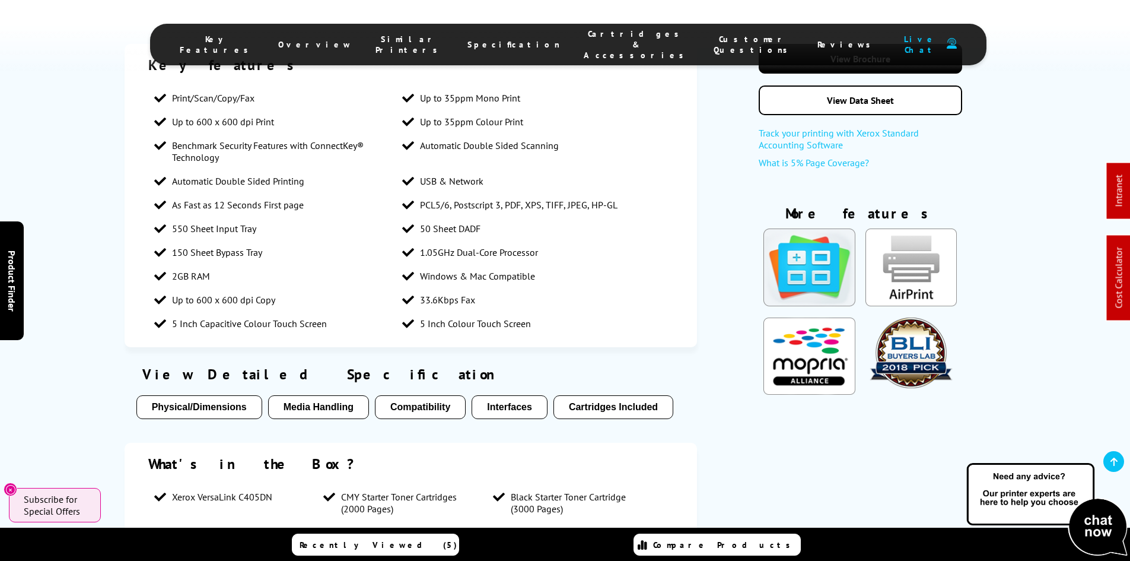
drag, startPoint x: 90, startPoint y: 420, endPoint x: 68, endPoint y: 223, distance: 198.8
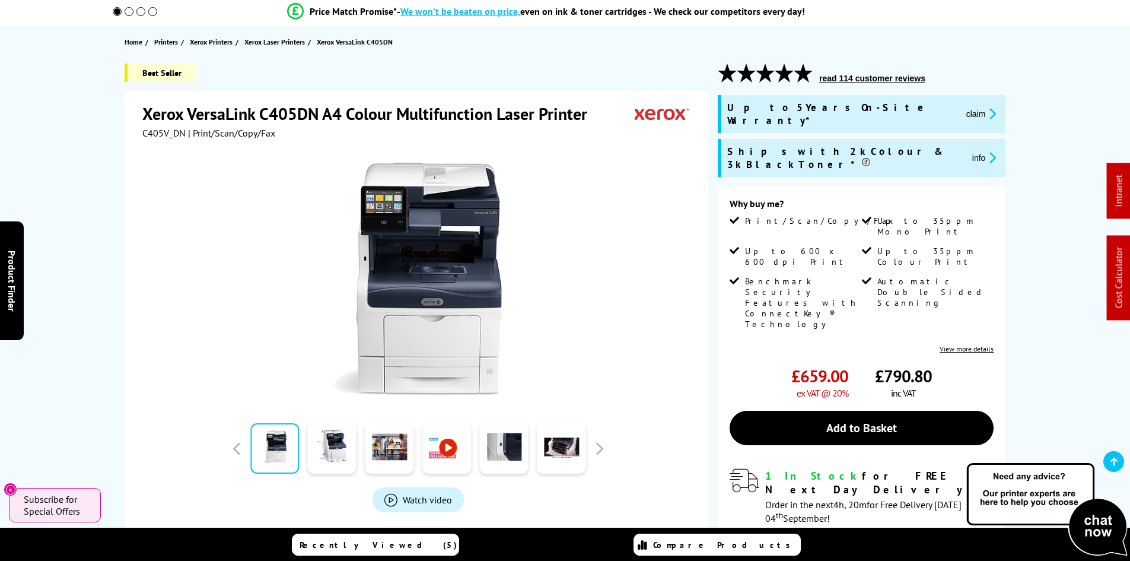
scroll to position [0, 0]
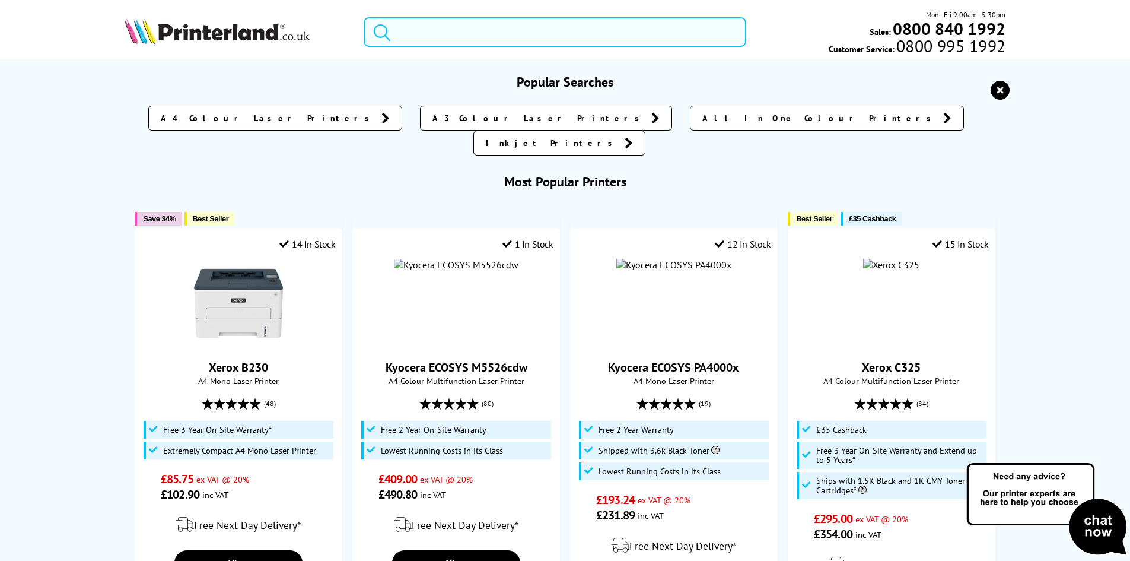
click at [437, 39] on input "search" at bounding box center [555, 32] width 383 height 30
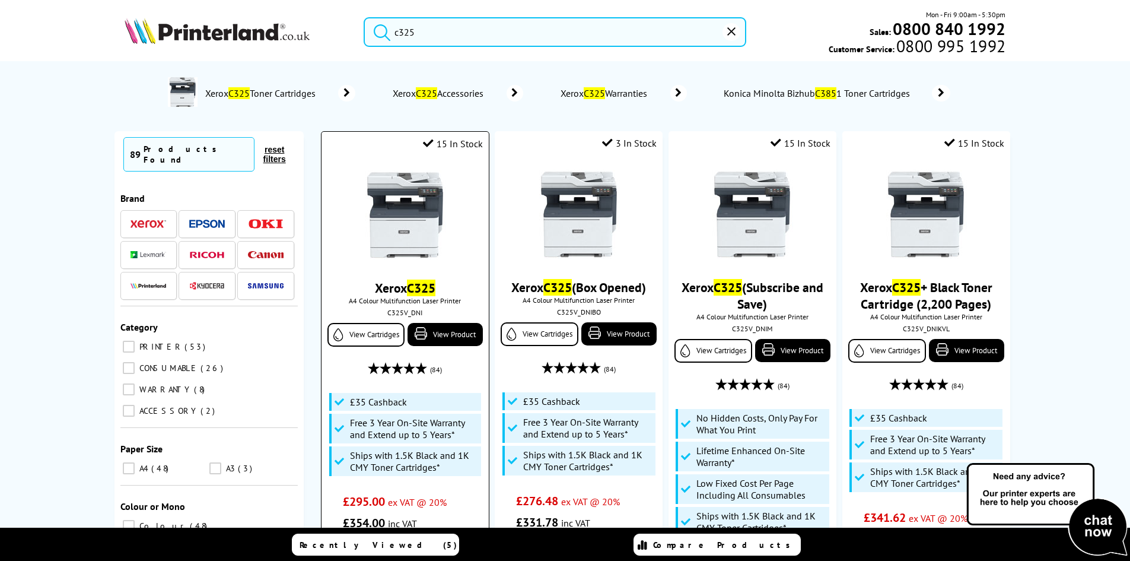
type input "c325"
click at [411, 190] on img at bounding box center [405, 214] width 89 height 89
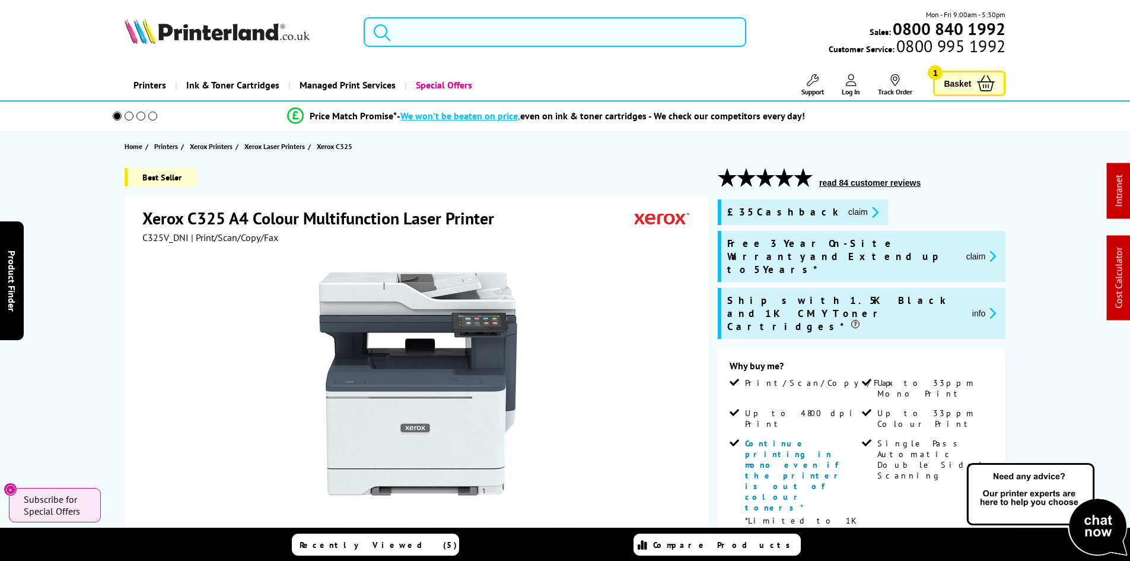
click at [413, 37] on input "search" at bounding box center [555, 32] width 383 height 30
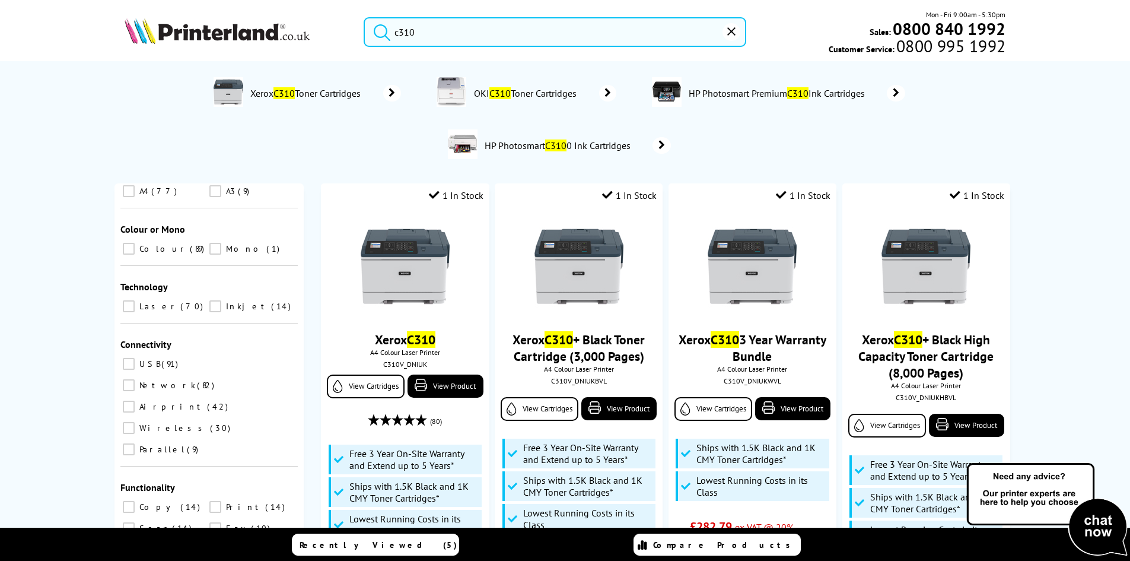
click at [461, 33] on input "c310" at bounding box center [555, 32] width 383 height 30
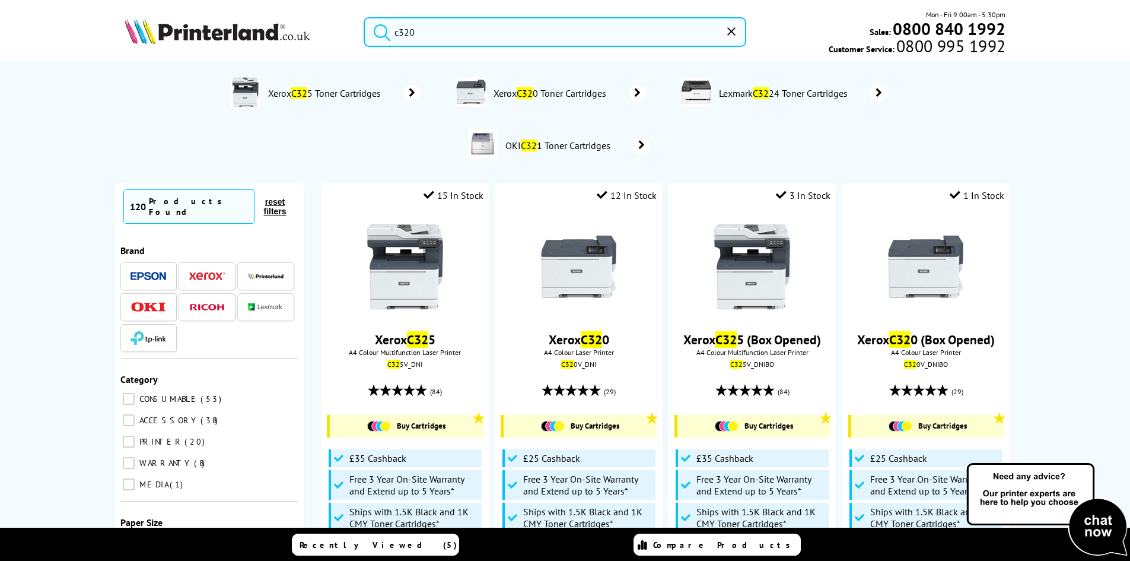
type input "c320"
click at [364, 17] on button "submit" at bounding box center [379, 30] width 30 height 26
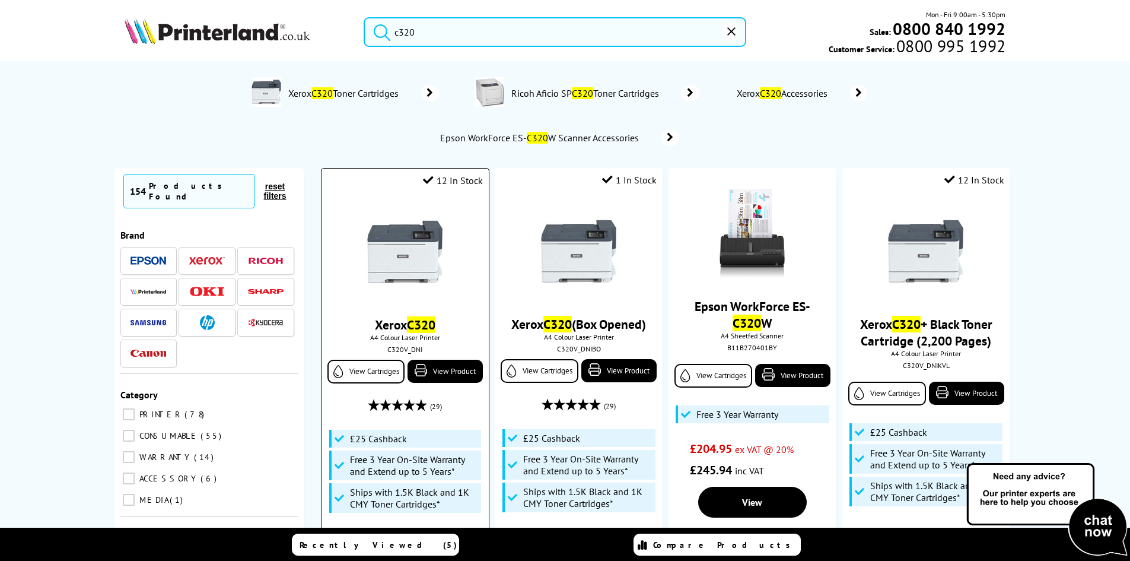
click at [410, 258] on img at bounding box center [405, 251] width 89 height 89
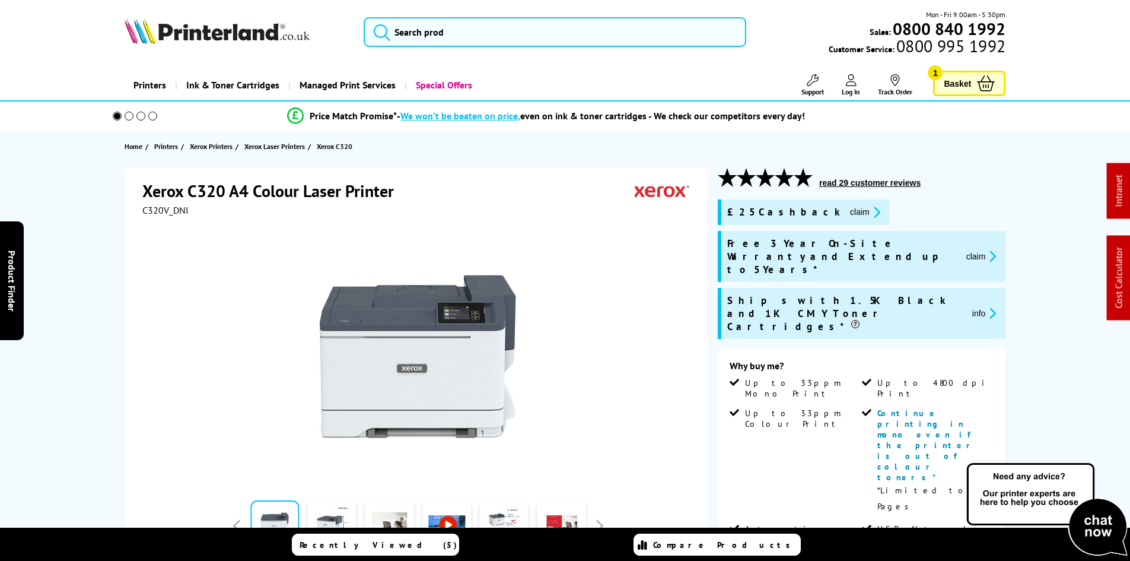
click at [161, 208] on span "C320V_DNI" at bounding box center [165, 210] width 46 height 12
click at [162, 208] on span "C320V_DNI" at bounding box center [165, 210] width 46 height 12
click at [104, 284] on div "Xerox C320 A4 Colour Laser Printer C320V_DNI Watch video" at bounding box center [565, 549] width 949 height 763
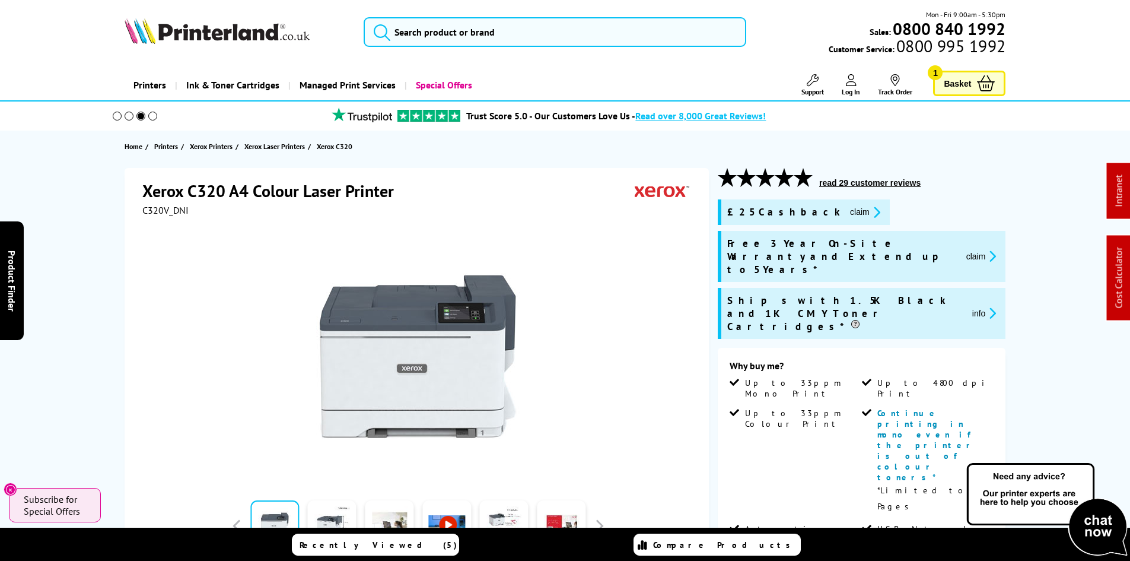
click at [103, 275] on div "Xerox C320 A4 Colour Laser Printer C320V_DNI Watch video" at bounding box center [565, 549] width 949 height 763
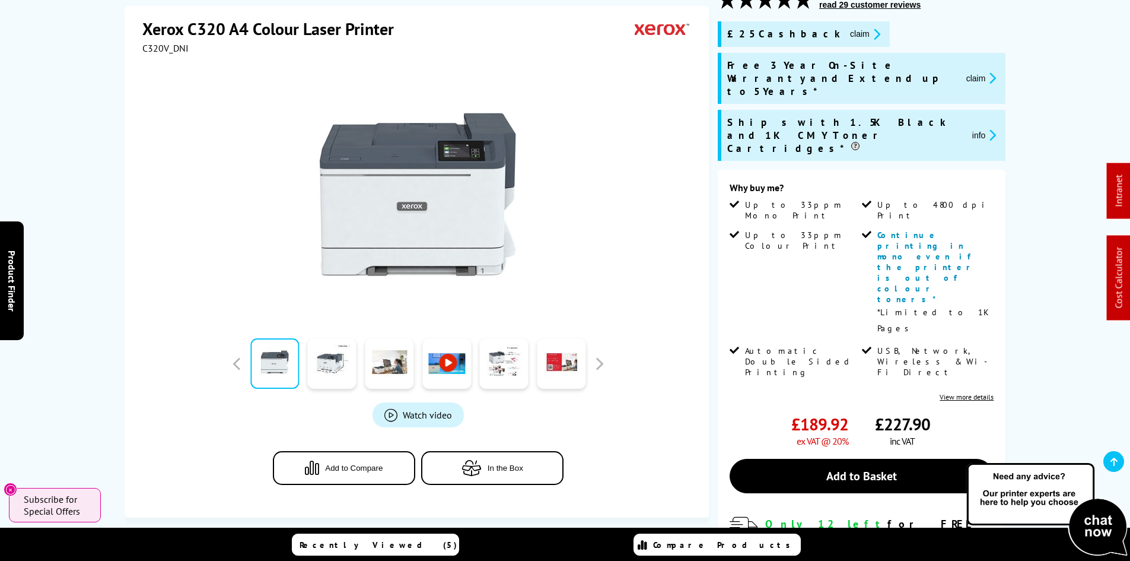
click at [681, 257] on div at bounding box center [418, 188] width 552 height 268
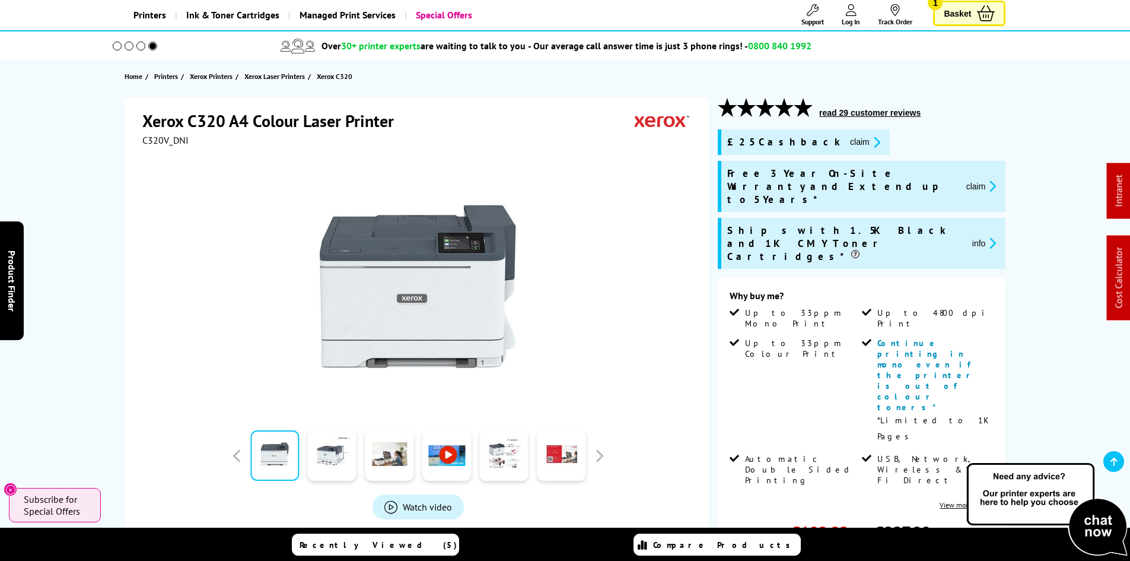
scroll to position [119, 0]
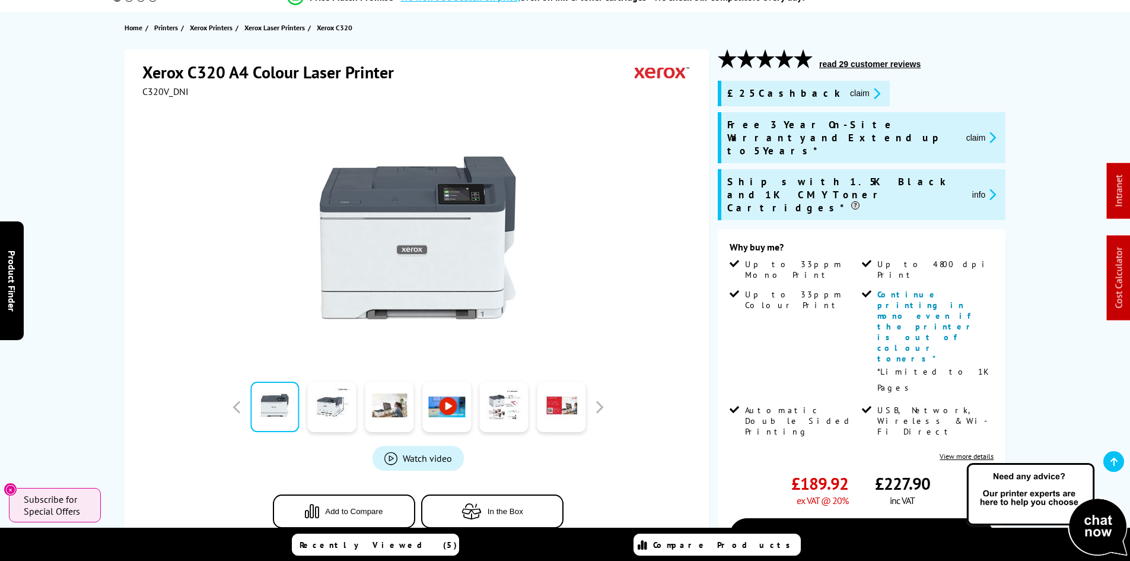
click at [722, 367] on div "Why buy me? Up to 33ppm Mono Print Up to 4800 dpi Print Up to 33ppm Colour Prin…" at bounding box center [862, 436] width 288 height 414
click at [847, 94] on button "claim" at bounding box center [865, 94] width 37 height 14
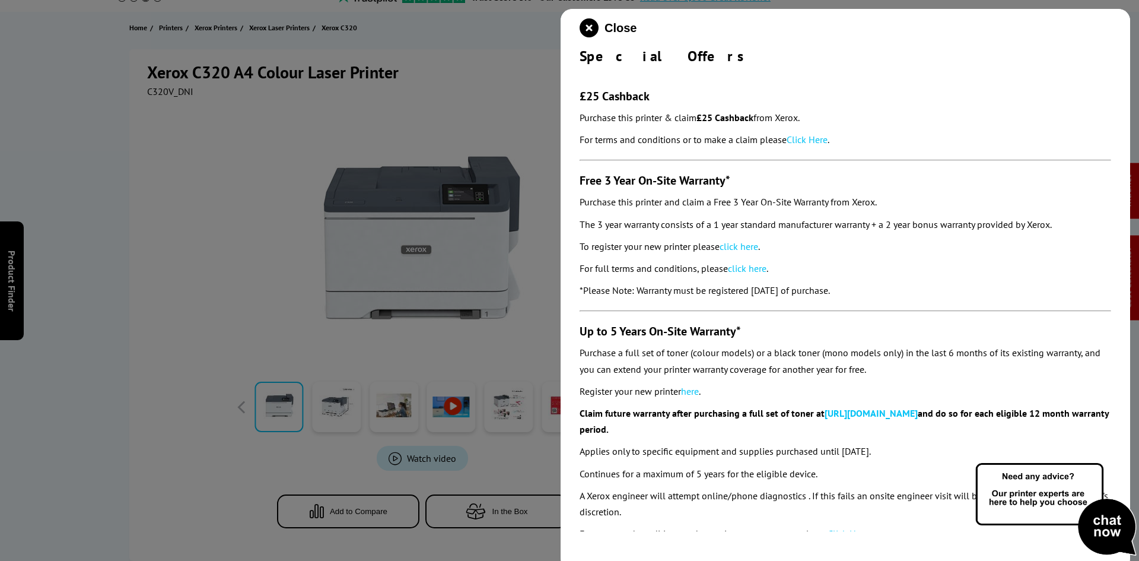
drag, startPoint x: 578, startPoint y: 97, endPoint x: 922, endPoint y: 282, distance: 390.5
click at [922, 282] on div "Close Special Offers £25 Cashback Purchase this printer & claim £25 Cashback fr…" at bounding box center [846, 289] width 570 height 561
copy section "£25 Cashback Purchase this printer & claim £25 Cashback from Xerox. For terms a…"
drag, startPoint x: 590, startPoint y: 28, endPoint x: 561, endPoint y: 54, distance: 39.1
click at [590, 28] on icon "close modal" at bounding box center [589, 27] width 19 height 19
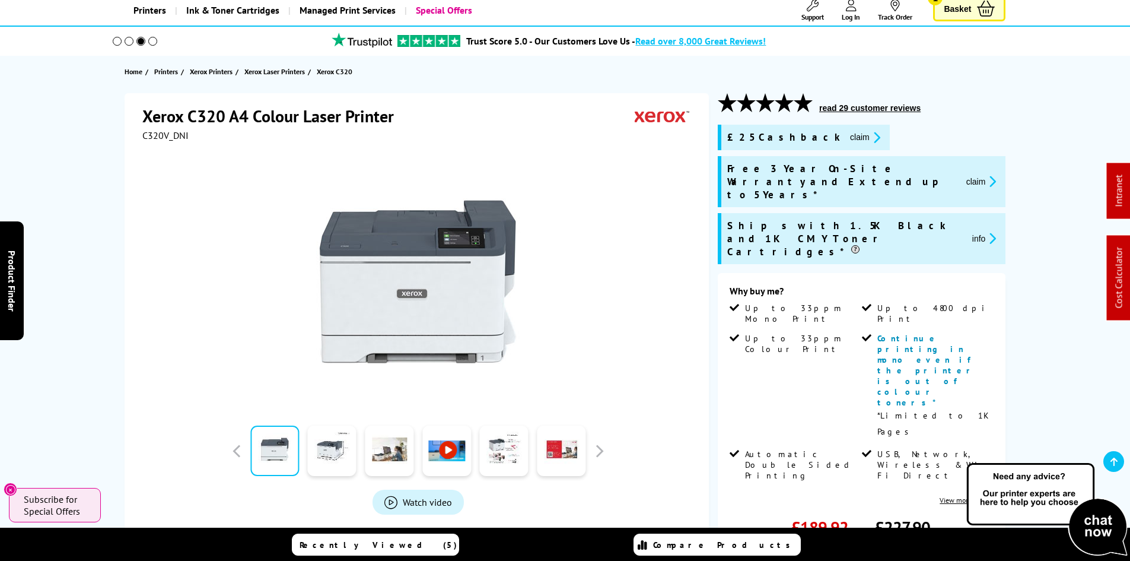
scroll to position [0, 0]
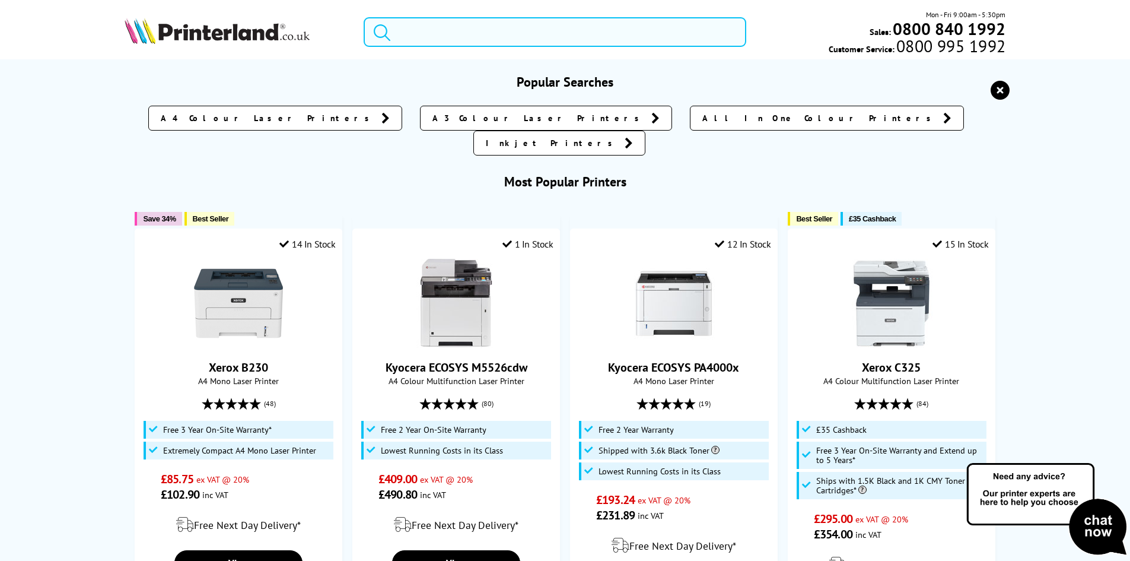
click at [477, 28] on input "search" at bounding box center [555, 32] width 383 height 30
click at [464, 39] on input "search" at bounding box center [555, 32] width 383 height 30
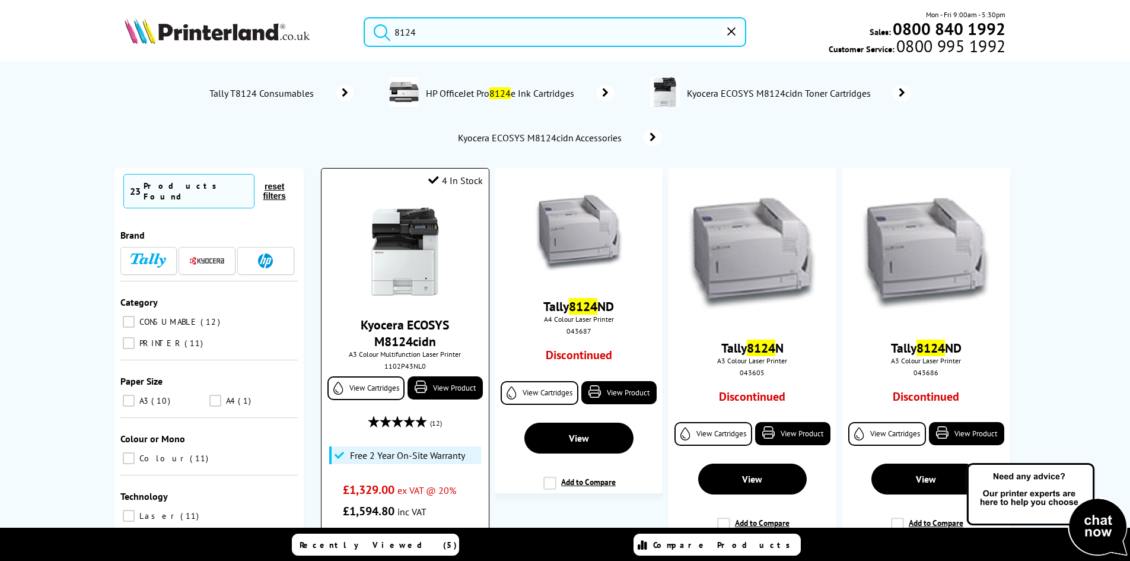
type input "8124"
click at [433, 261] on img at bounding box center [405, 251] width 89 height 89
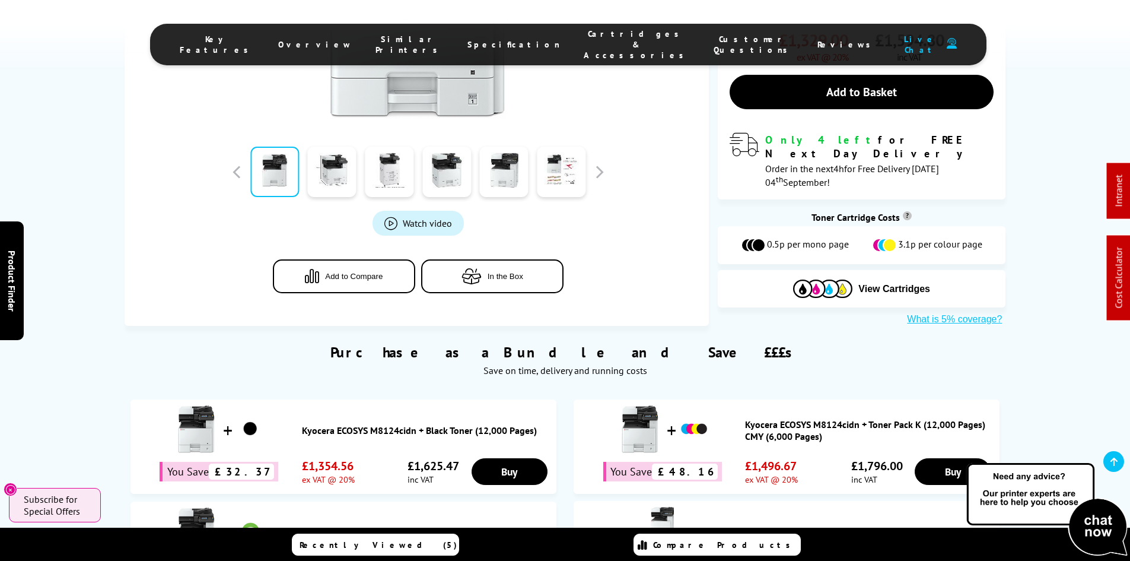
scroll to position [475, 0]
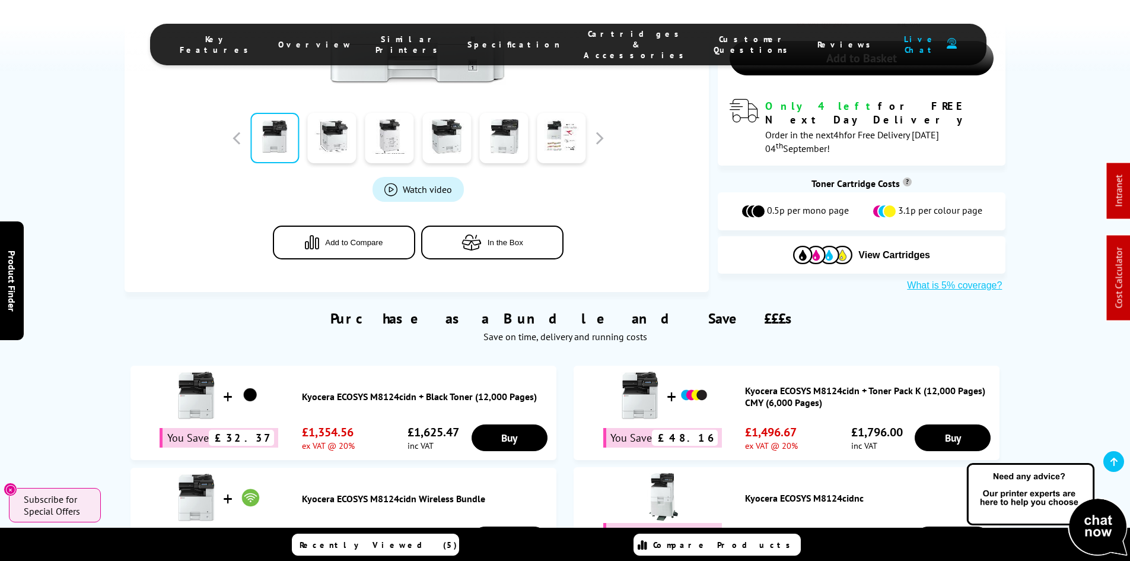
click at [608, 38] on span "Cartridges & Accessories" at bounding box center [637, 44] width 106 height 32
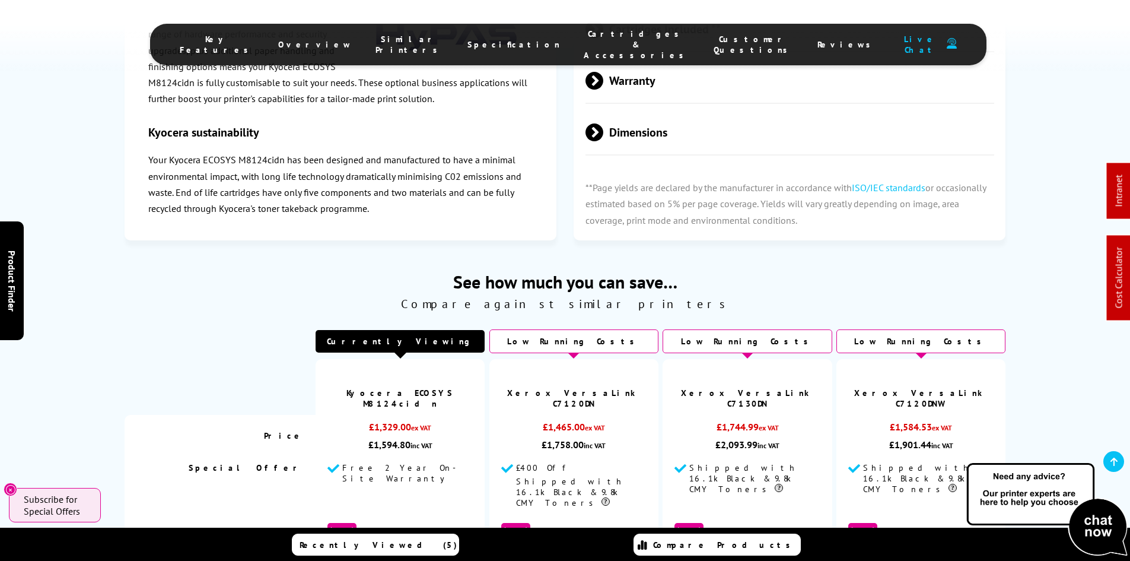
scroll to position [3571, 0]
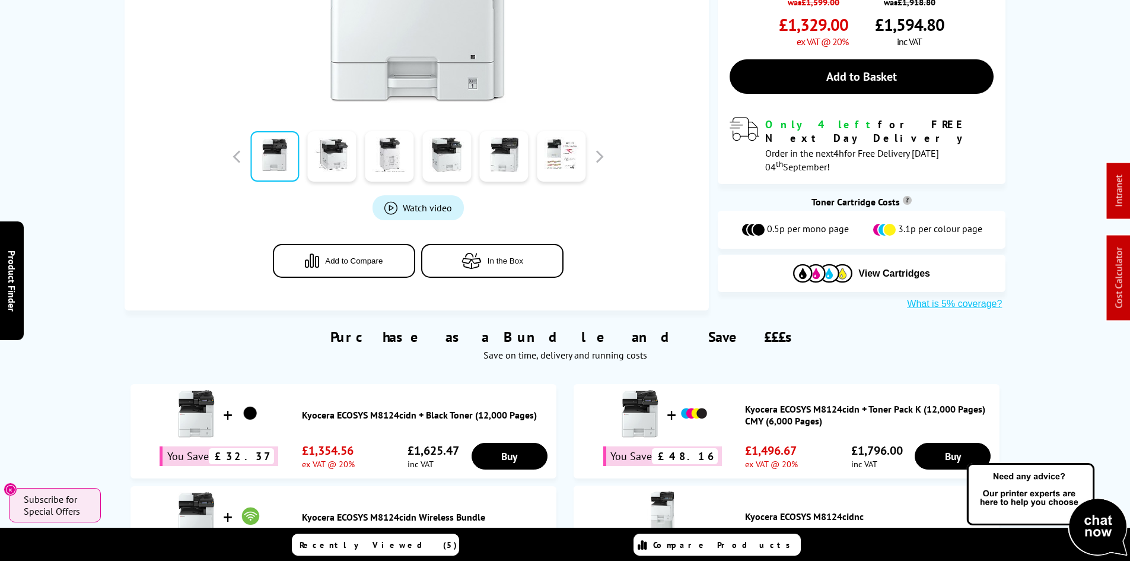
scroll to position [0, 0]
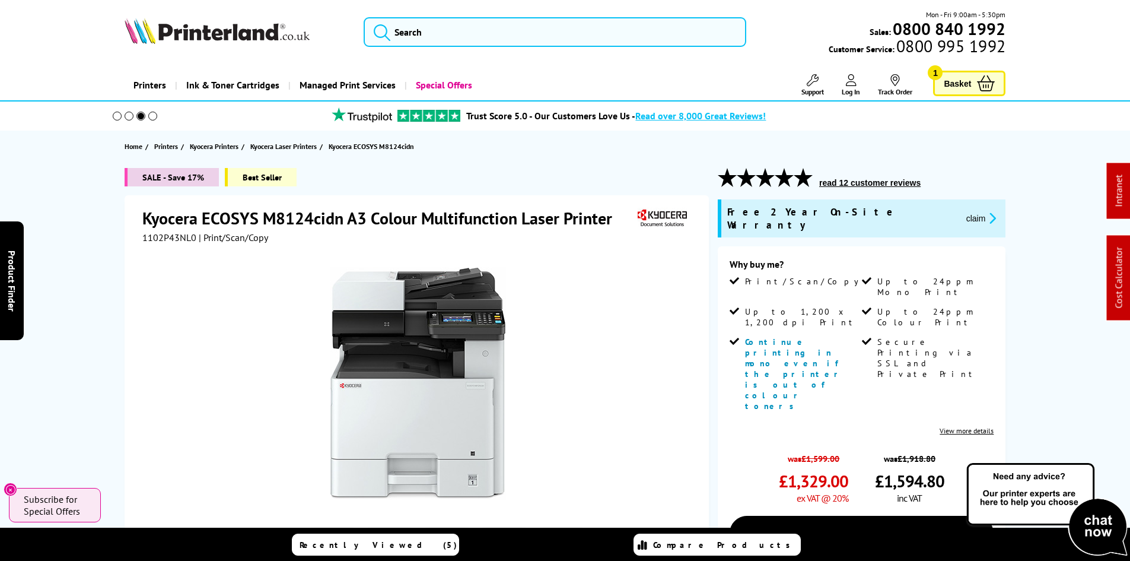
drag, startPoint x: 100, startPoint y: 301, endPoint x: 109, endPoint y: 97, distance: 204.4
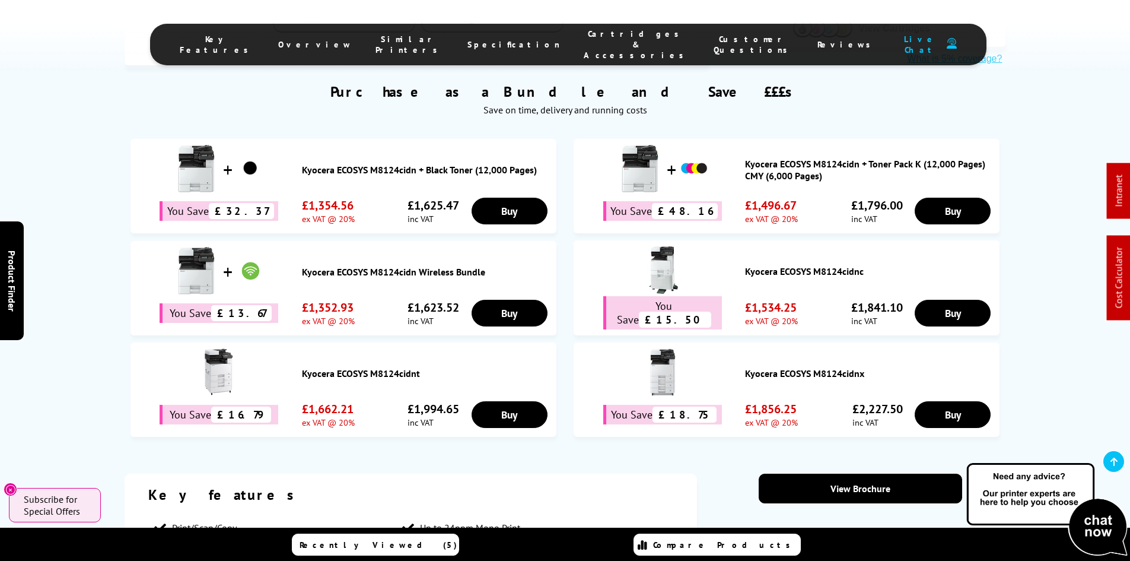
scroll to position [712, 0]
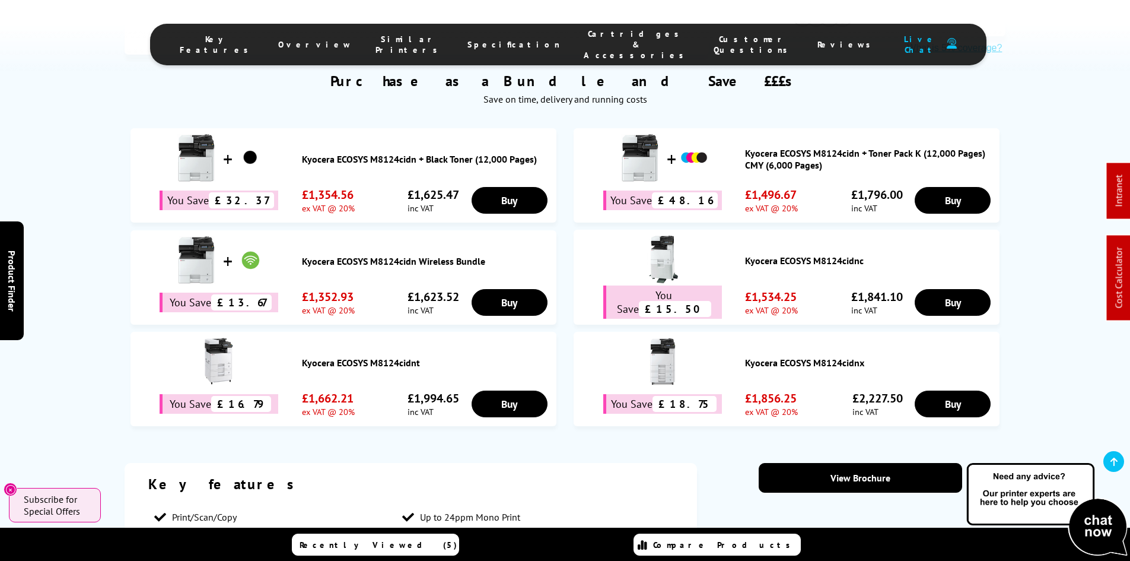
click at [604, 44] on span "Cartridges & Accessories" at bounding box center [637, 44] width 106 height 32
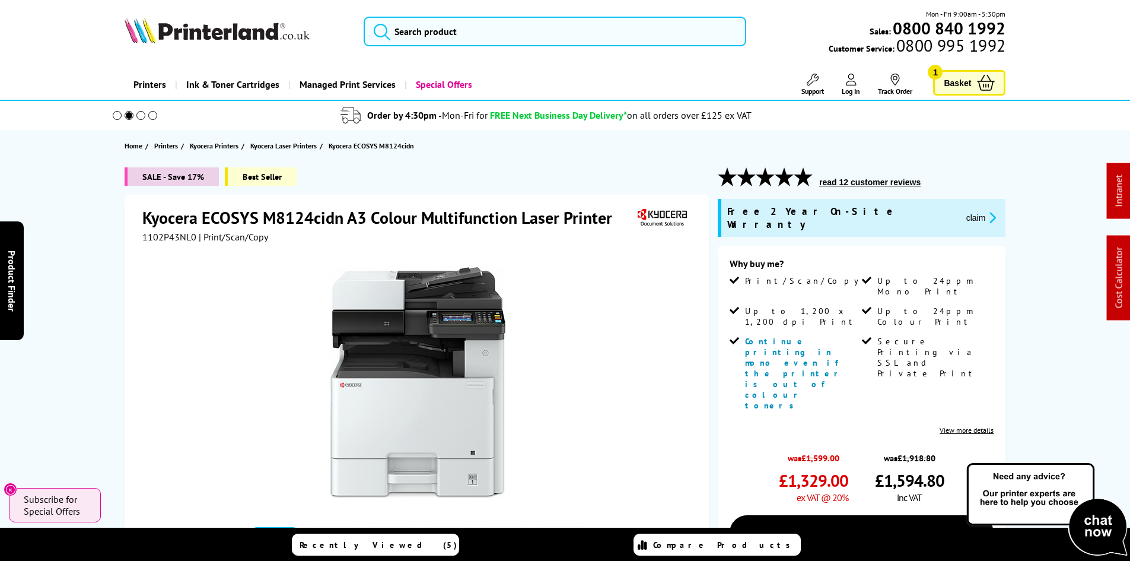
scroll to position [0, 0]
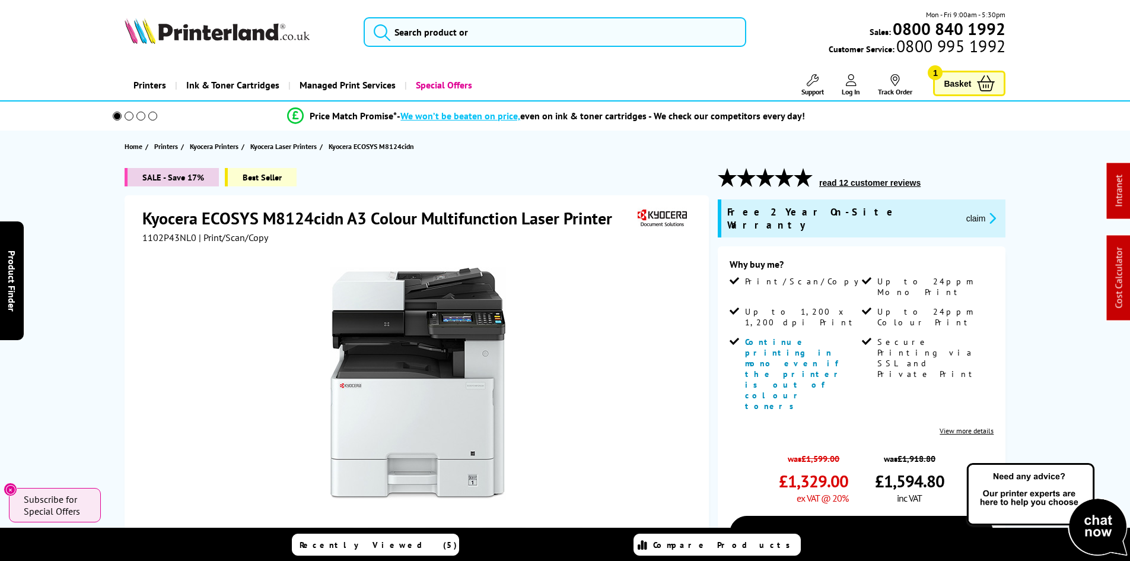
click at [102, 255] on div "SALE - Save 17% Best Seller Kyocera ECOSYS M8124cidn A3 Colour Multifunction La…" at bounding box center [565, 467] width 949 height 599
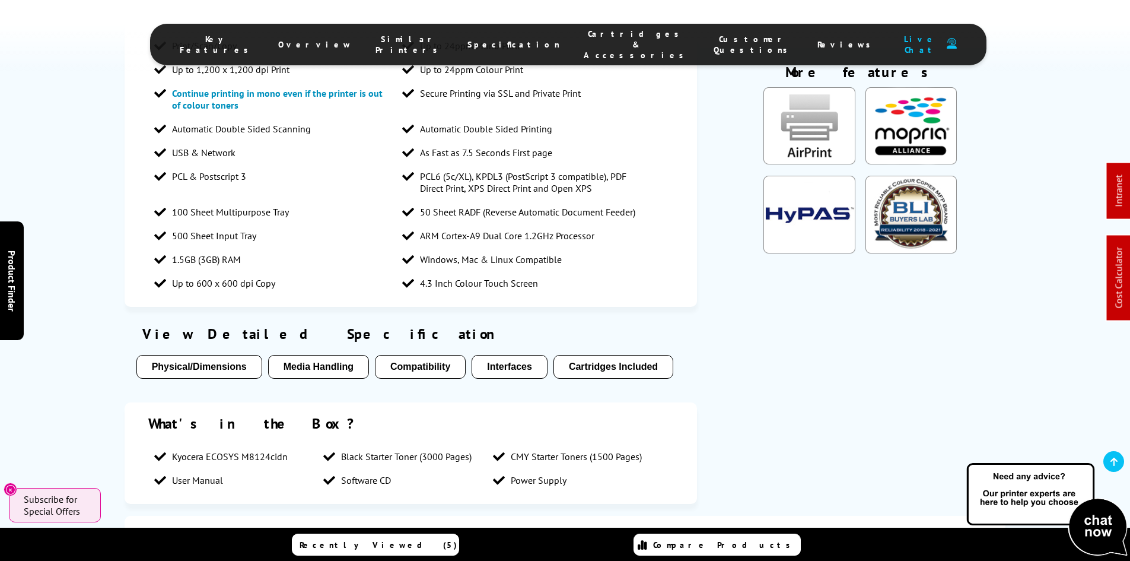
scroll to position [1246, 0]
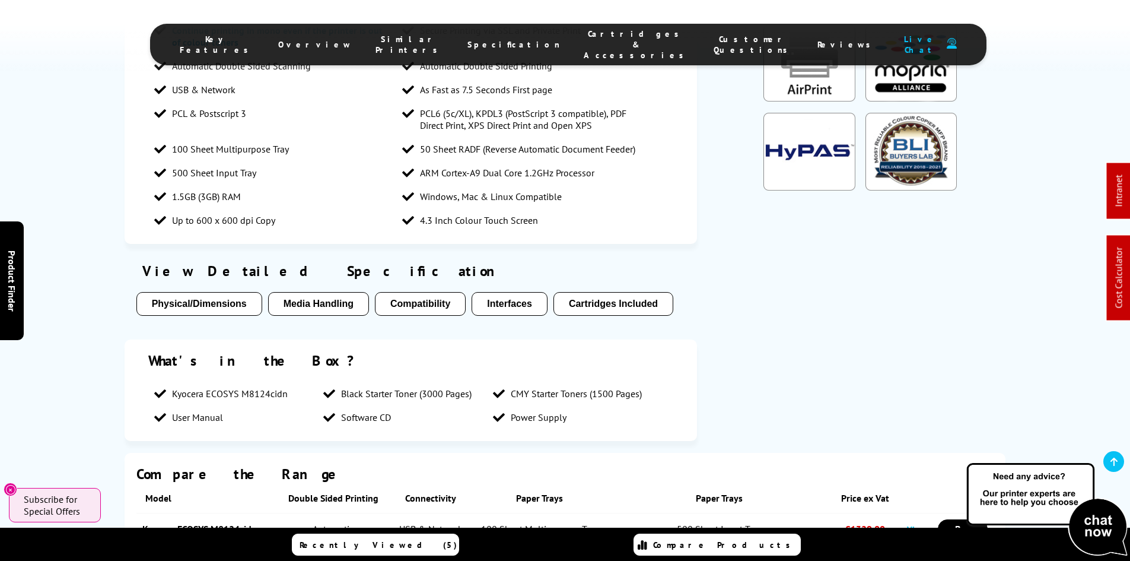
click at [96, 310] on div "Key features Print/Scan/Copy Up to 24ppm Mono Print Up to 1,200 x 1,200 dpi Pri…" at bounding box center [565, 191] width 949 height 524
click at [89, 337] on div "Key features Print/Scan/Copy Up to 24ppm Mono Print Up to 1,200 x 1,200 dpi Pri…" at bounding box center [565, 191] width 1130 height 524
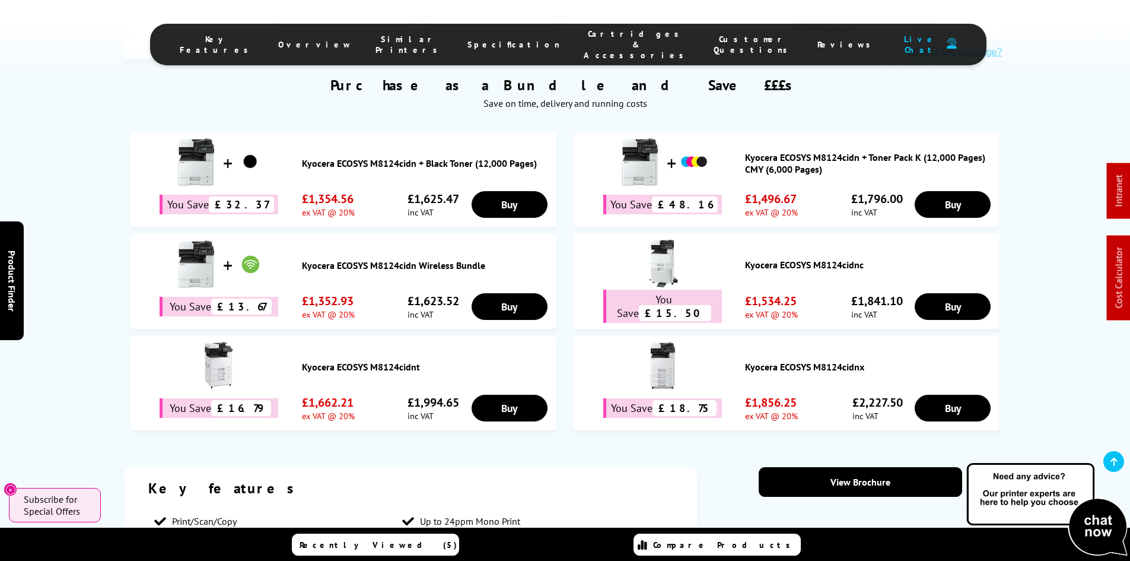
scroll to position [593, 0]
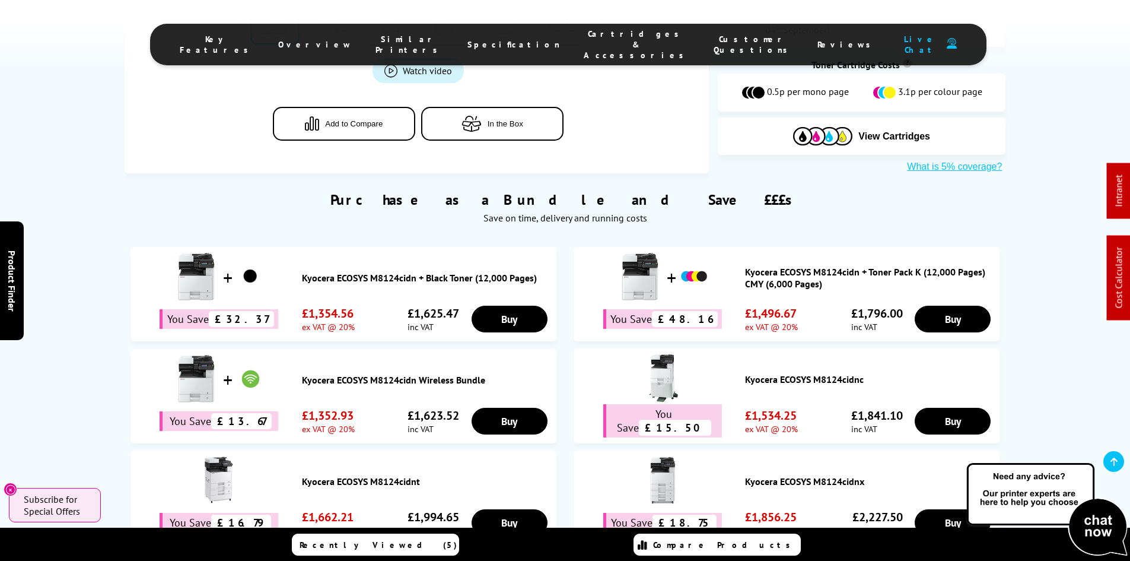
click at [339, 374] on link "Kyocera ECOSYS M8124cidn Wireless Bundle" at bounding box center [426, 380] width 249 height 12
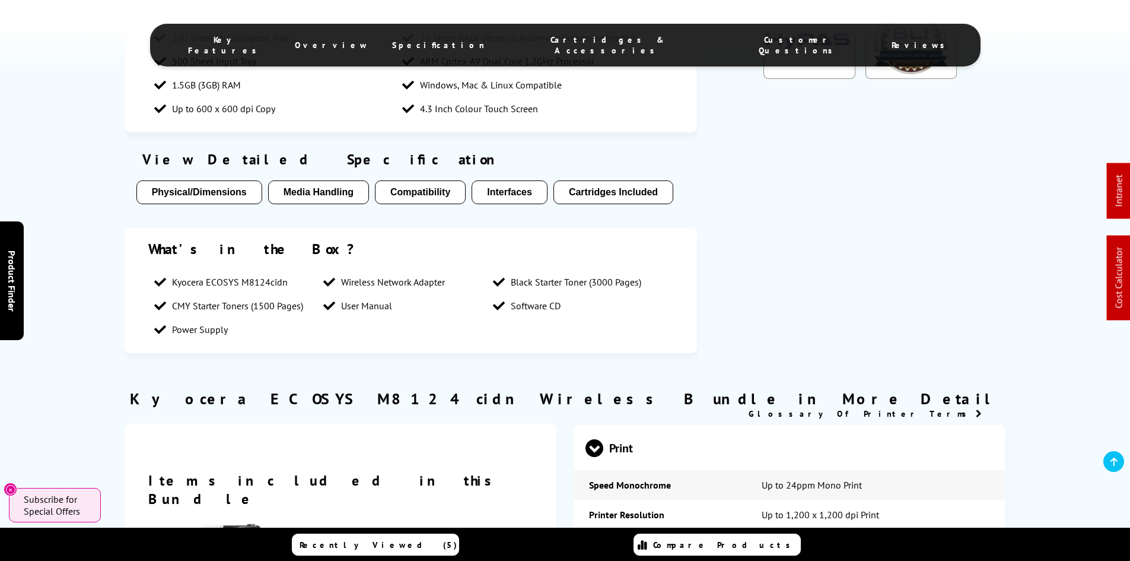
scroll to position [1127, 0]
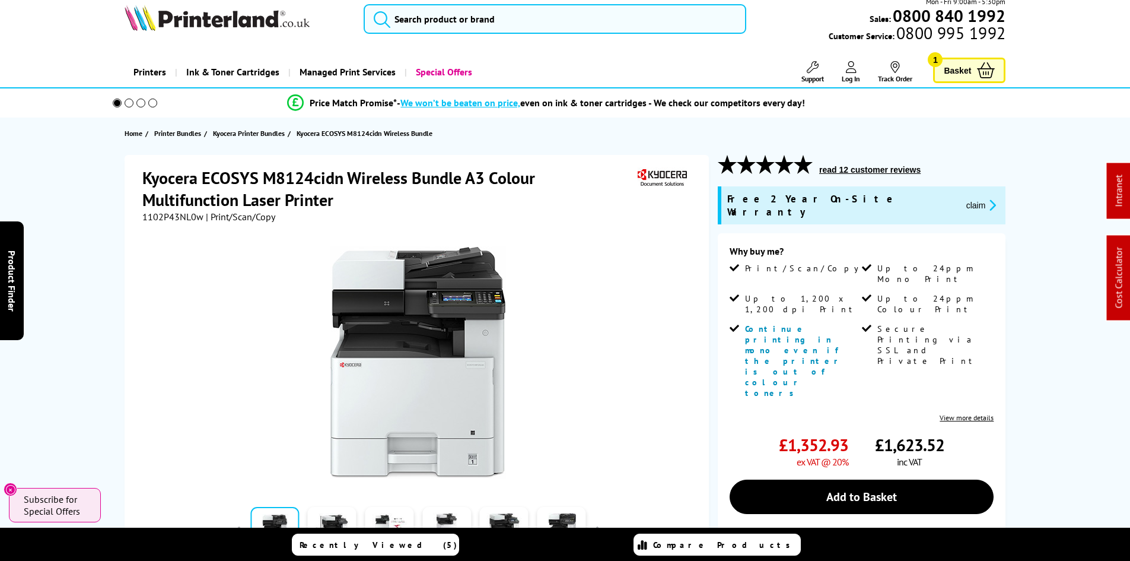
scroll to position [0, 0]
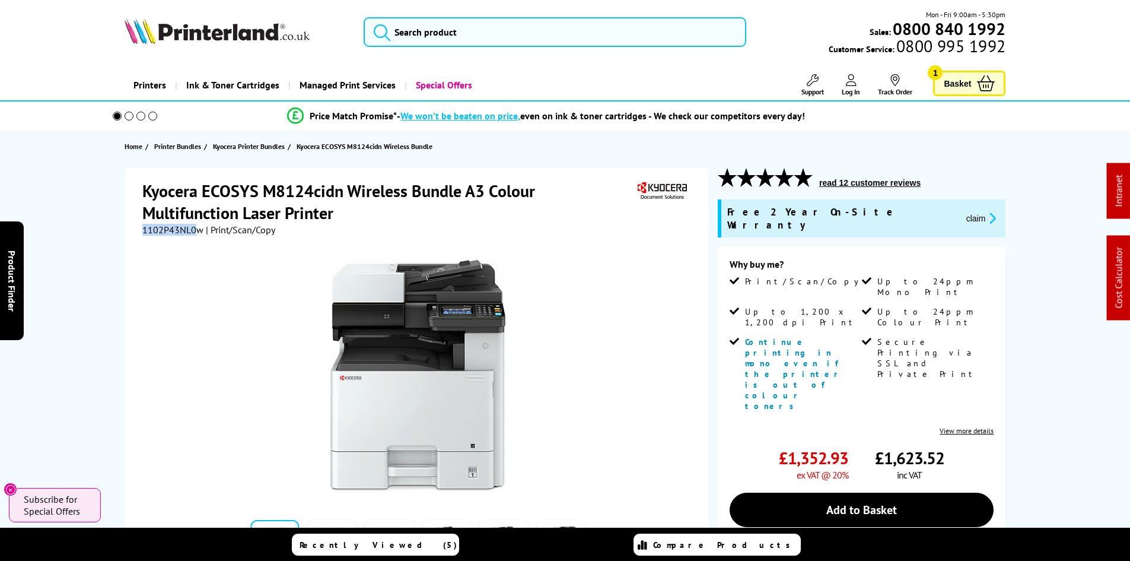
drag, startPoint x: 195, startPoint y: 231, endPoint x: 145, endPoint y: 227, distance: 50.6
click at [145, 227] on span "1102P43NL0w" at bounding box center [172, 230] width 61 height 12
copy span "1102P43NL0"
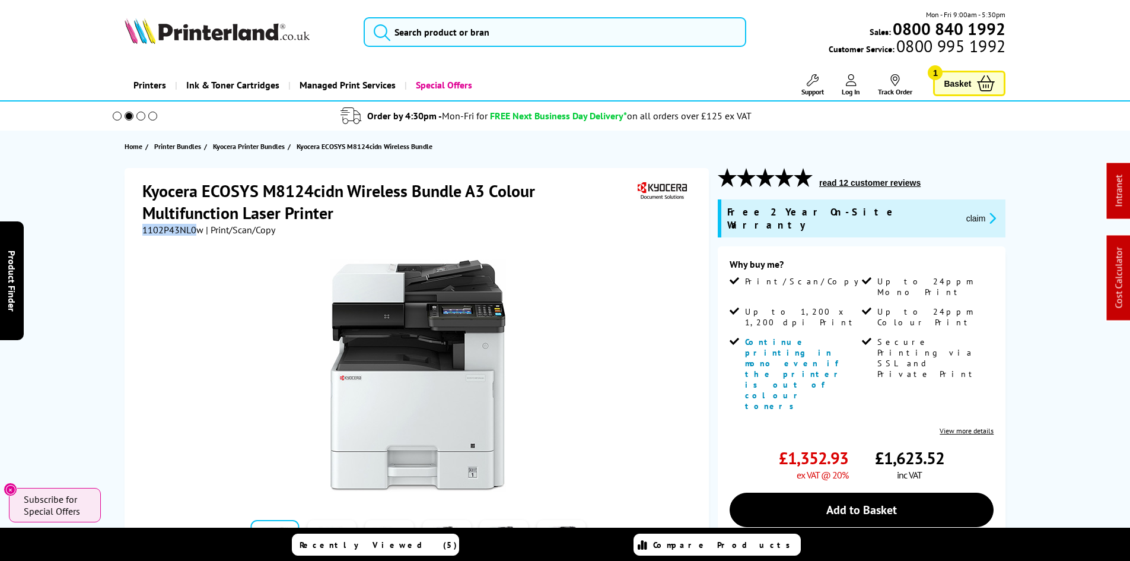
copy span "1102P43NL0"
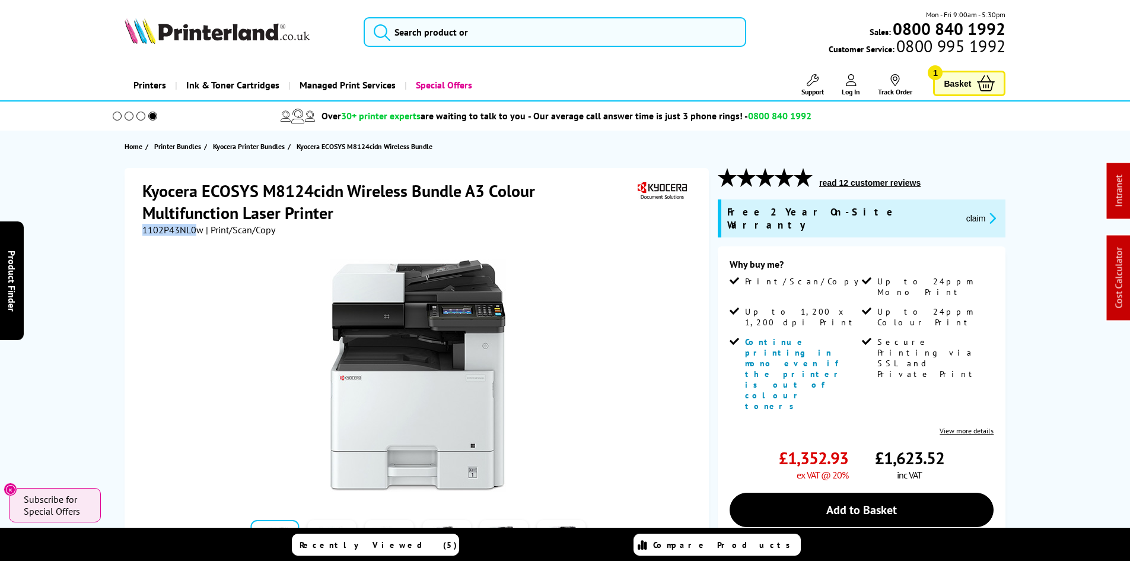
copy span "1102P43NL0"
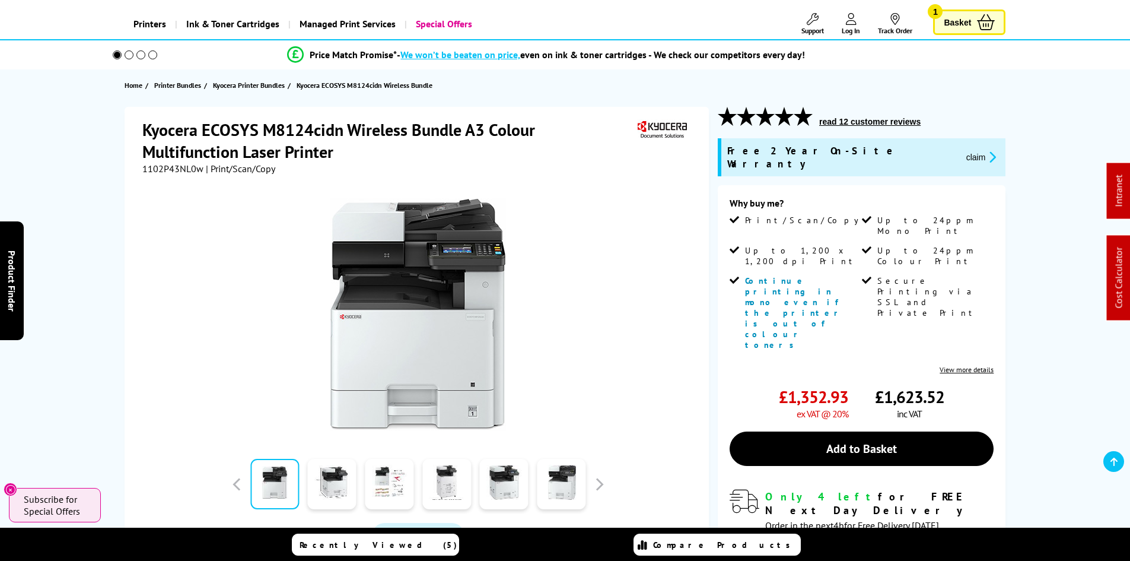
scroll to position [119, 0]
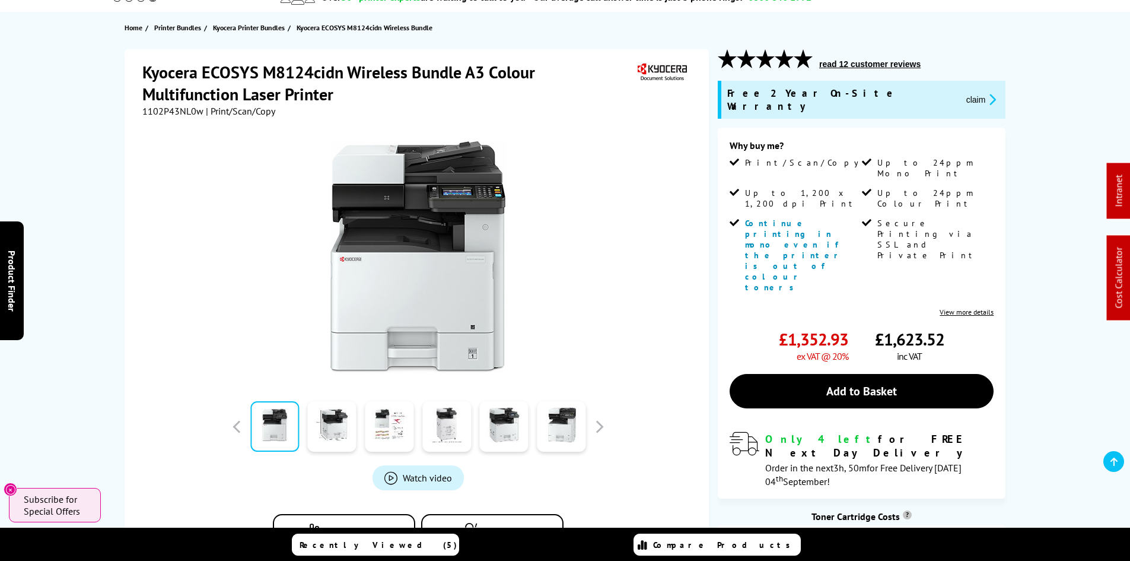
click at [93, 376] on div "Kyocera ECOSYS M8124cidn Wireless Bundle A3 Colour Multifunction Laser Printer …" at bounding box center [565, 337] width 949 height 576
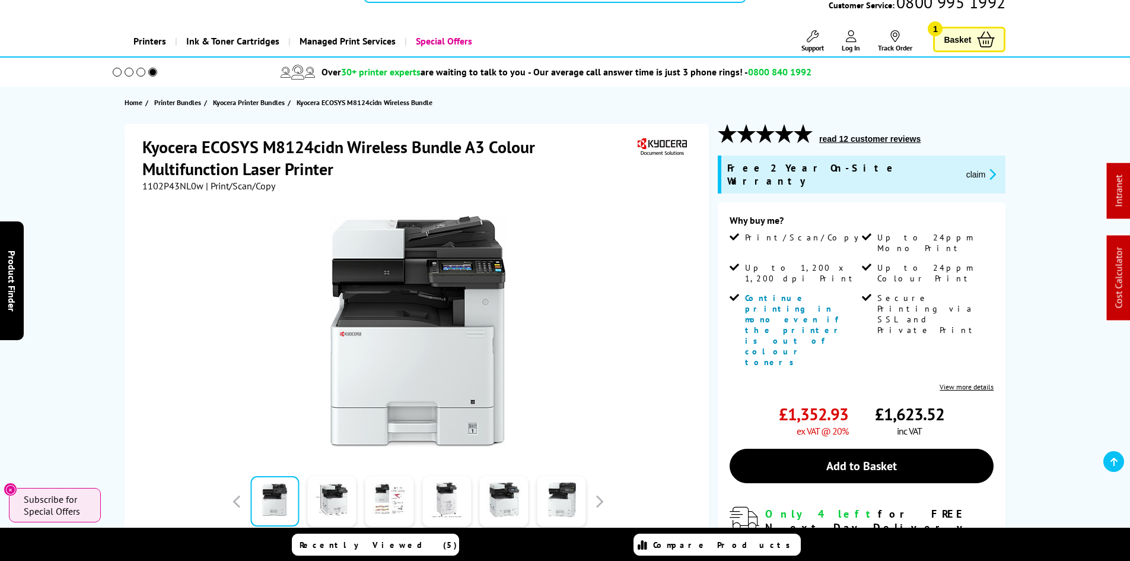
scroll to position [0, 0]
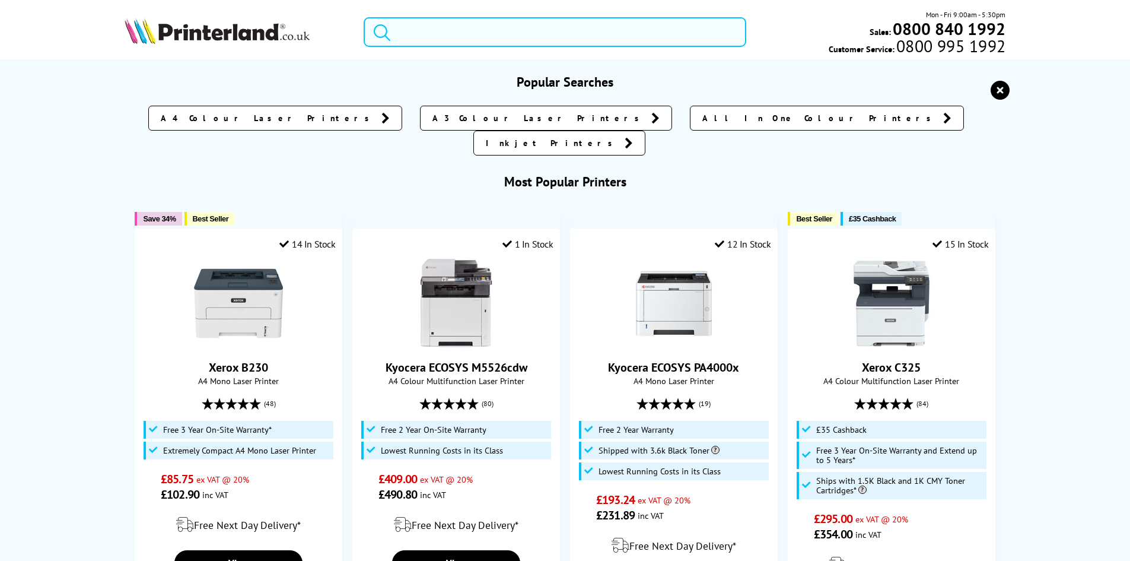
paste input "4ZB97A"
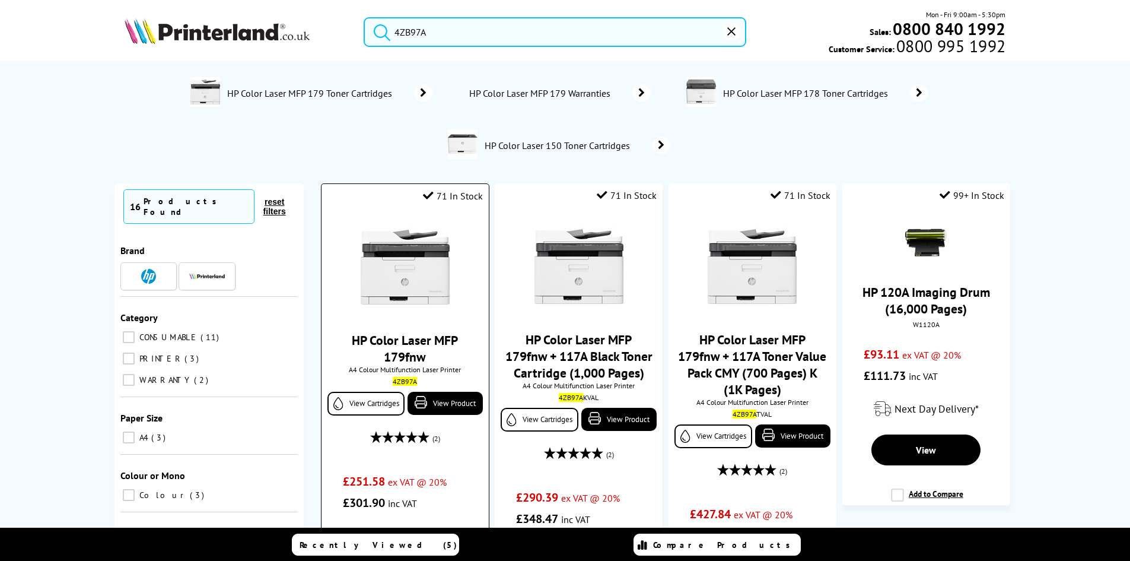
type input "4ZB97A"
click at [409, 263] on img at bounding box center [405, 267] width 89 height 89
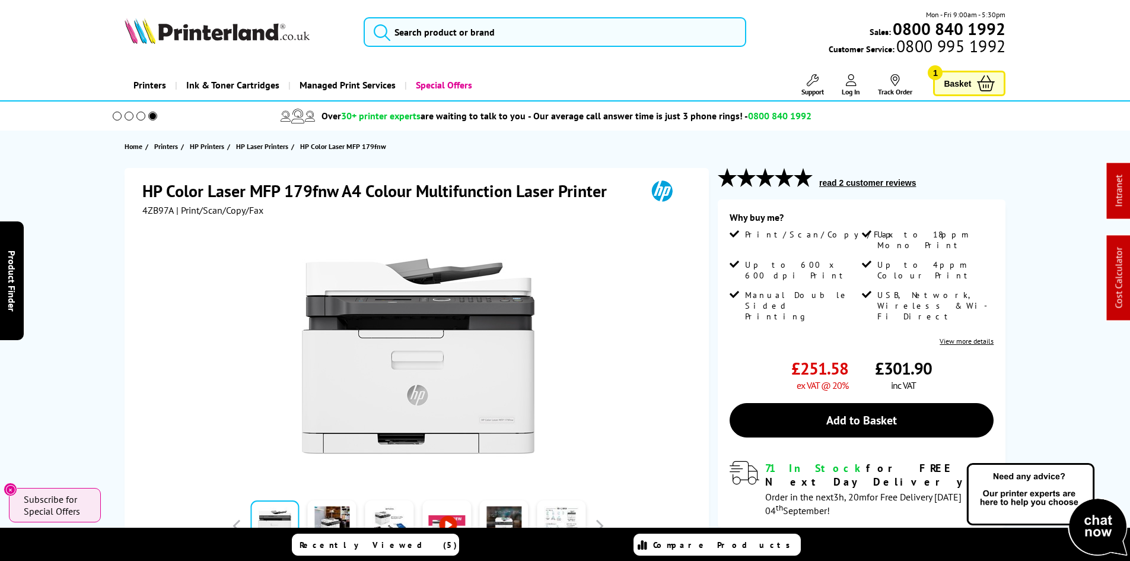
click at [100, 238] on div "HP Color Laser MFP 179fnw A4 Colour Multifunction Laser Printer 4ZB97A | Print/…" at bounding box center [565, 424] width 949 height 512
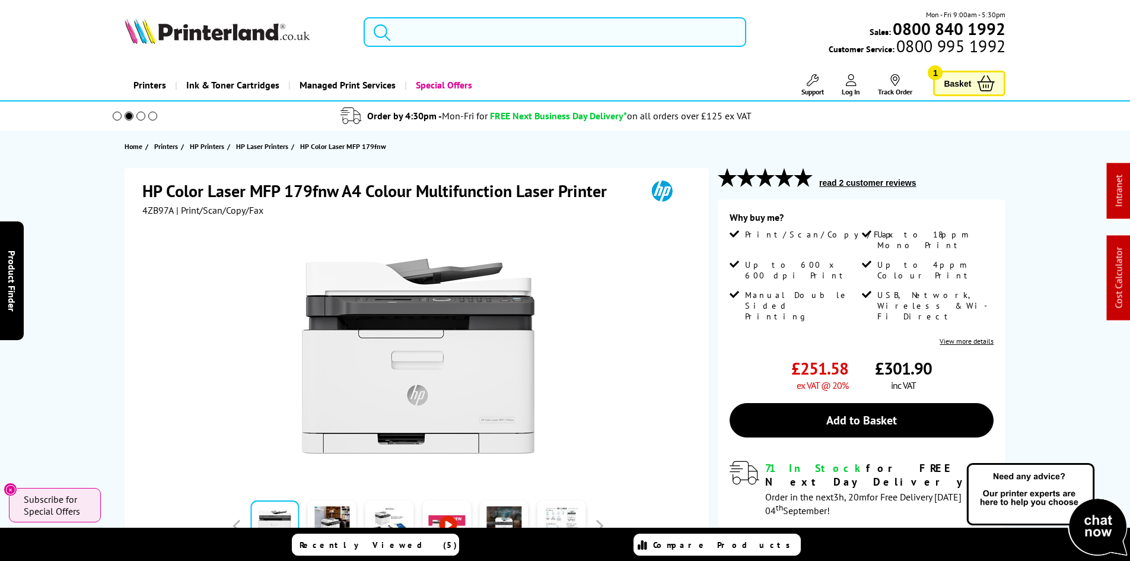
click at [474, 43] on input "search" at bounding box center [555, 32] width 383 height 30
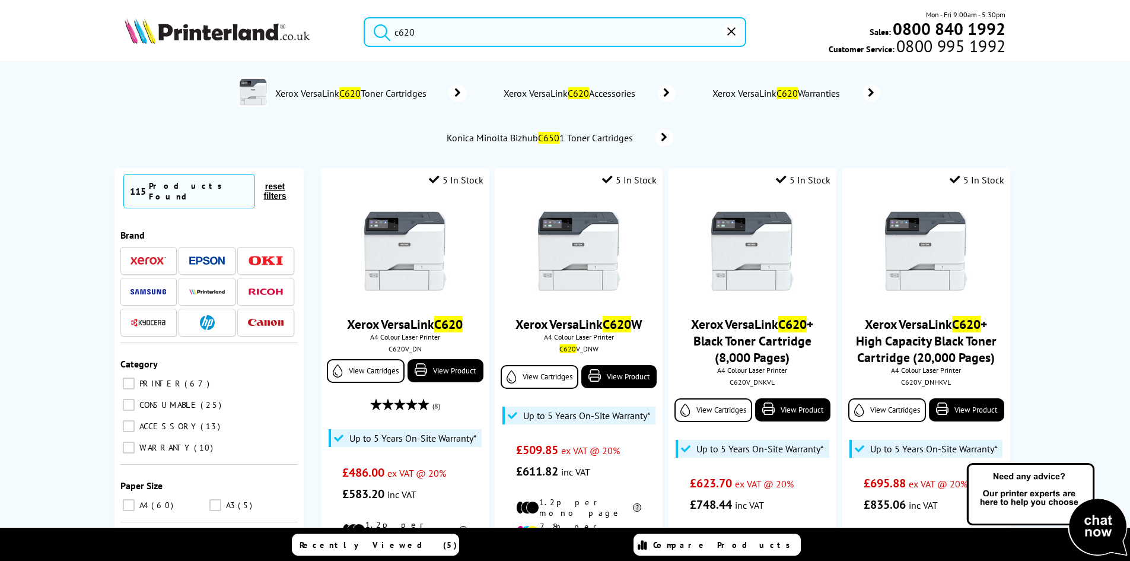
scroll to position [59, 0]
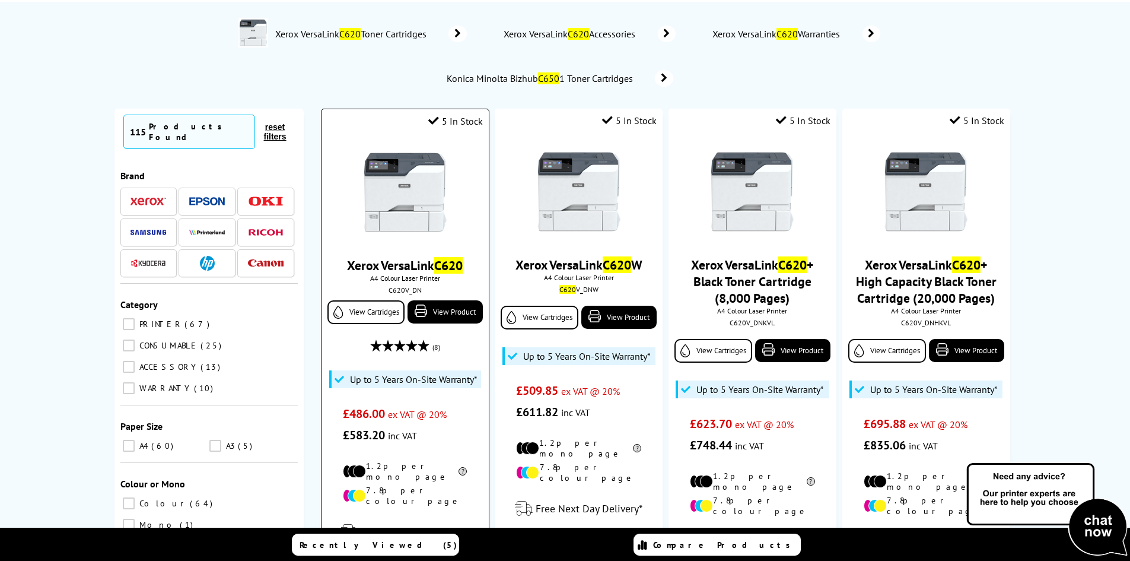
type input "c620"
click at [411, 182] on img at bounding box center [405, 192] width 89 height 89
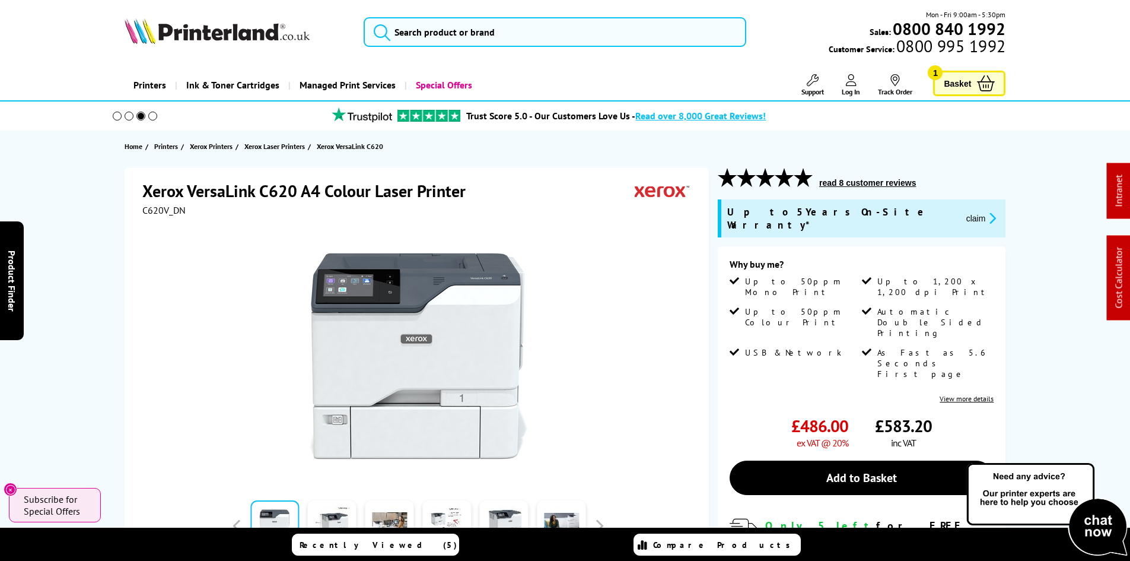
click at [113, 377] on div "Xerox VersaLink C620 A4 Colour Laser Printer C620V_DN Watch video Add to Compare" at bounding box center [565, 461] width 949 height 586
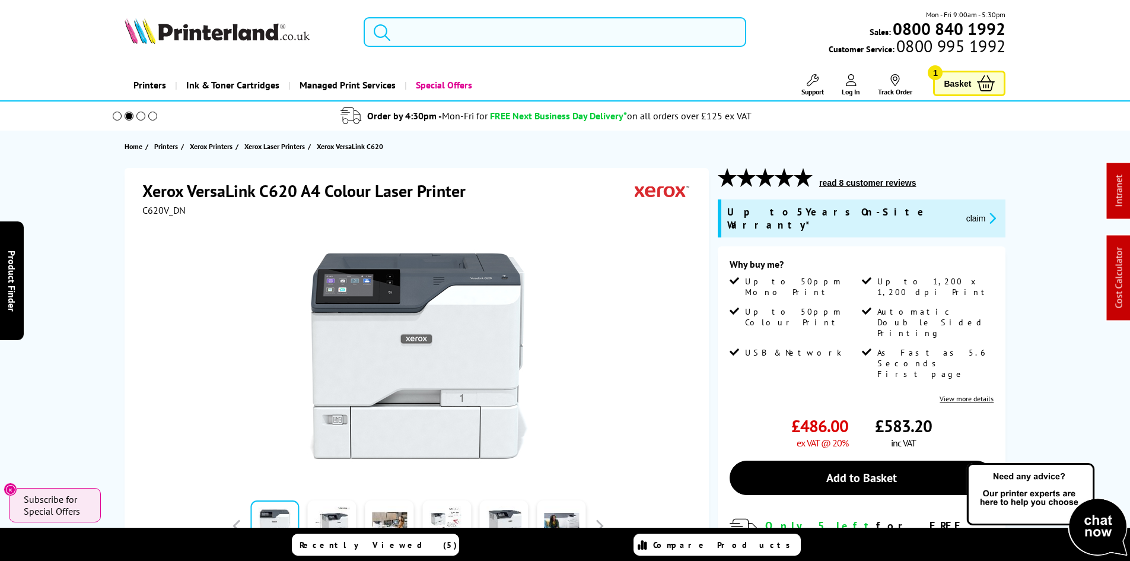
click at [422, 33] on input "search" at bounding box center [555, 32] width 383 height 30
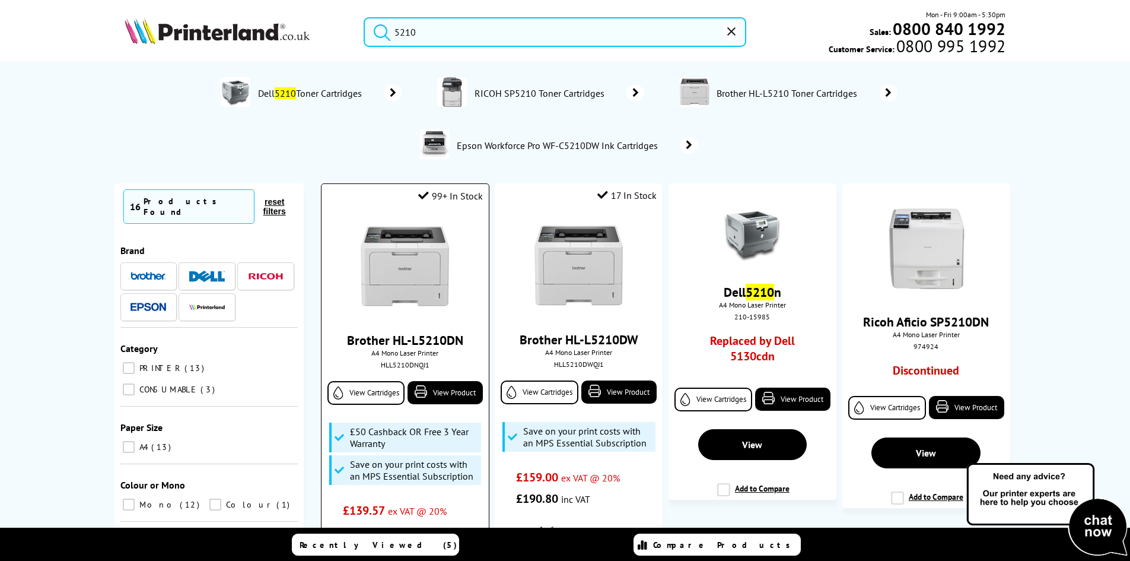
type input "5210"
click at [412, 271] on img at bounding box center [405, 267] width 89 height 89
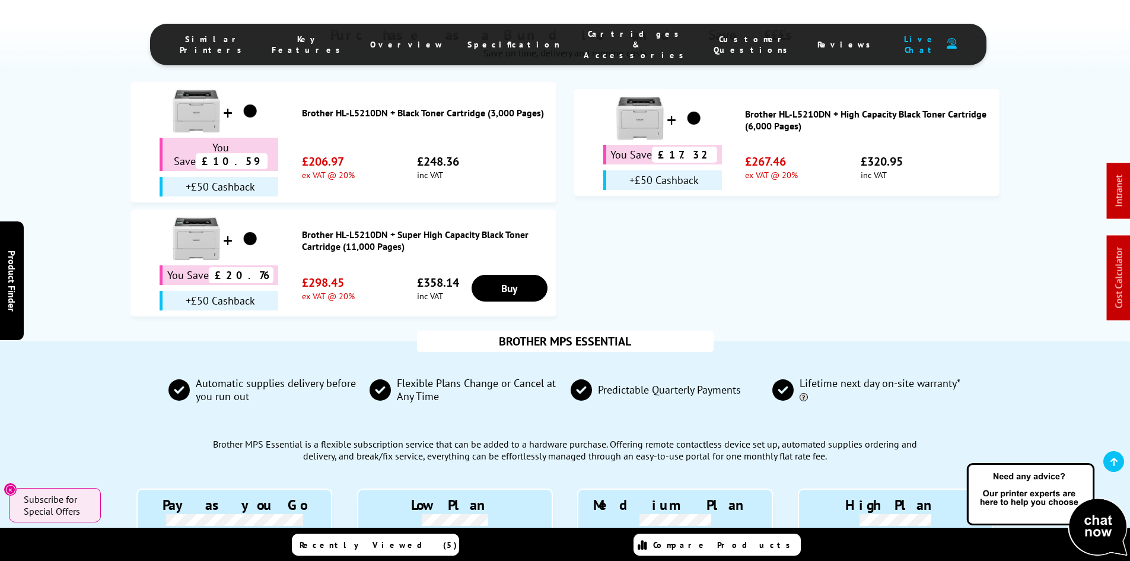
scroll to position [949, 0]
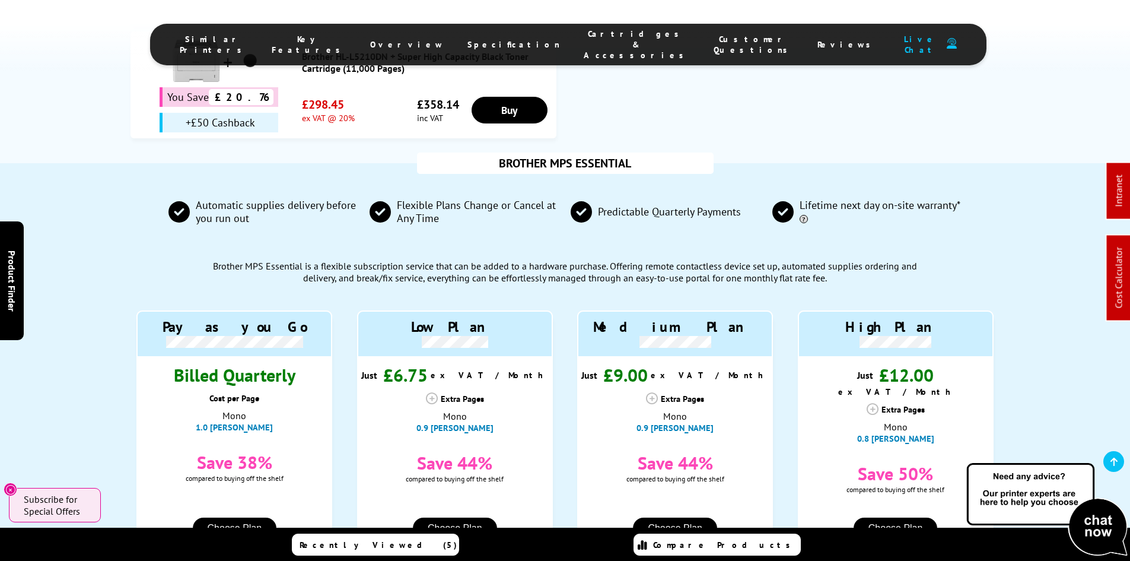
click at [87, 363] on div "BROTHER MPS ESSENTIAL Automatic supplies delivery before you run out Flexible P…" at bounding box center [565, 389] width 1130 height 453
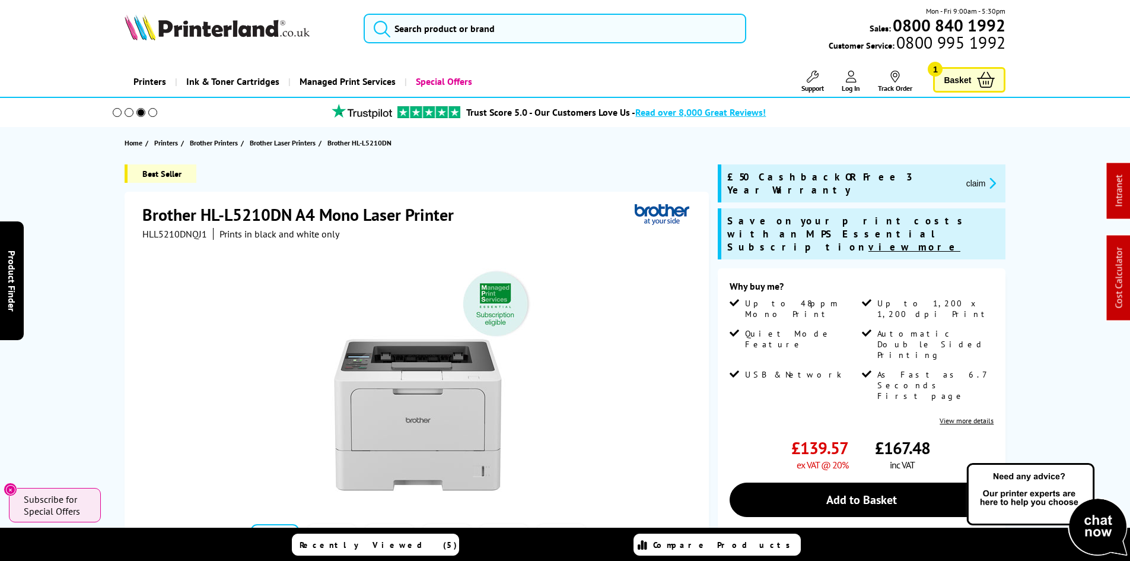
scroll to position [0, 0]
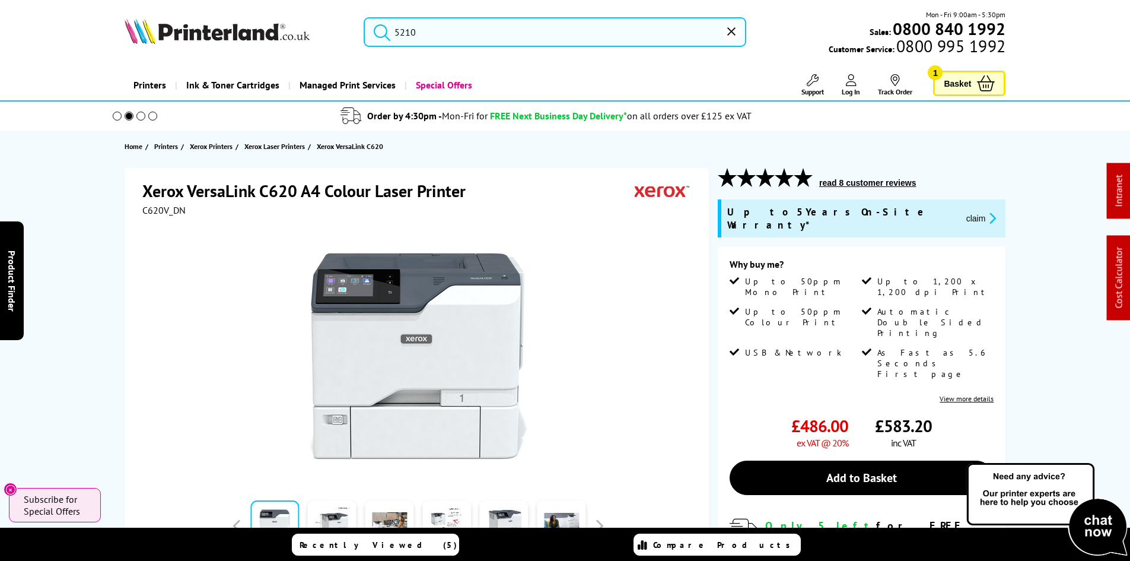
click at [167, 212] on span "C620V_DN" at bounding box center [163, 210] width 43 height 12
copy span "C620V_DN"
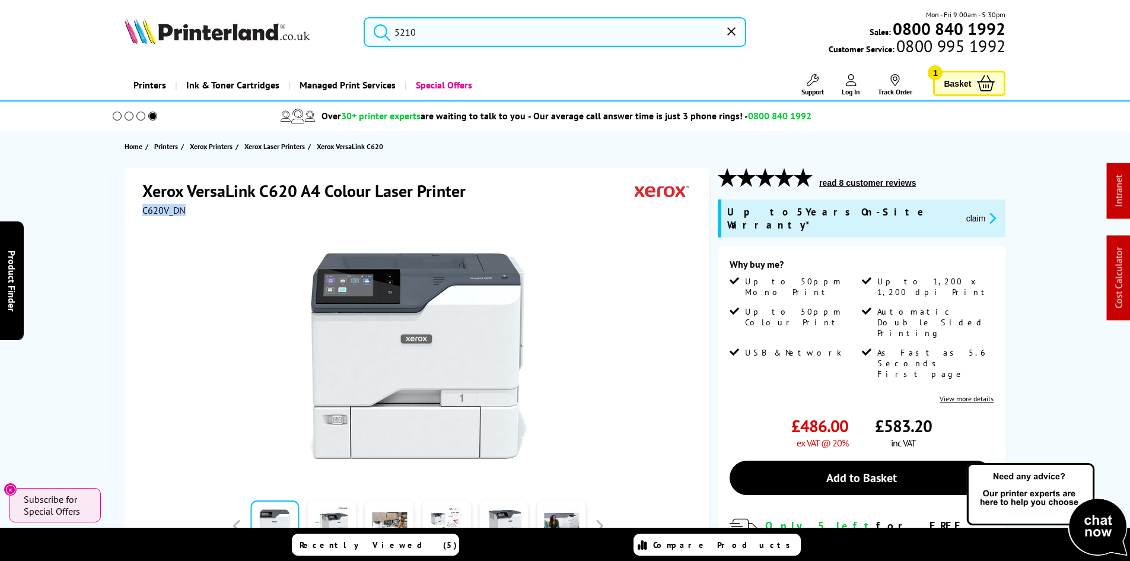
copy span "C620V_DN"
click at [411, 24] on input "5210" at bounding box center [555, 32] width 383 height 30
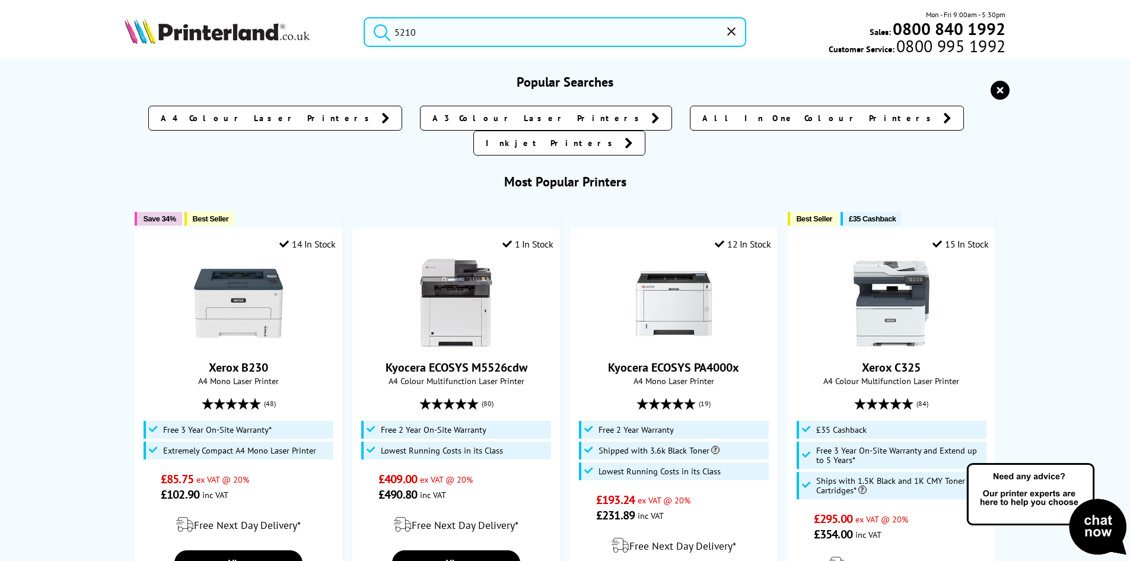
click at [411, 24] on input "5210" at bounding box center [555, 32] width 383 height 30
paste input "006R0440"
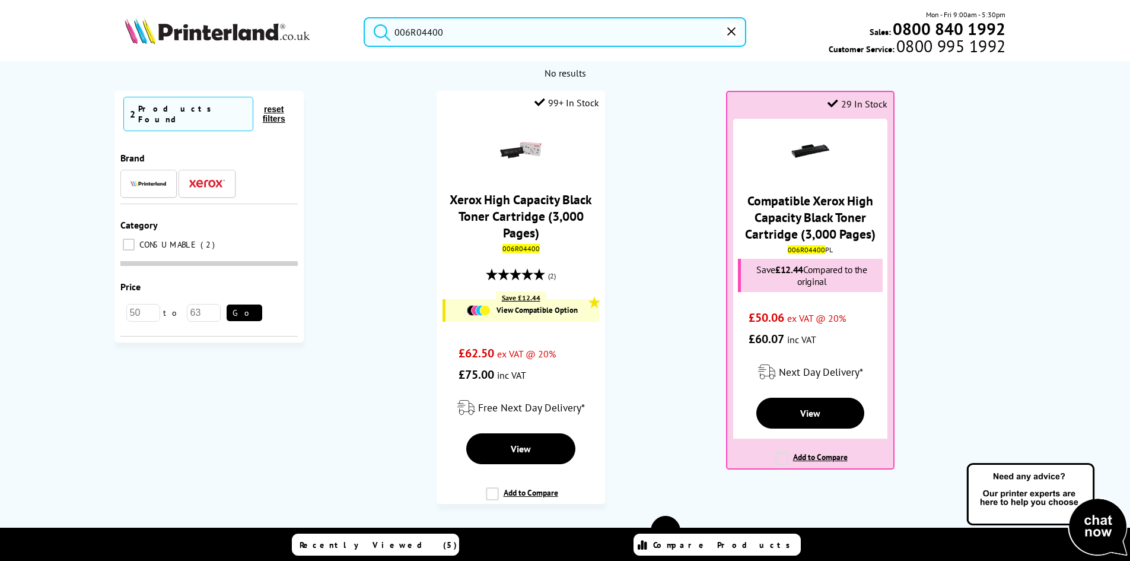
type input "006R04400"
click at [663, 230] on ol "99+ In Stock Xerox High Capacity Black Toner Cartridge (3,000 Pages) 006R04400 …" at bounding box center [666, 303] width 701 height 425
click at [660, 230] on ol "99+ In Stock Xerox High Capacity Black Toner Cartridge (3,000 Pages) 006R04400 …" at bounding box center [666, 303] width 701 height 425
click at [668, 244] on ol "99+ In Stock Xerox High Capacity Black Toner Cartridge (3,000 Pages) 006R04400 …" at bounding box center [666, 303] width 701 height 425
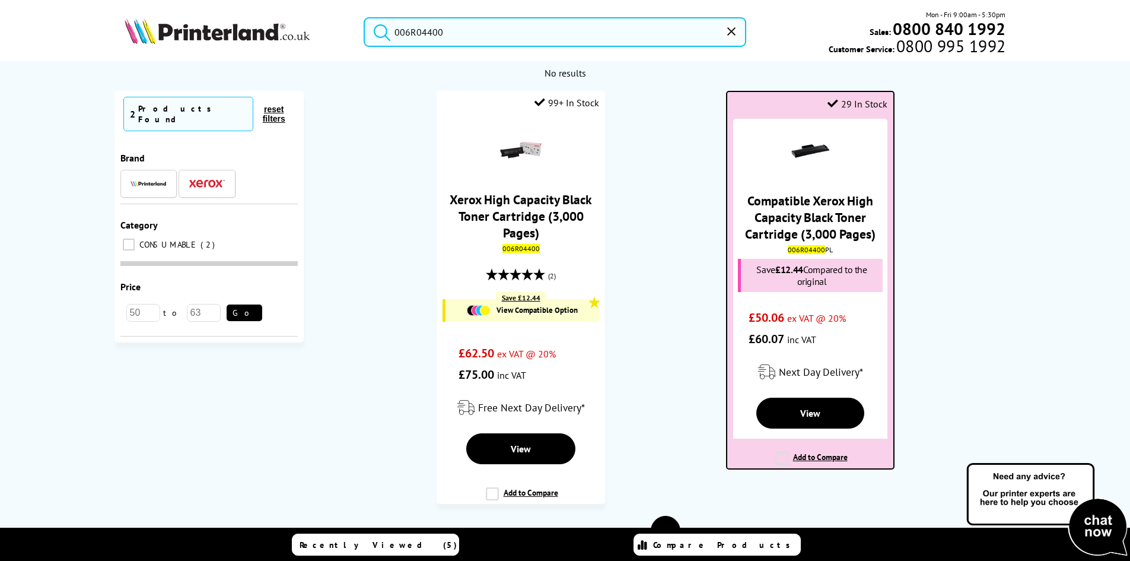
click at [812, 251] on mark "006R04400" at bounding box center [806, 249] width 37 height 9
copy div "006R04400 PL"
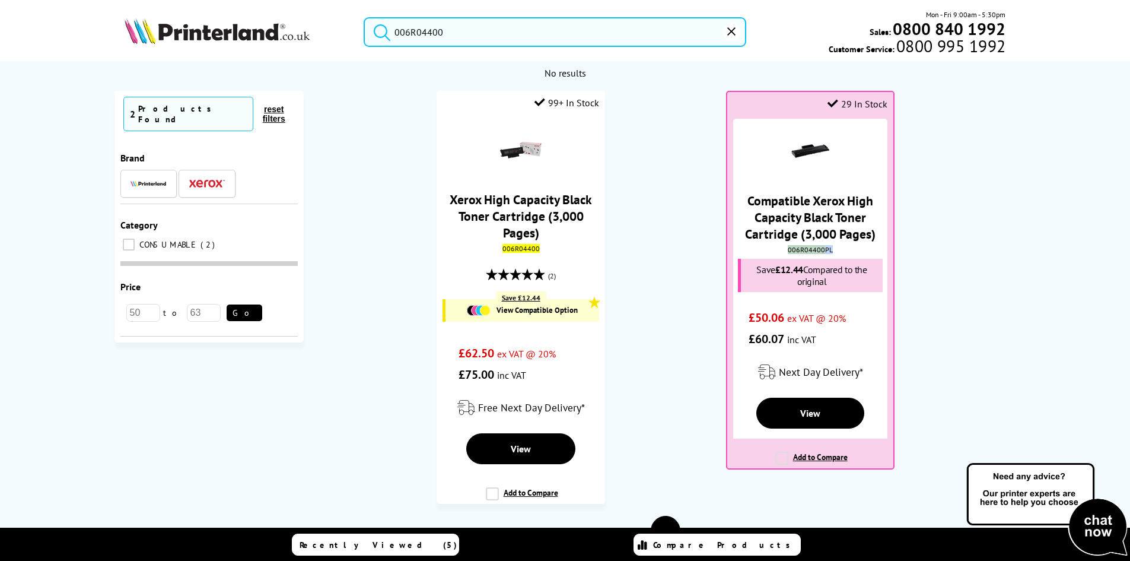
click at [65, 268] on div "No results No results Currently Selected 2 Products Found reset filters Brand" at bounding box center [565, 347] width 1130 height 573
click at [237, 30] on img at bounding box center [217, 31] width 185 height 26
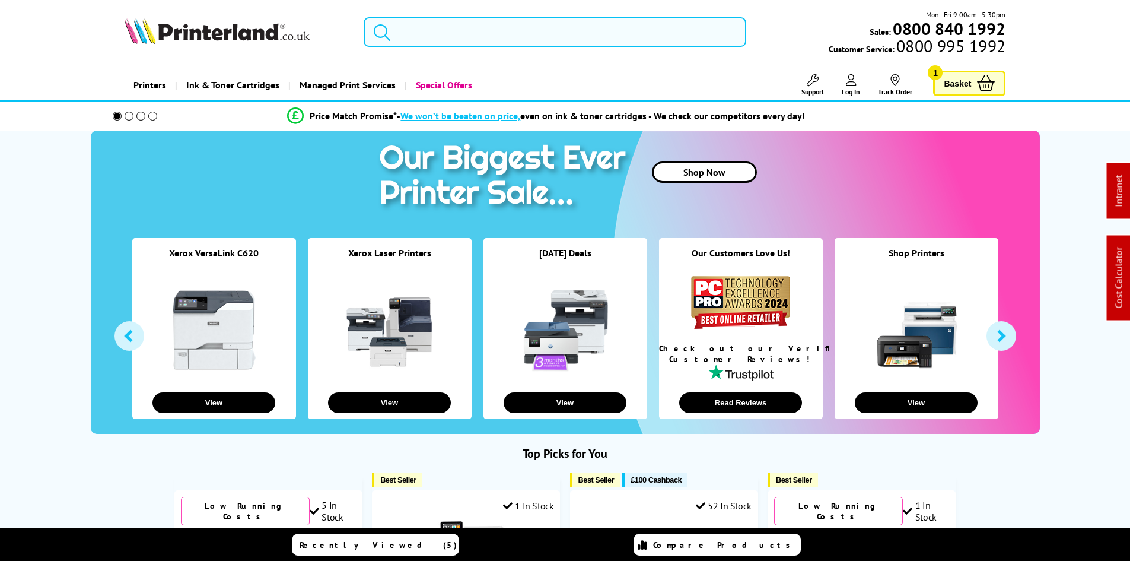
click at [418, 37] on input "search" at bounding box center [555, 32] width 383 height 30
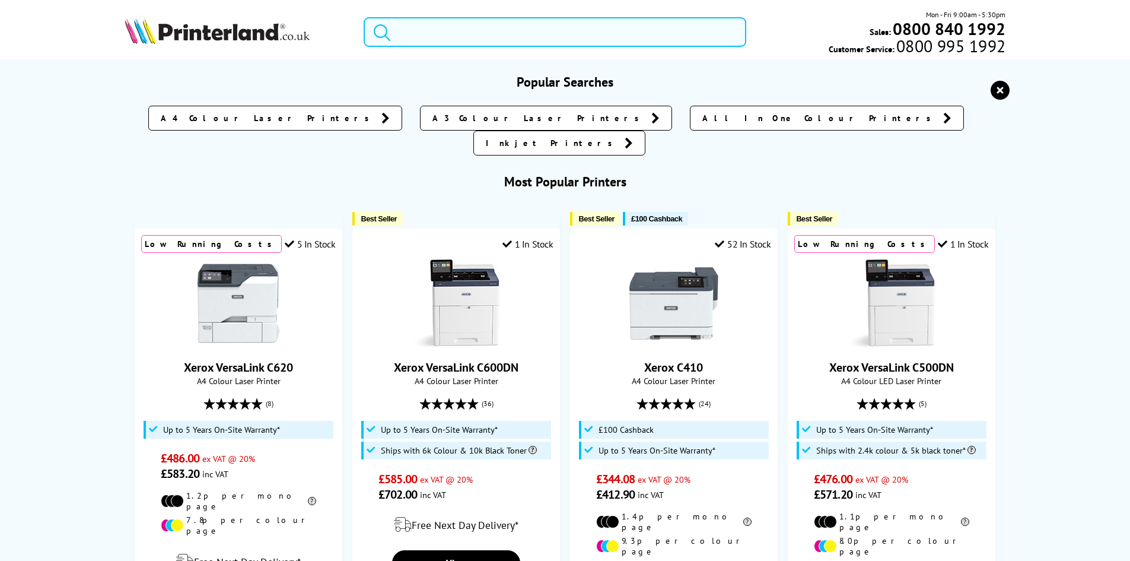
click at [419, 31] on input "search" at bounding box center [555, 32] width 383 height 30
click at [408, 37] on input "search" at bounding box center [555, 32] width 383 height 30
click at [447, 26] on input "search" at bounding box center [555, 32] width 383 height 30
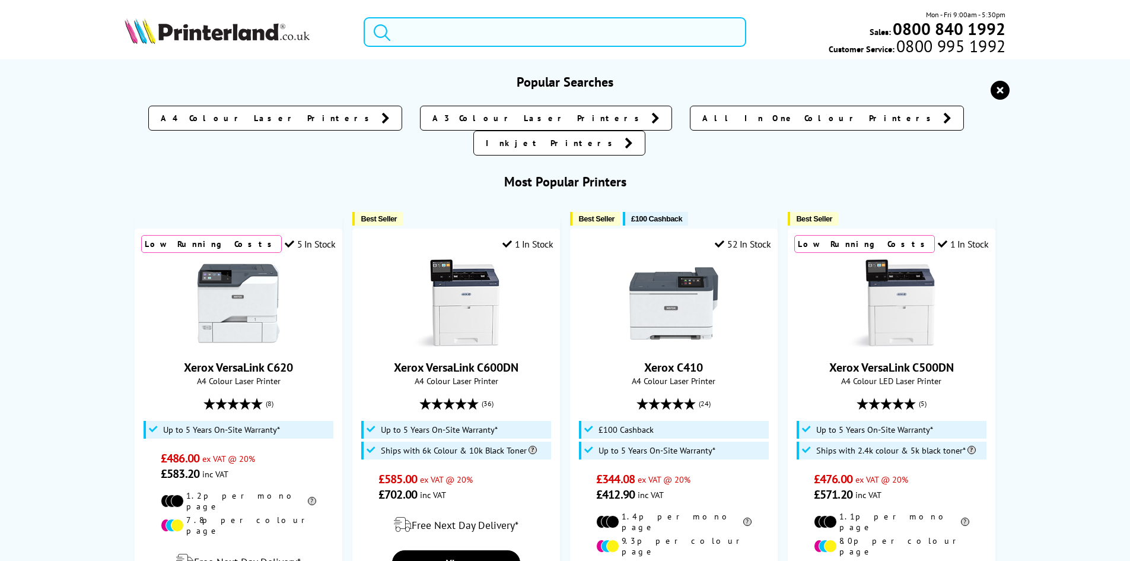
click at [447, 26] on input "search" at bounding box center [555, 32] width 383 height 30
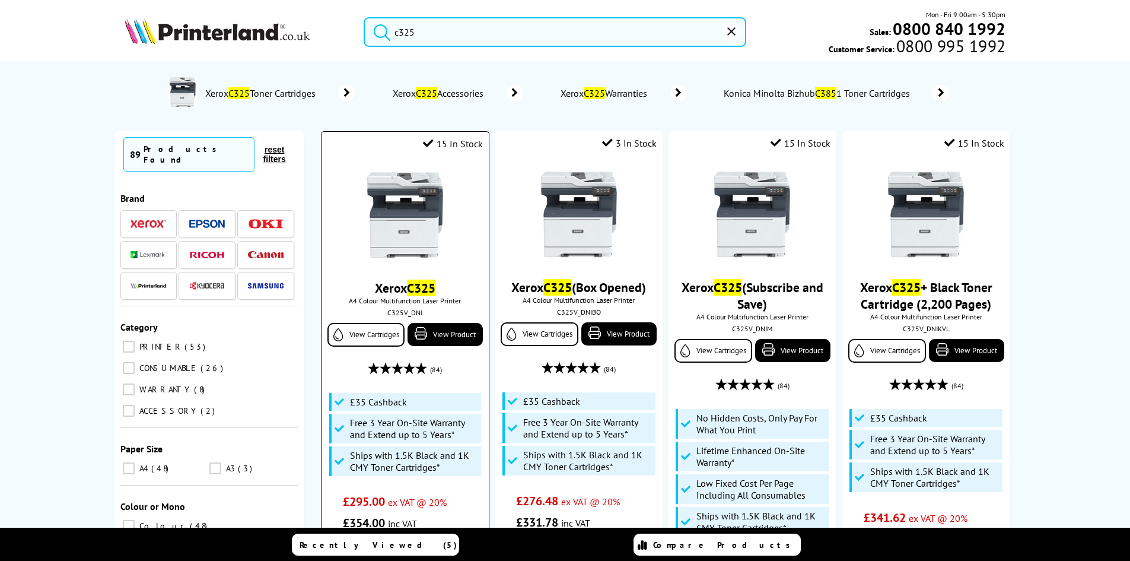
type input "c325"
click at [408, 195] on img at bounding box center [405, 214] width 89 height 89
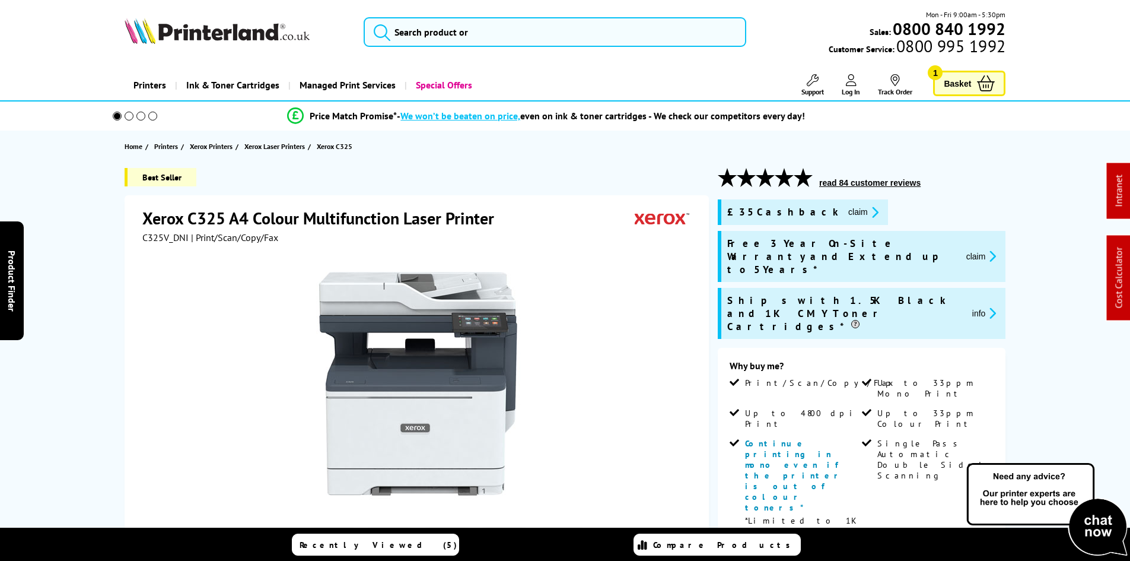
click at [706, 284] on div "Xerox C325 A4 Colour Multifunction Laser Printer C325V_DNI | Print/Scan/Copy/Fa…" at bounding box center [417, 451] width 585 height 512
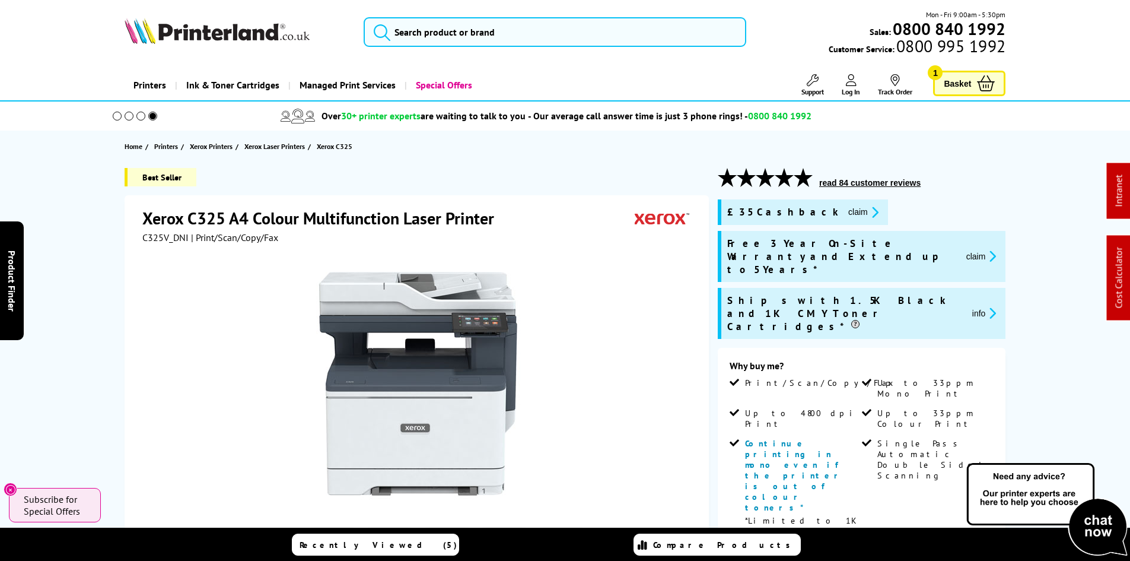
click at [155, 234] on span "C325V_DNI" at bounding box center [165, 237] width 46 height 12
copy span "C325V_DNI"
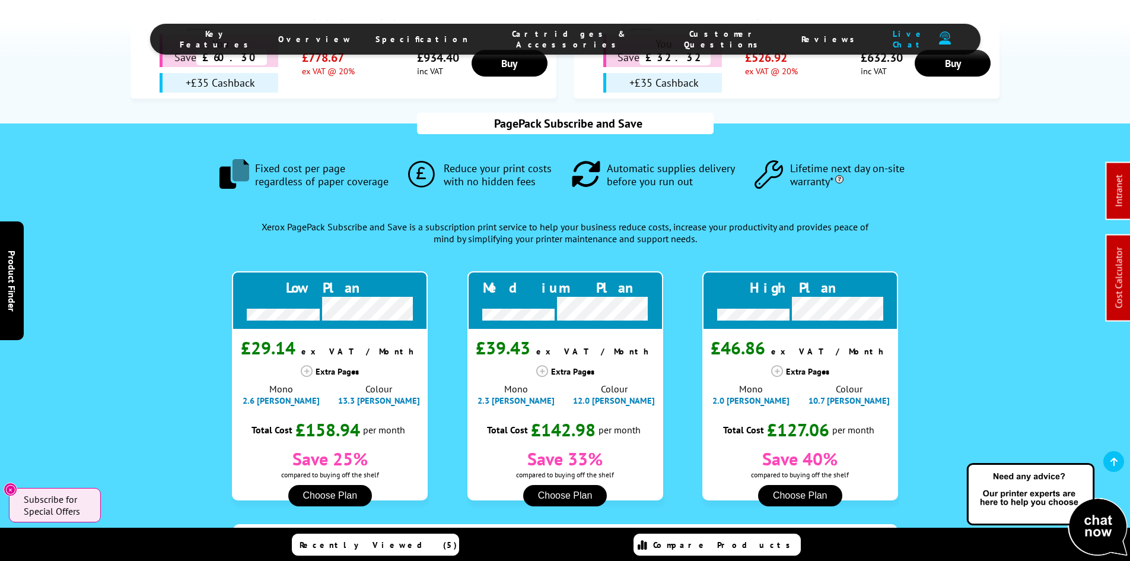
scroll to position [1140, 0]
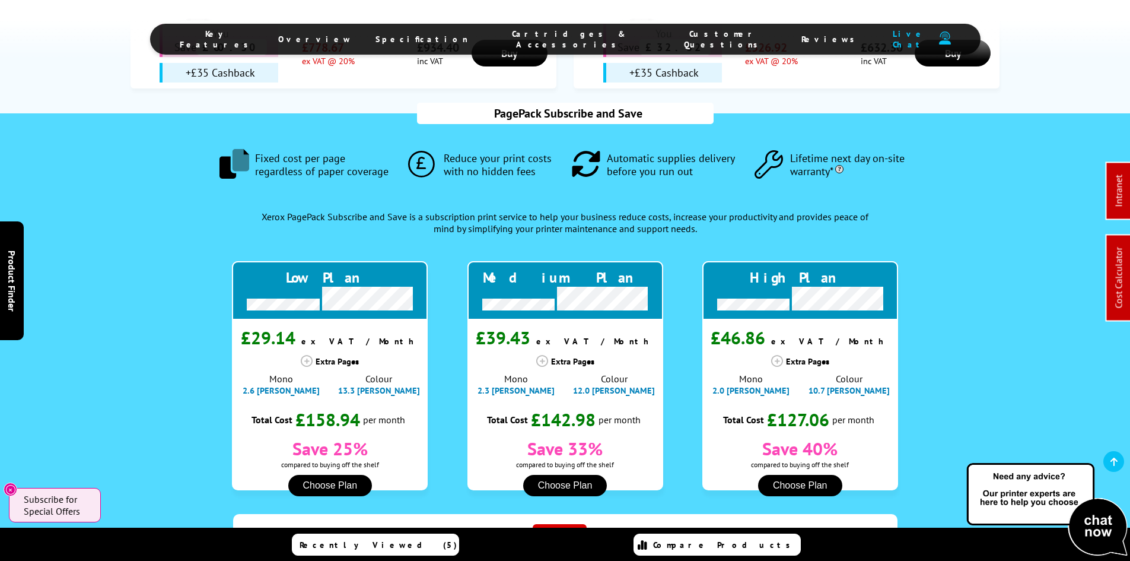
click at [255, 36] on span "Key Features" at bounding box center [217, 38] width 75 height 21
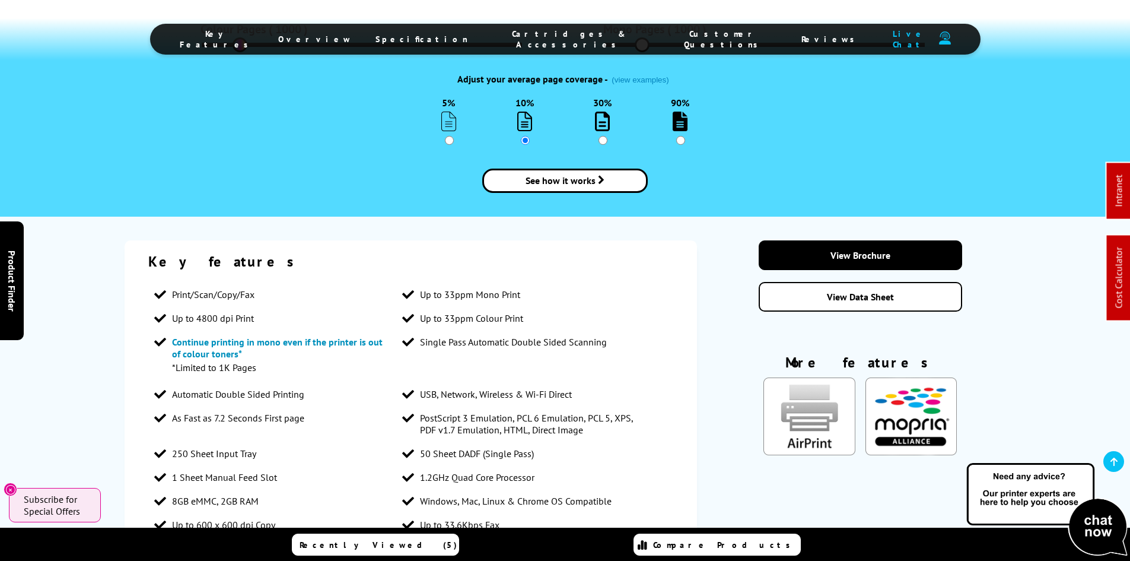
scroll to position [1733, 0]
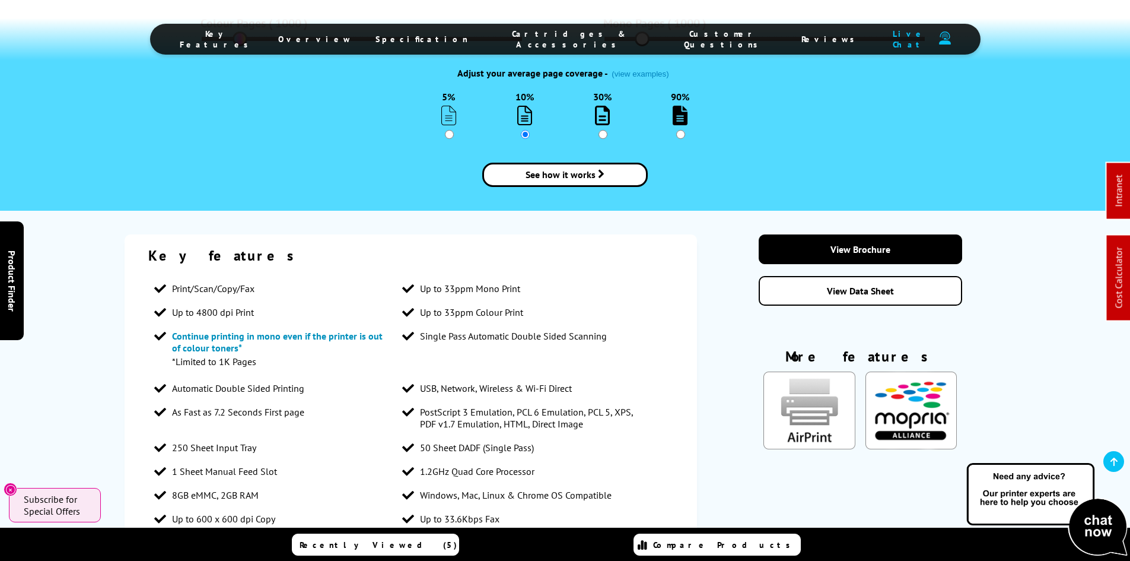
click at [96, 234] on div "Key features Print/Scan/Copy/Fax Up to 33ppm Mono Print Up to 4800 dpi Print Up…" at bounding box center [565, 522] width 949 height 576
click at [75, 319] on div "Key features Print/Scan/Copy/Fax Up to 33ppm Mono Print Up to 4800 dpi Print Up…" at bounding box center [565, 522] width 1130 height 576
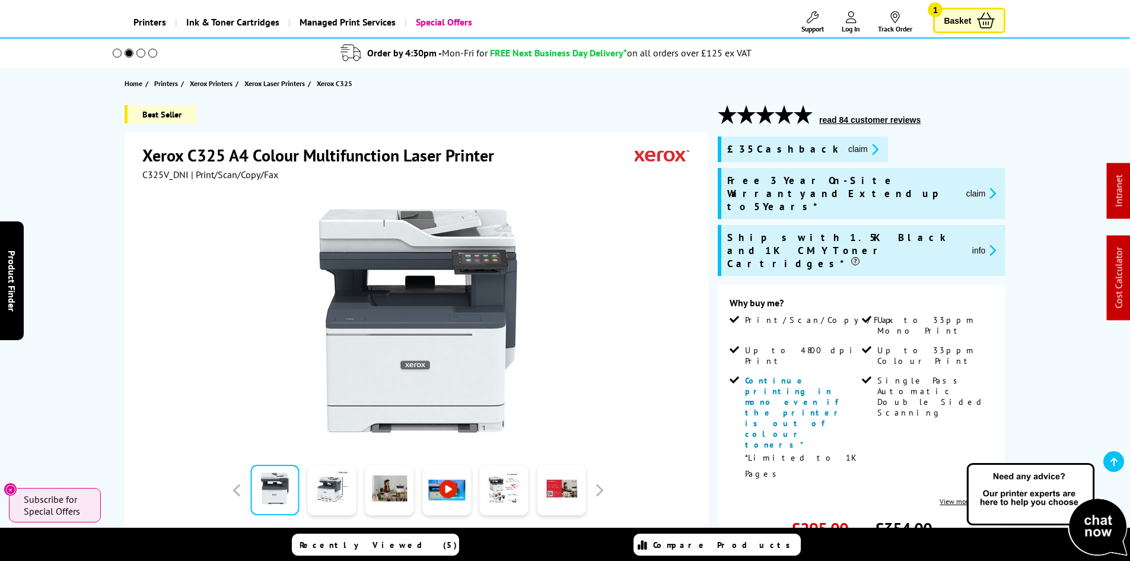
scroll to position [0, 0]
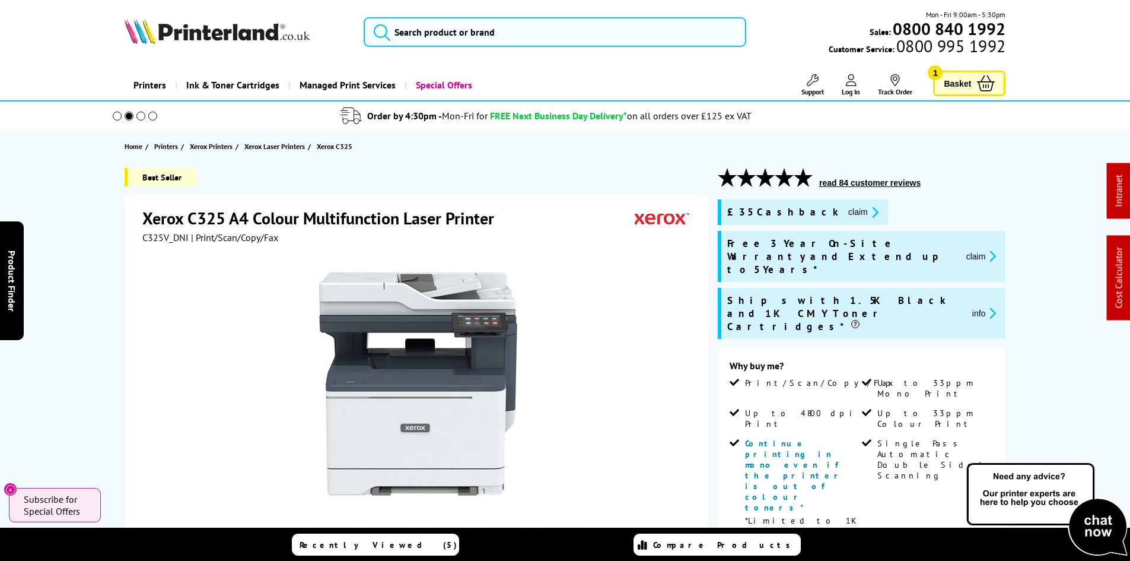
click at [91, 243] on div "Best Seller Xerox C325 A4 Colour Multifunction Laser Printer C325V_DNI | Print/…" at bounding box center [565, 544] width 949 height 752
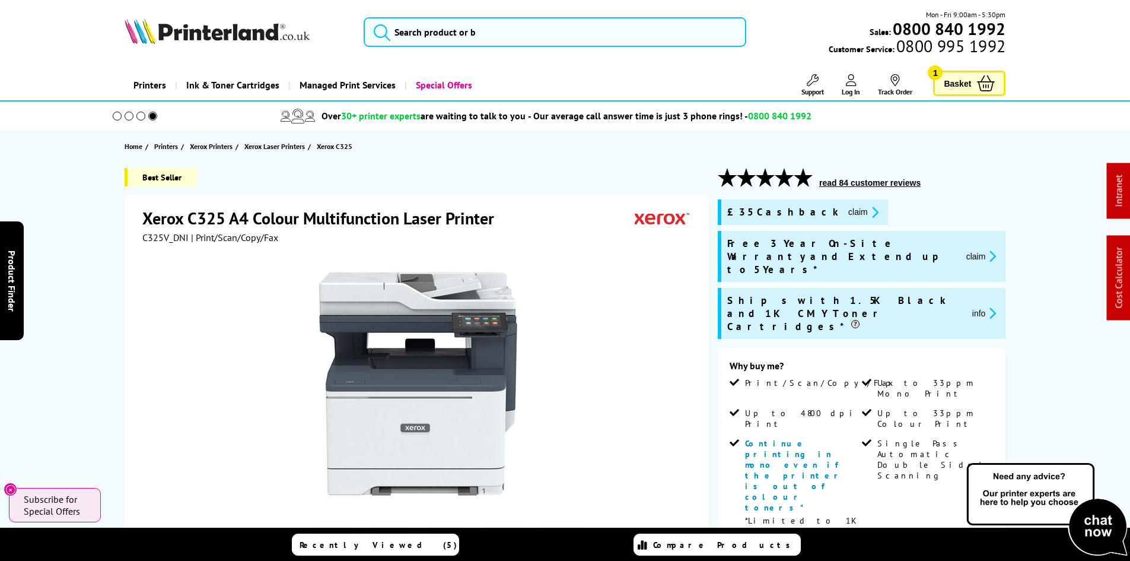
click at [91, 243] on div "Best Seller Xerox C325 A4 Colour Multifunction Laser Printer C325V_DNI | Print/…" at bounding box center [565, 544] width 949 height 752
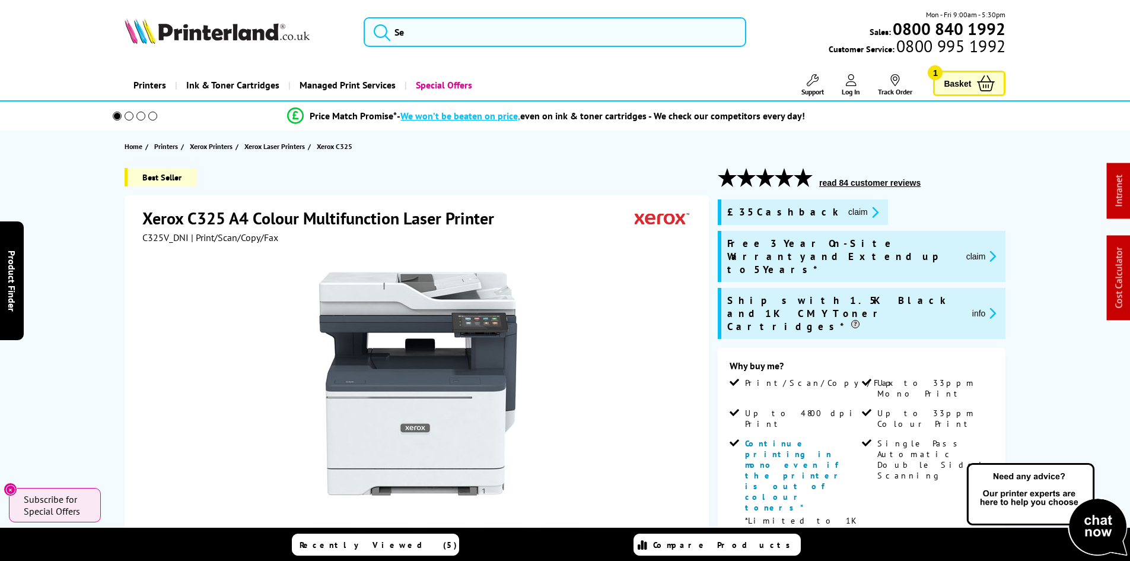
click at [91, 243] on div "Best Seller Xerox C325 A4 Colour Multifunction Laser Printer C325V_DNI | Print/…" at bounding box center [565, 544] width 949 height 752
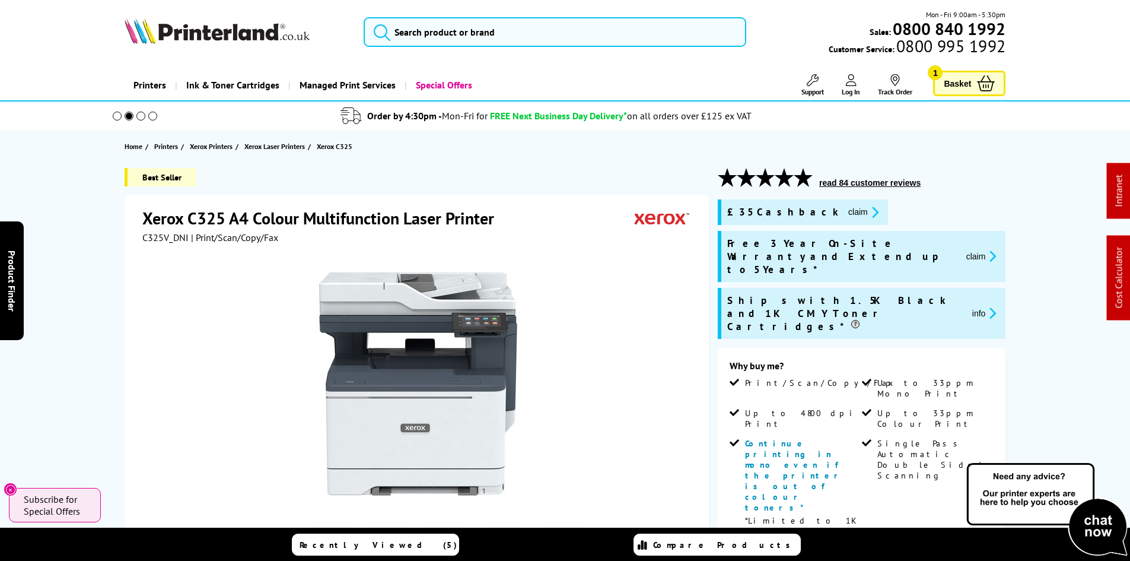
click at [91, 243] on div "Best Seller Xerox C325 A4 Colour Multifunction Laser Printer C325V_DNI | Print/…" at bounding box center [565, 544] width 949 height 752
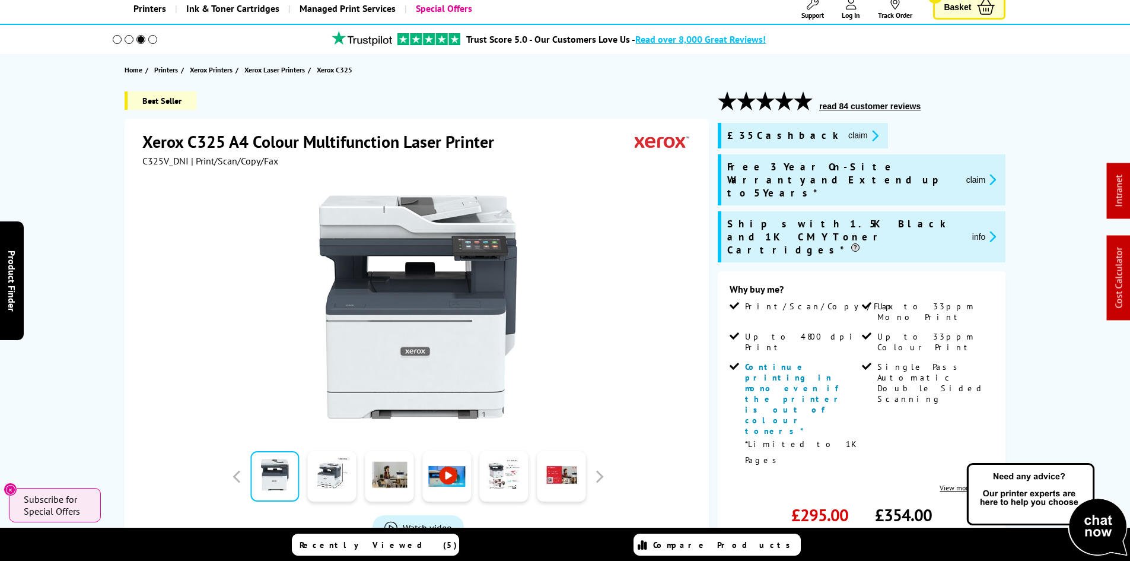
scroll to position [237, 0]
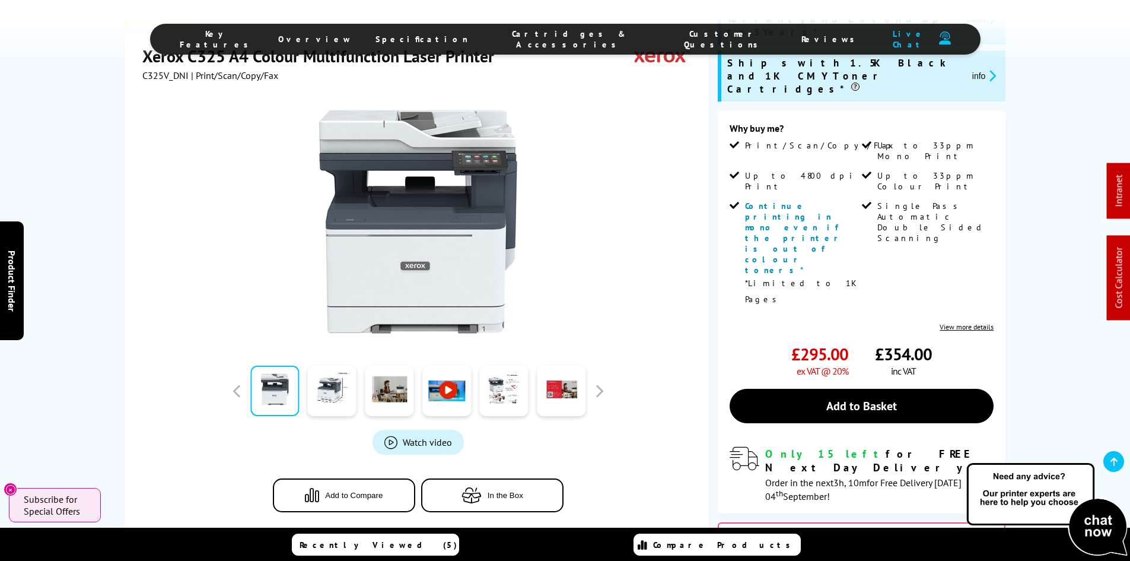
click at [91, 243] on div "Best Seller Xerox C325 A4 Colour Multifunction Laser Printer C325V_DNI | Print/…" at bounding box center [565, 307] width 949 height 752
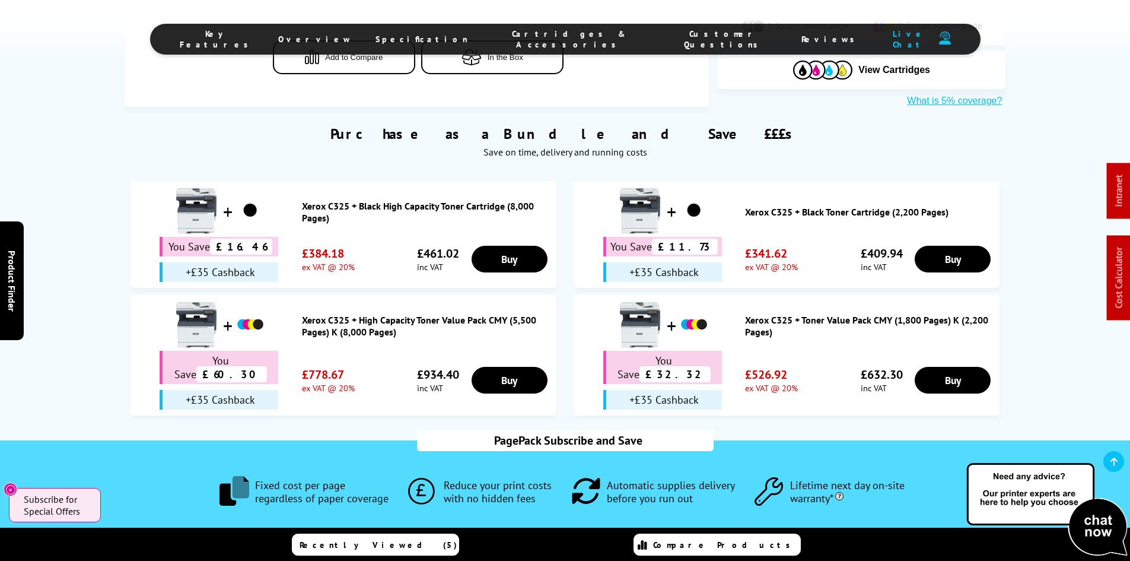
scroll to position [831, 0]
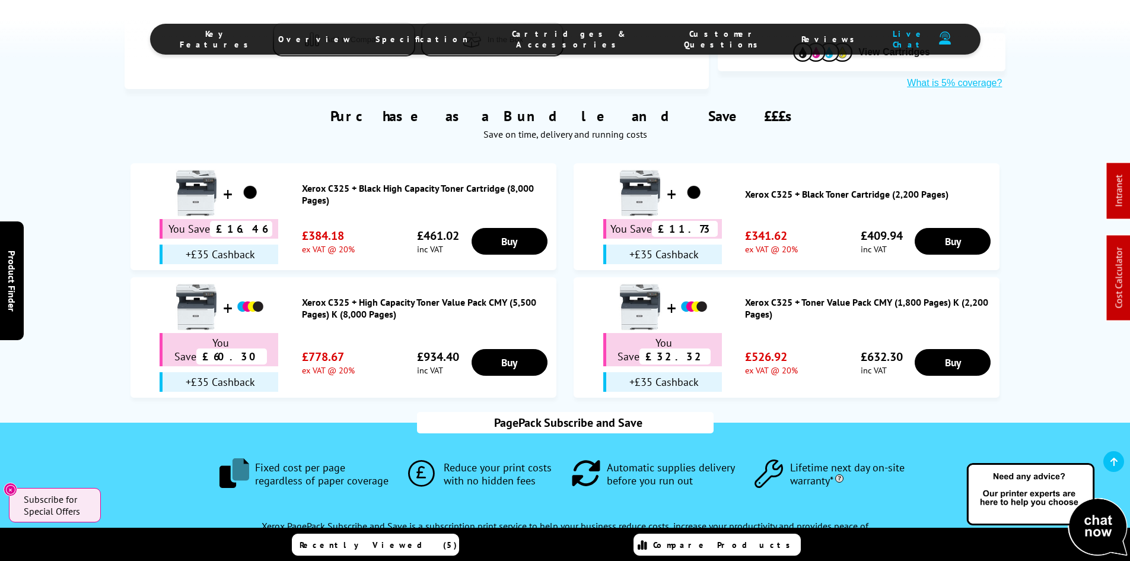
click at [587, 42] on span "Cartridges & Accessories" at bounding box center [569, 38] width 155 height 21
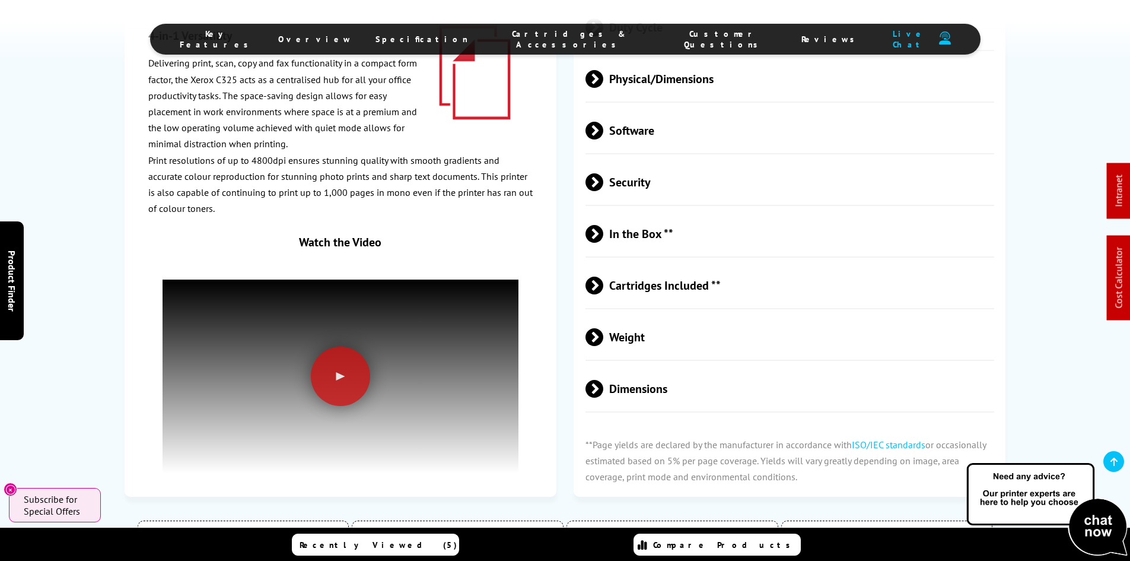
scroll to position [3949, 0]
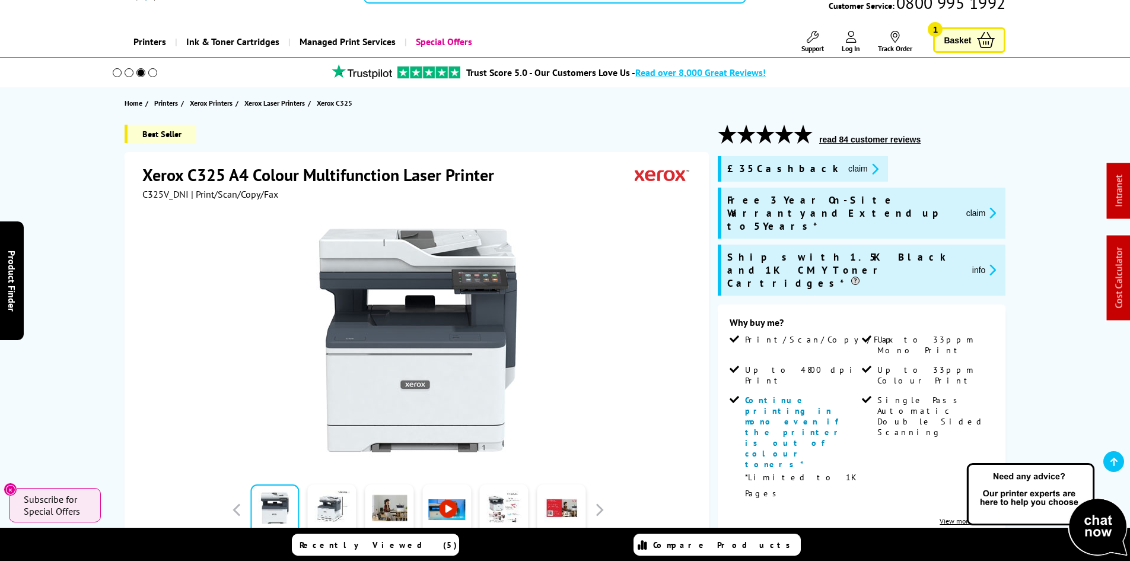
scroll to position [0, 0]
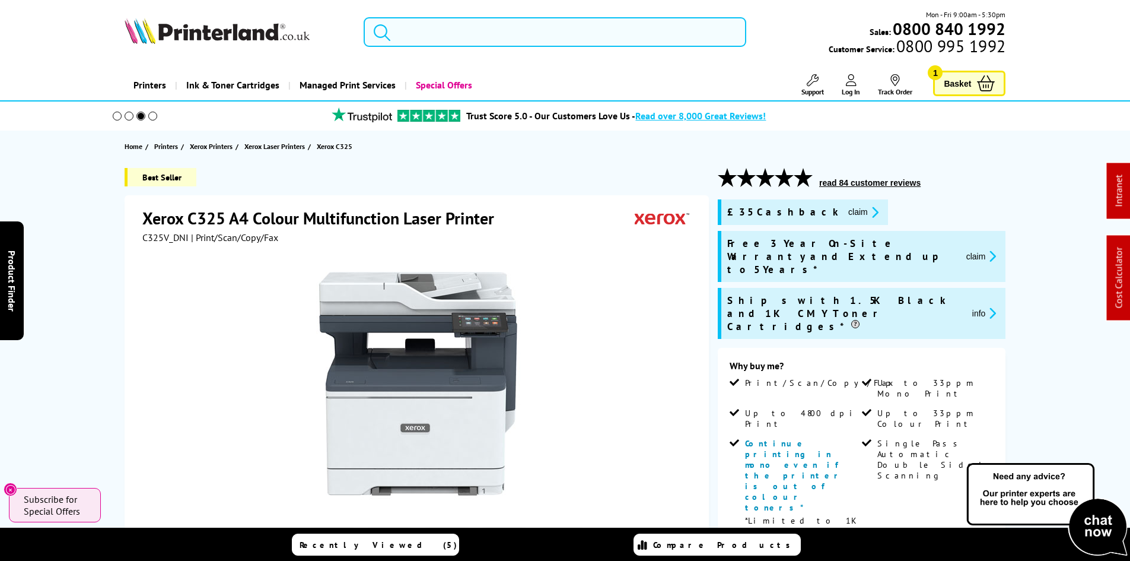
click at [447, 28] on input "search" at bounding box center [555, 32] width 383 height 30
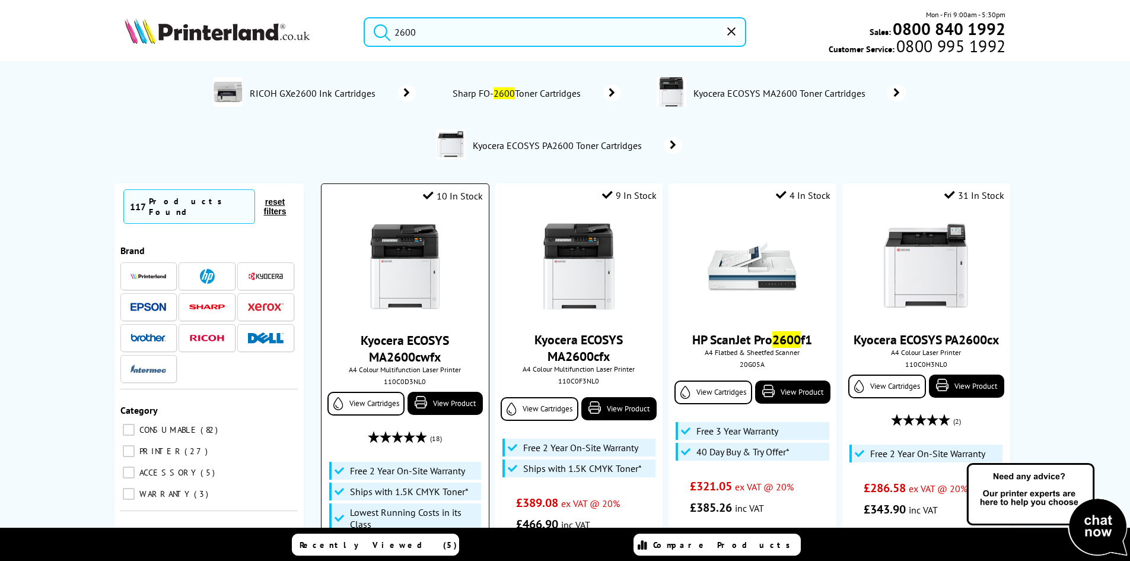
type input "2600"
click at [406, 255] on img at bounding box center [405, 267] width 89 height 89
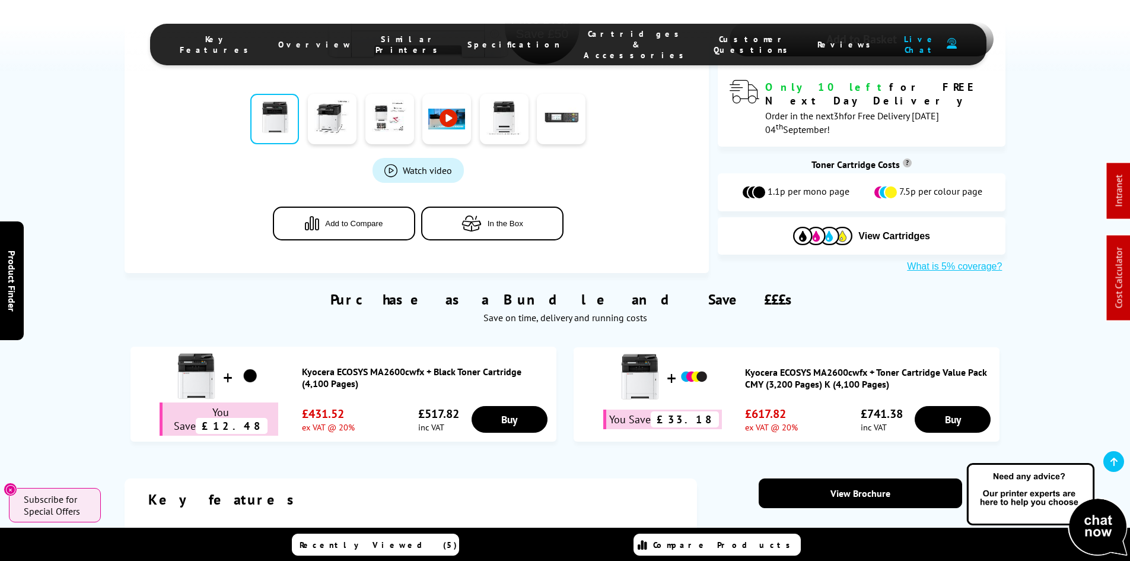
scroll to position [712, 0]
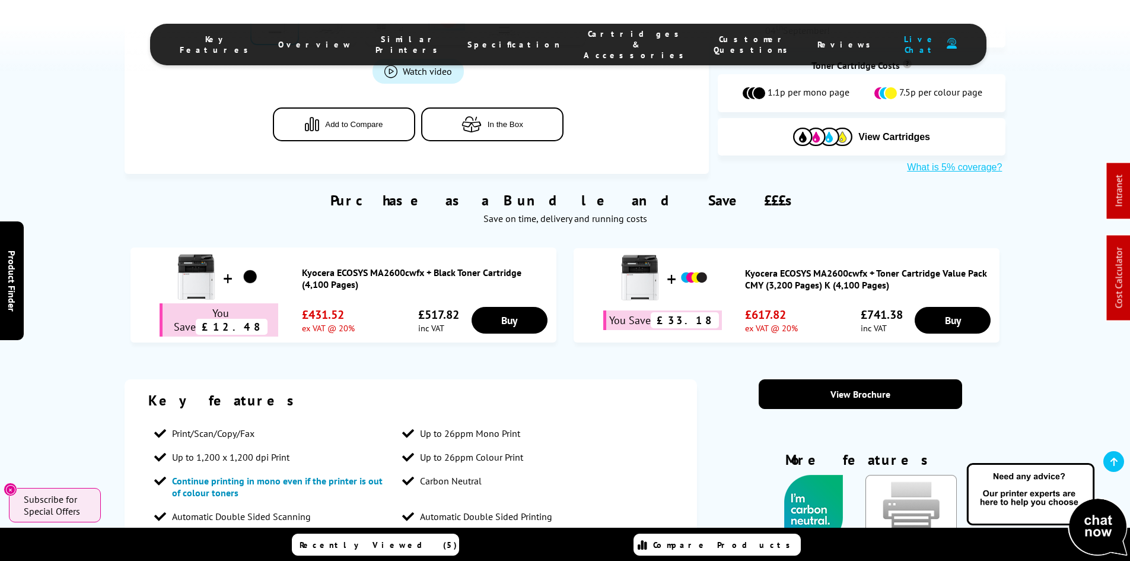
click at [591, 40] on span "Cartridges & Accessories" at bounding box center [637, 44] width 106 height 32
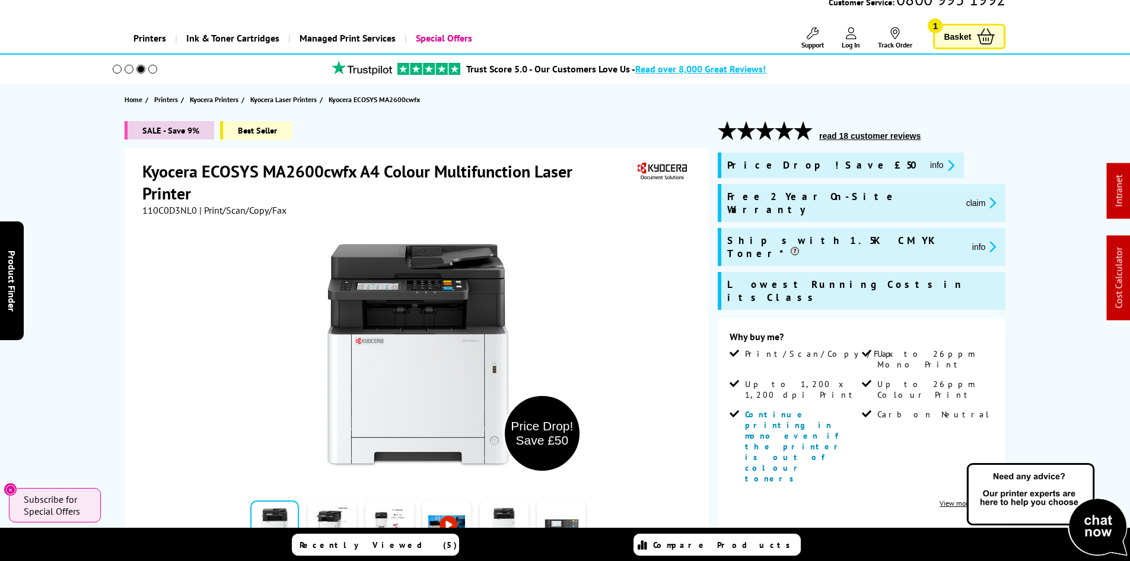
scroll to position [0, 0]
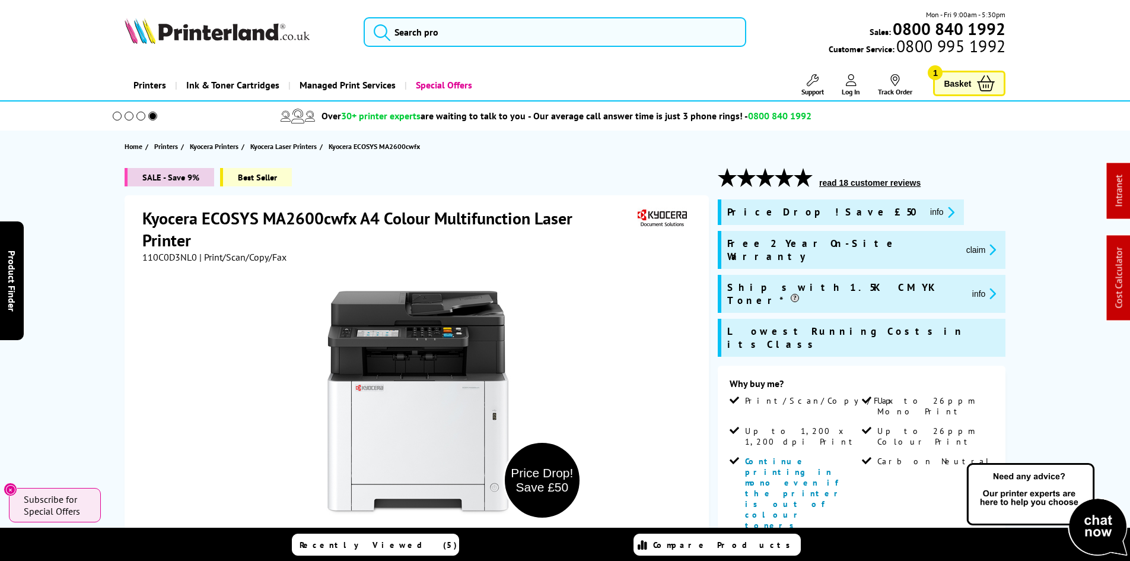
click at [110, 220] on div "SALE - Save 9% Best Seller Kyocera ECOSYS MA2600cwfx A4 Colour Multifunction La…" at bounding box center [565, 527] width 949 height 718
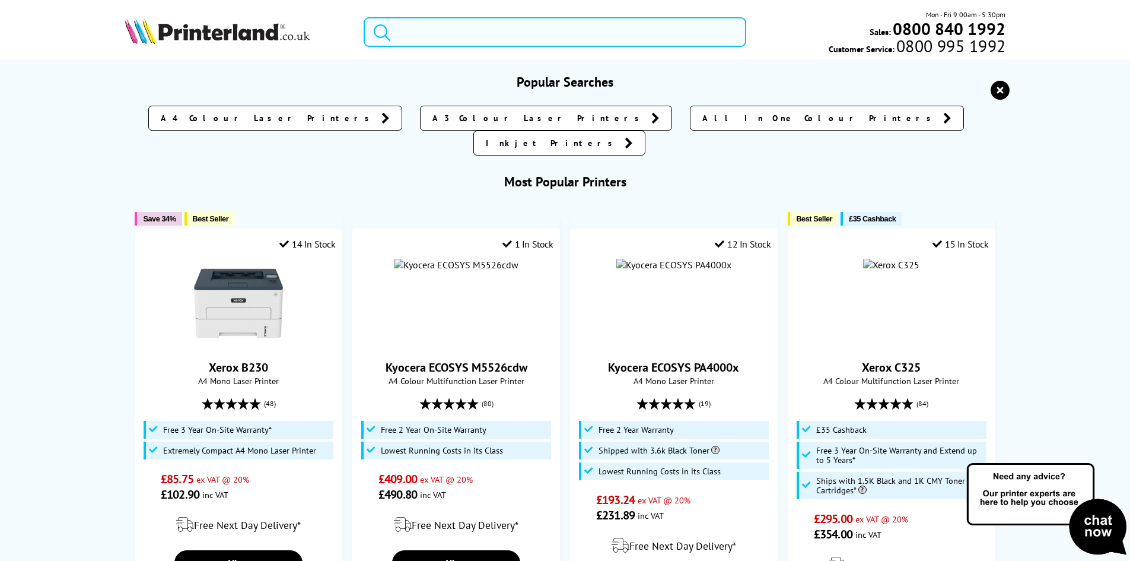
click at [438, 26] on input "search" at bounding box center [555, 32] width 383 height 30
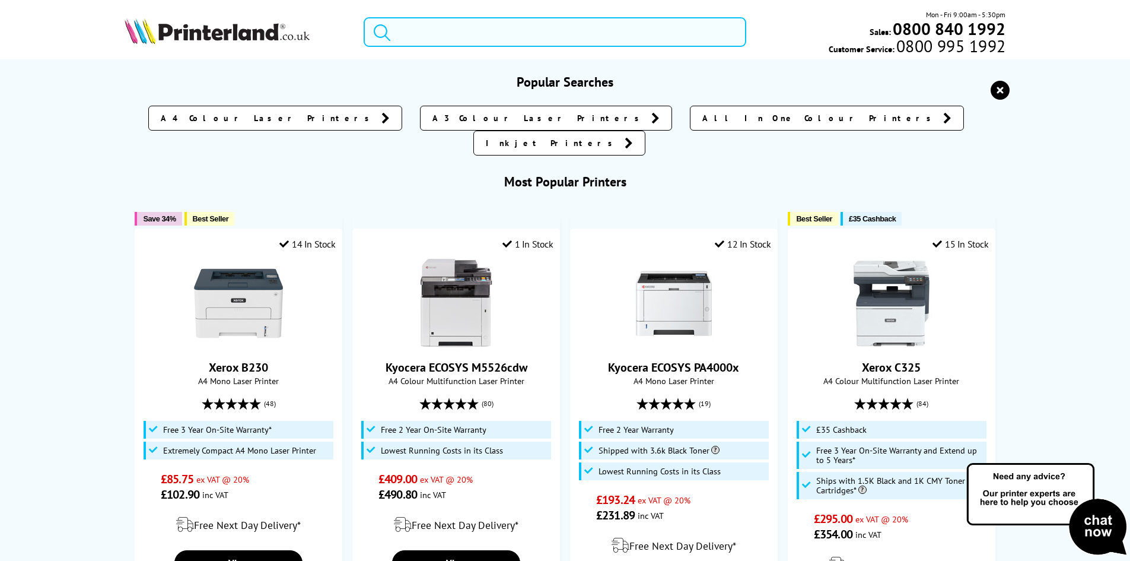
click at [441, 33] on input "search" at bounding box center [555, 32] width 383 height 30
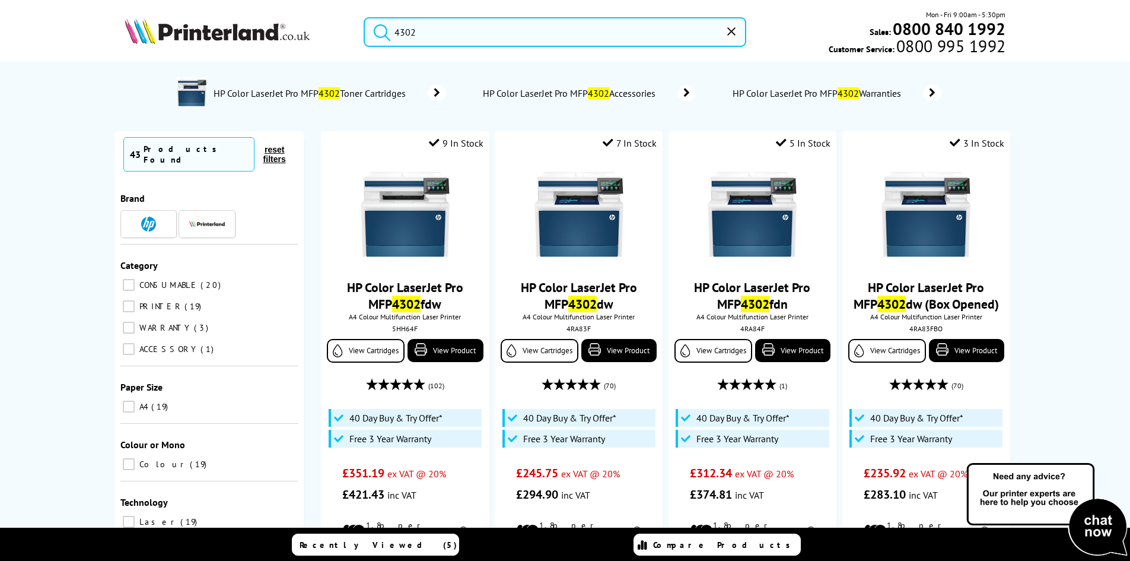
drag, startPoint x: 424, startPoint y: 35, endPoint x: 411, endPoint y: 26, distance: 15.7
click at [411, 26] on input "4302" at bounding box center [555, 32] width 383 height 30
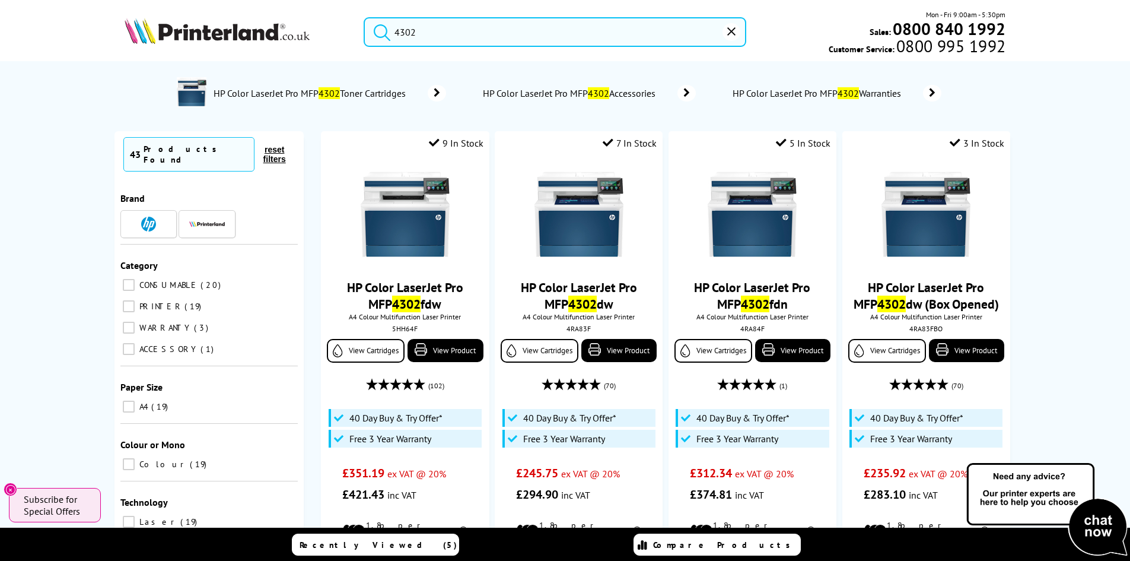
click at [411, 26] on input "4302" at bounding box center [555, 32] width 383 height 30
paste input "006R04400PL"
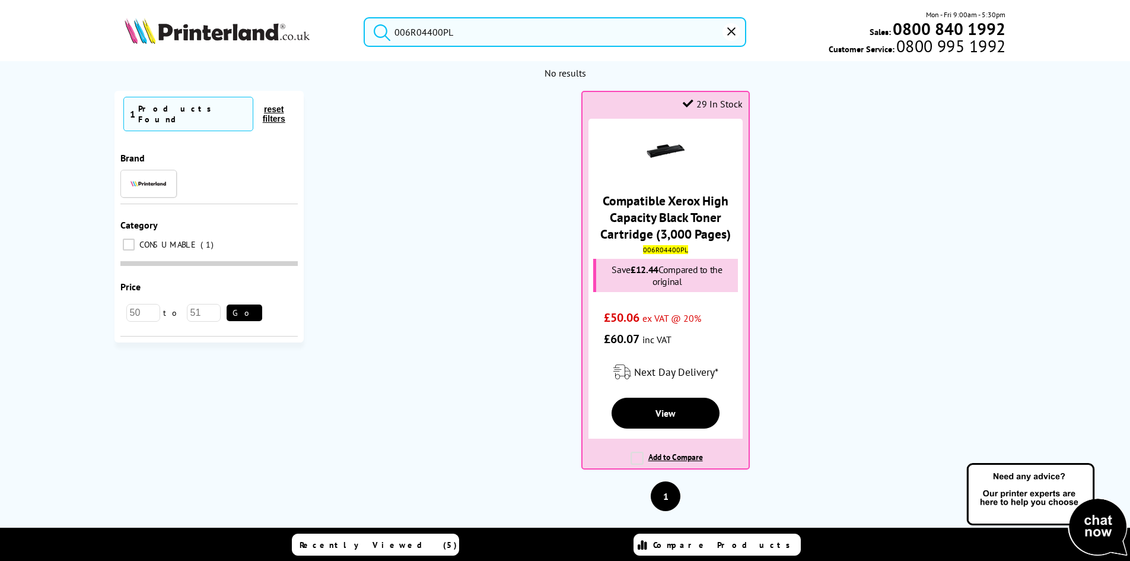
type input "006R04400PL"
drag, startPoint x: 285, startPoint y: 30, endPoint x: 321, endPoint y: 47, distance: 39.5
click at [0, 0] on li "Key Features" at bounding box center [0, 0] width 0 height 0
click at [225, 37] on img at bounding box center [217, 31] width 185 height 26
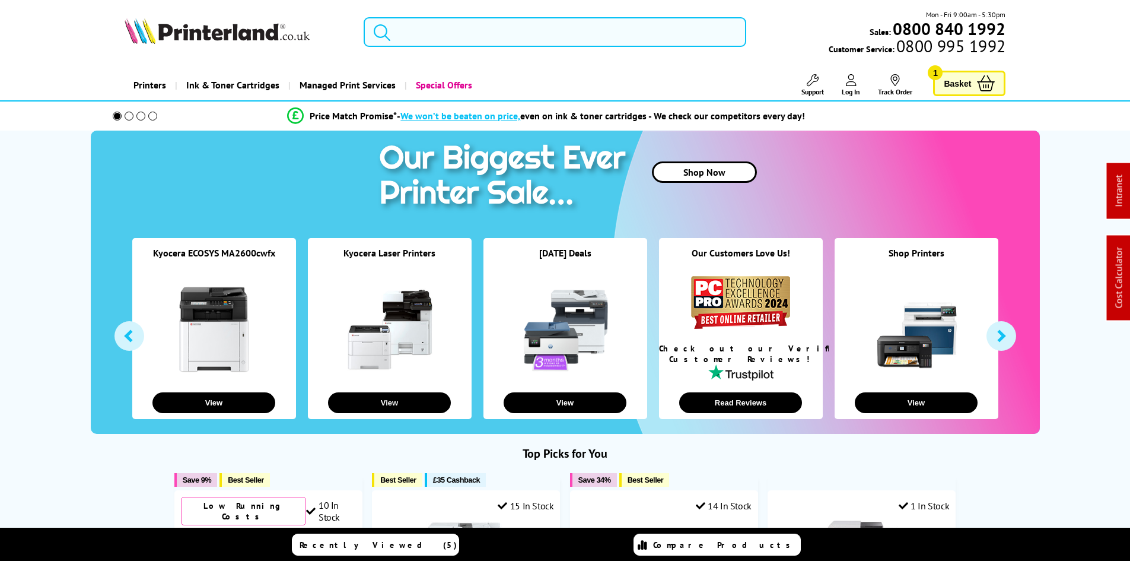
click at [424, 38] on input "search" at bounding box center [555, 32] width 383 height 30
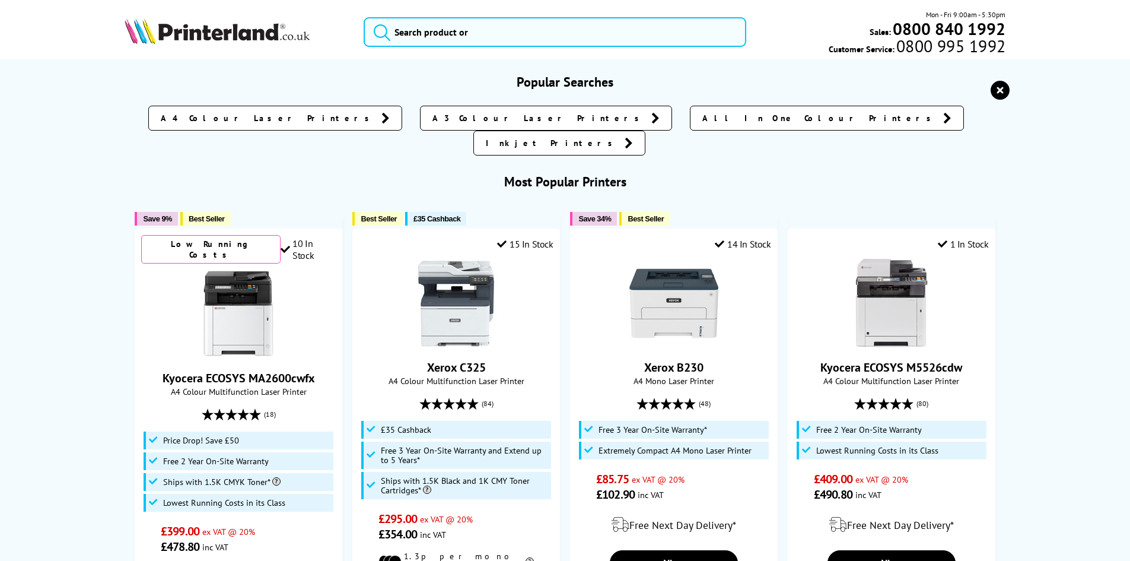
drag, startPoint x: 83, startPoint y: 201, endPoint x: 192, endPoint y: 81, distance: 162.1
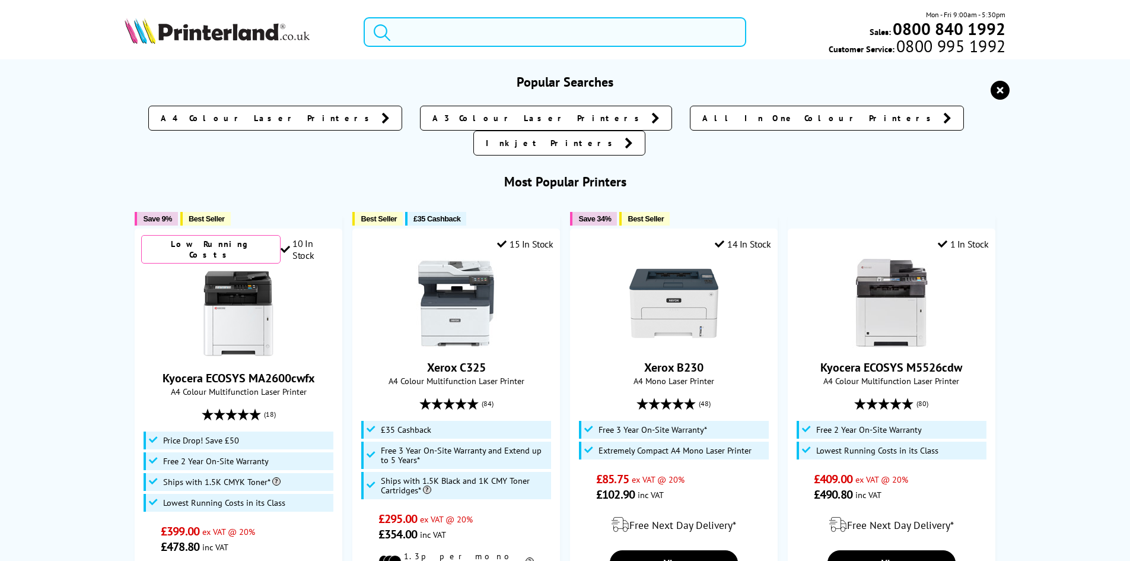
click at [415, 34] on input "search" at bounding box center [555, 32] width 383 height 30
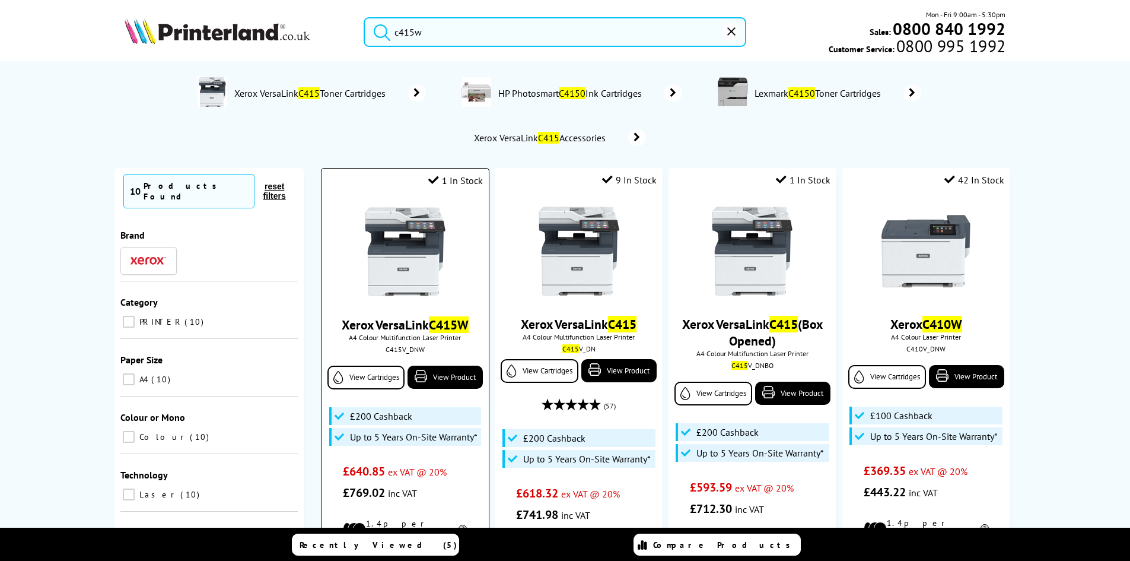
type input "c415w"
click at [406, 288] on img at bounding box center [405, 251] width 89 height 89
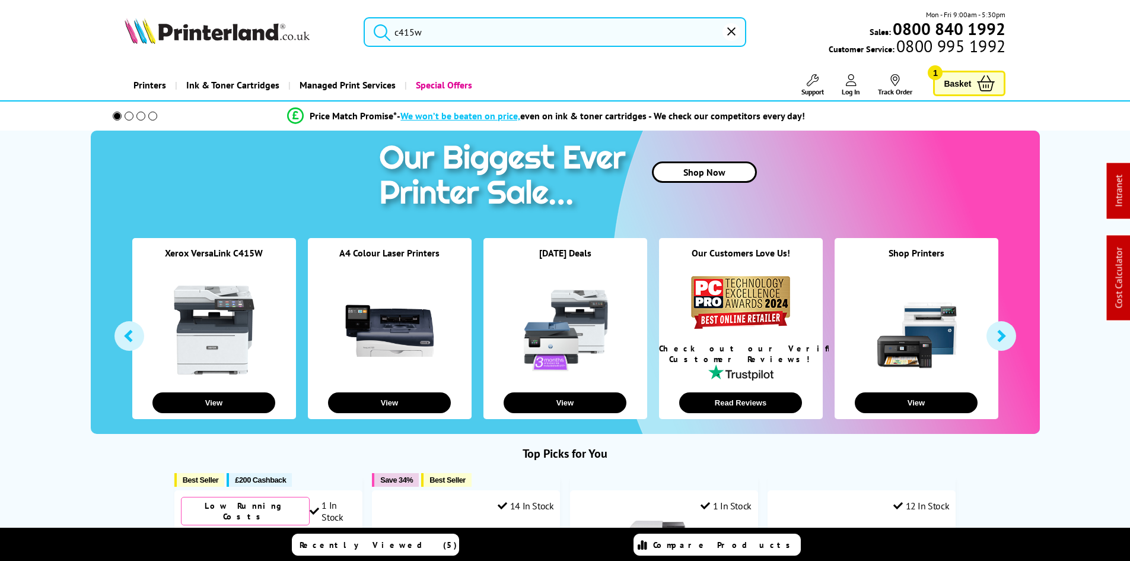
click at [437, 31] on input "c415w" at bounding box center [555, 32] width 383 height 30
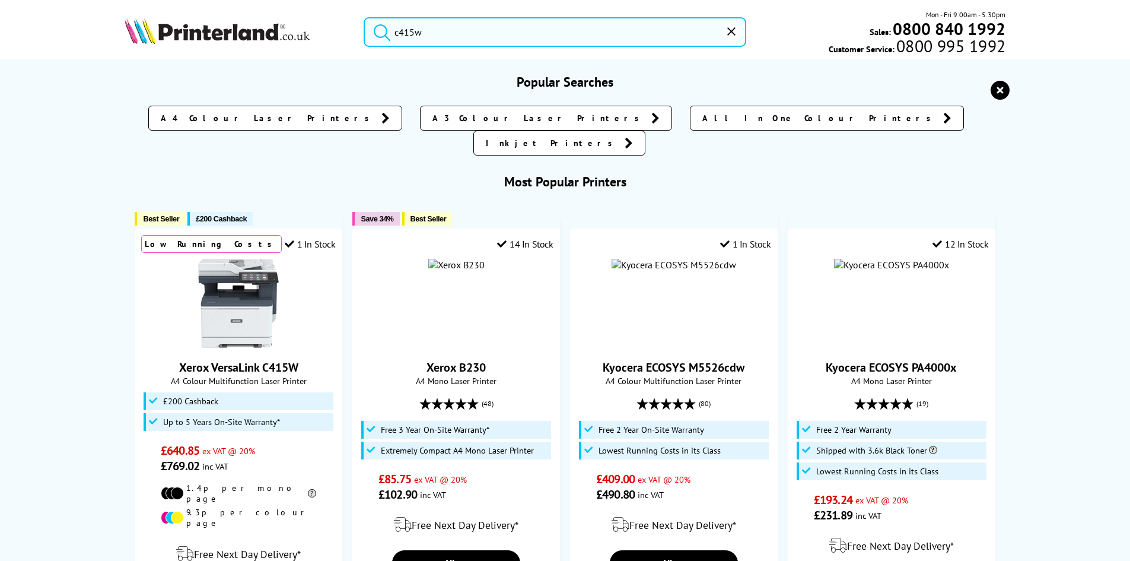
click at [437, 31] on input "c415w" at bounding box center [555, 32] width 383 height 30
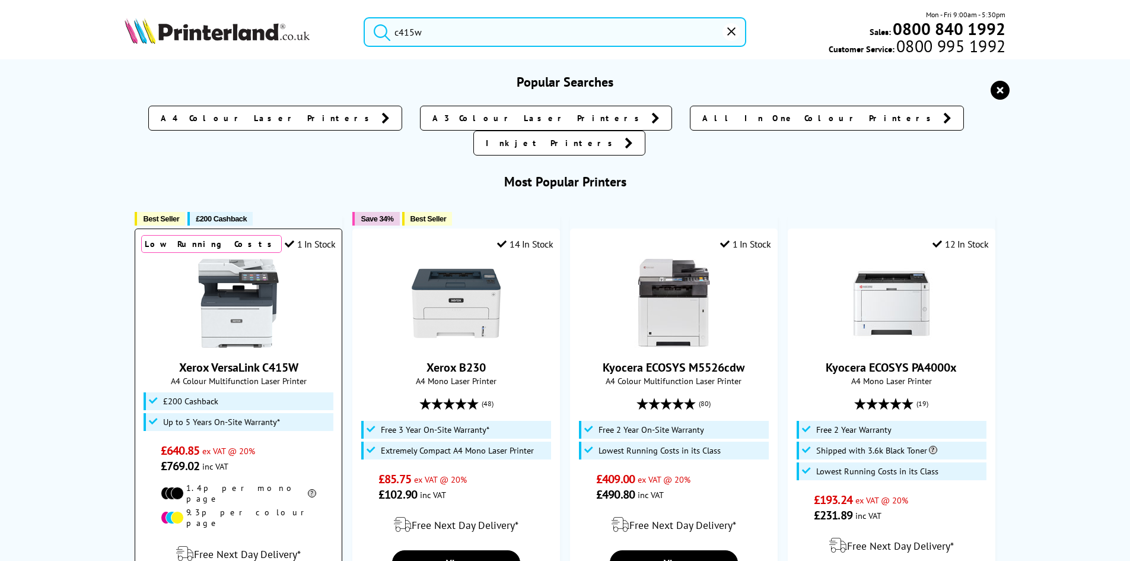
click at [255, 281] on img at bounding box center [238, 303] width 89 height 89
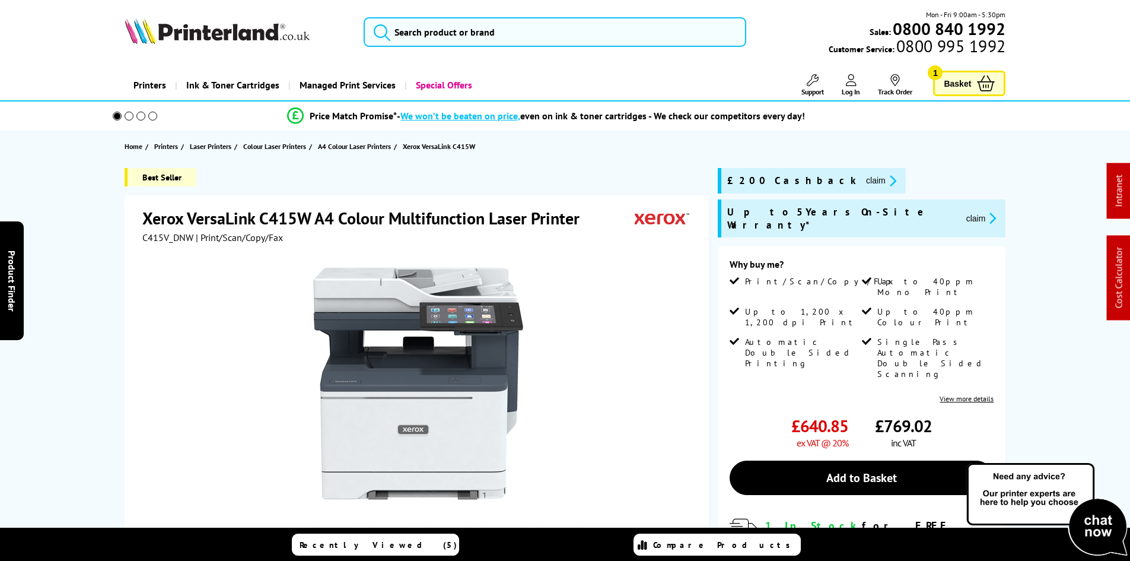
click at [151, 236] on span "C415V_DNW" at bounding box center [167, 237] width 51 height 12
copy span "C415V_DNW"
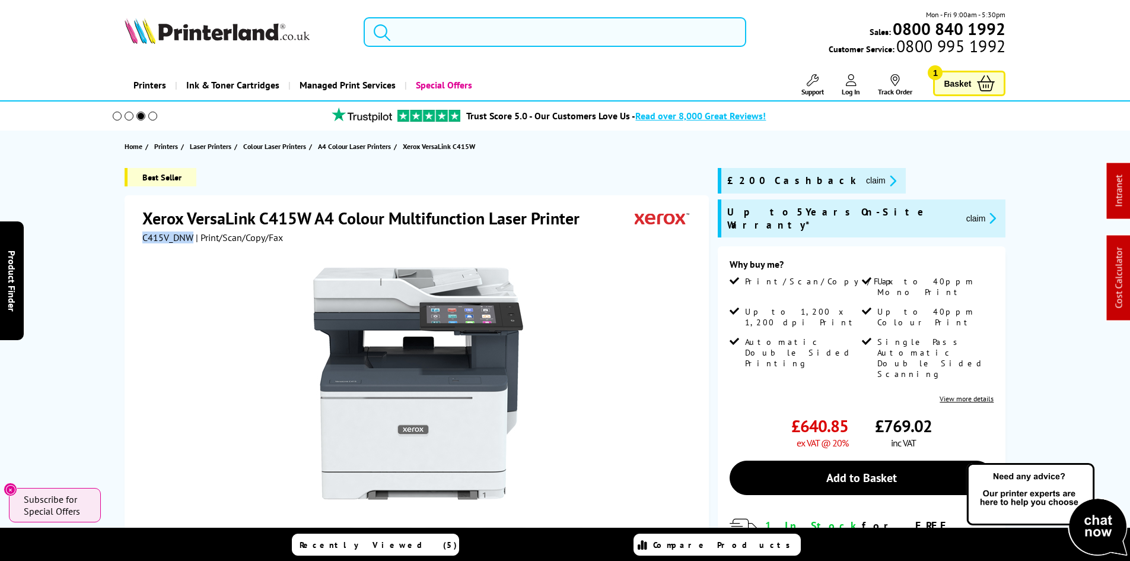
click at [447, 36] on input "search" at bounding box center [555, 32] width 383 height 30
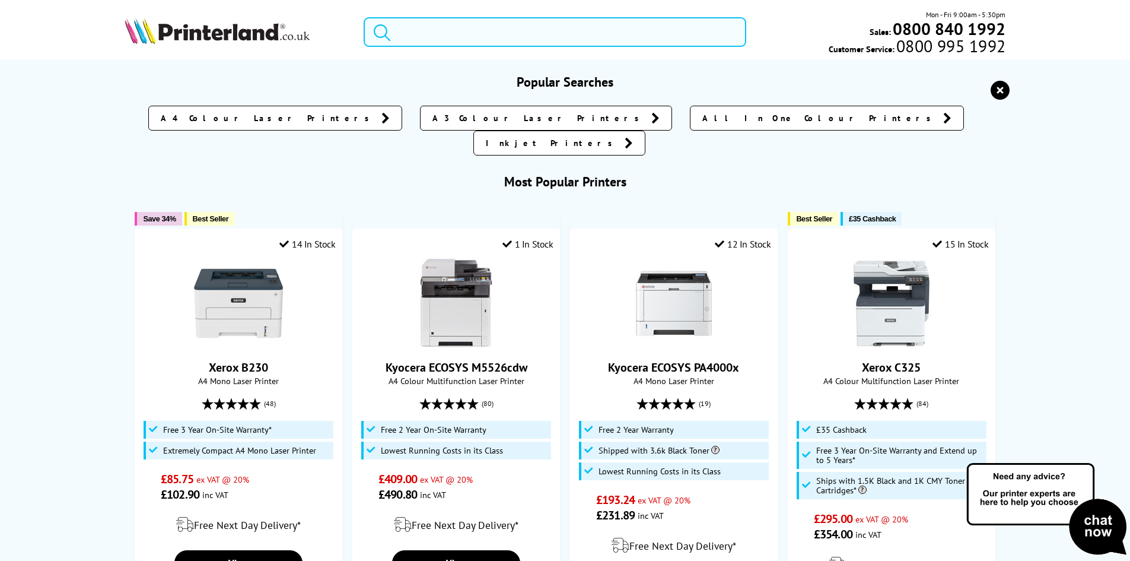
click at [447, 36] on input "search" at bounding box center [555, 32] width 383 height 30
click at [460, 40] on input "search" at bounding box center [555, 32] width 383 height 30
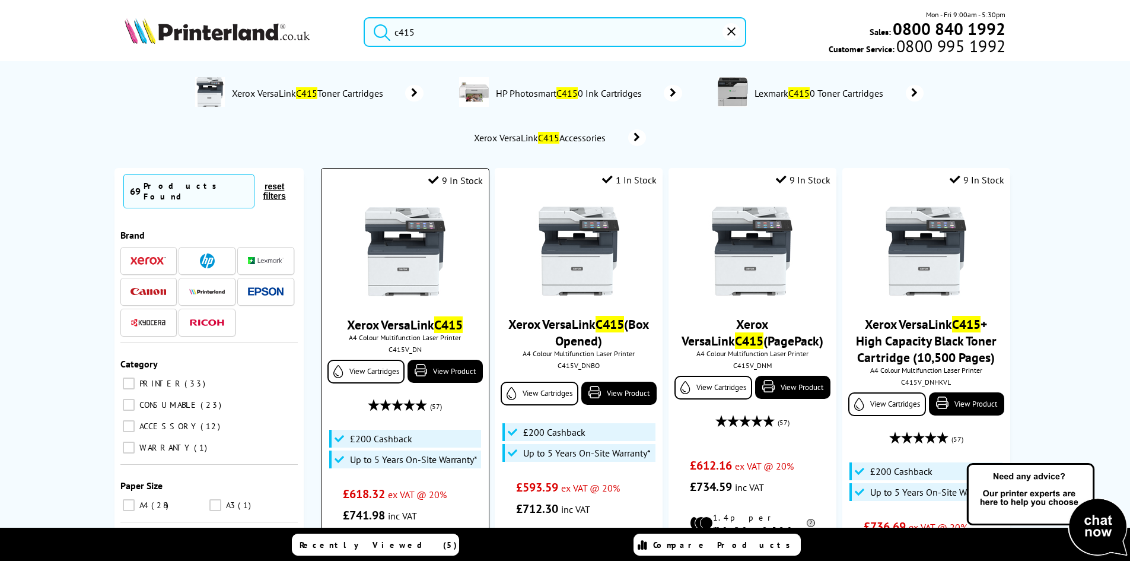
type input "c415"
click at [403, 346] on div "C415V_DN" at bounding box center [405, 349] width 149 height 9
copy div "C415V_DN"
